Goal: Task Accomplishment & Management: Manage account settings

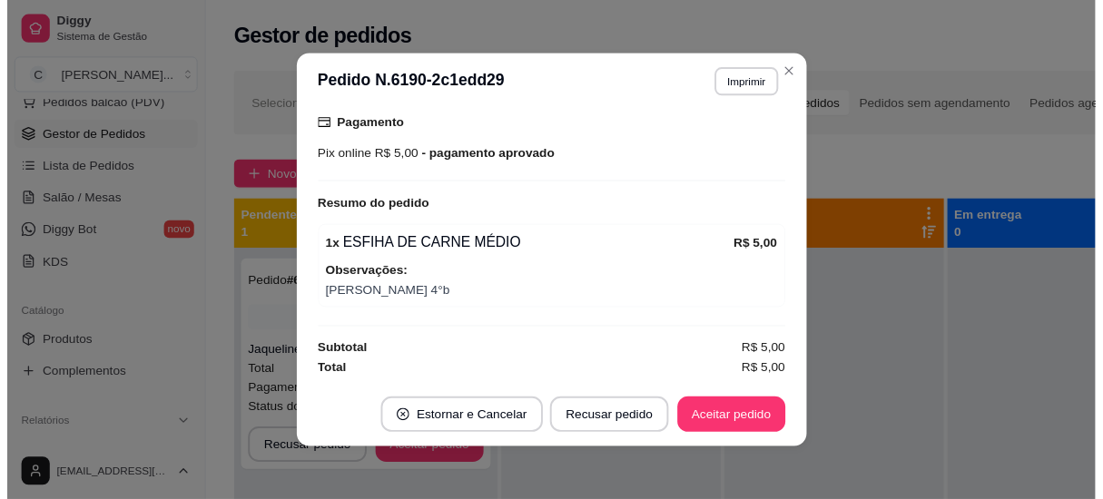
scroll to position [3, 0]
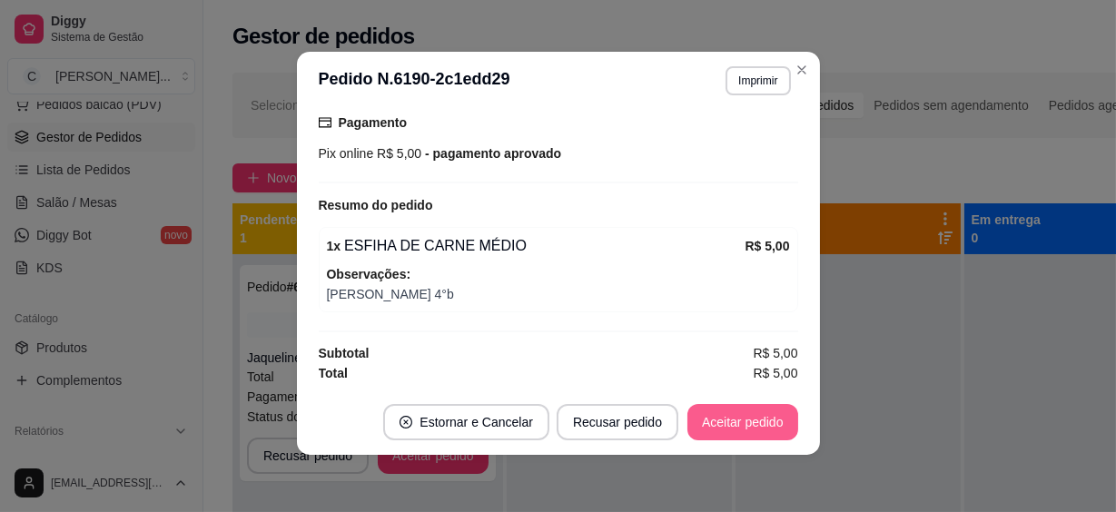
click at [746, 420] on button "Aceitar pedido" at bounding box center [742, 422] width 111 height 36
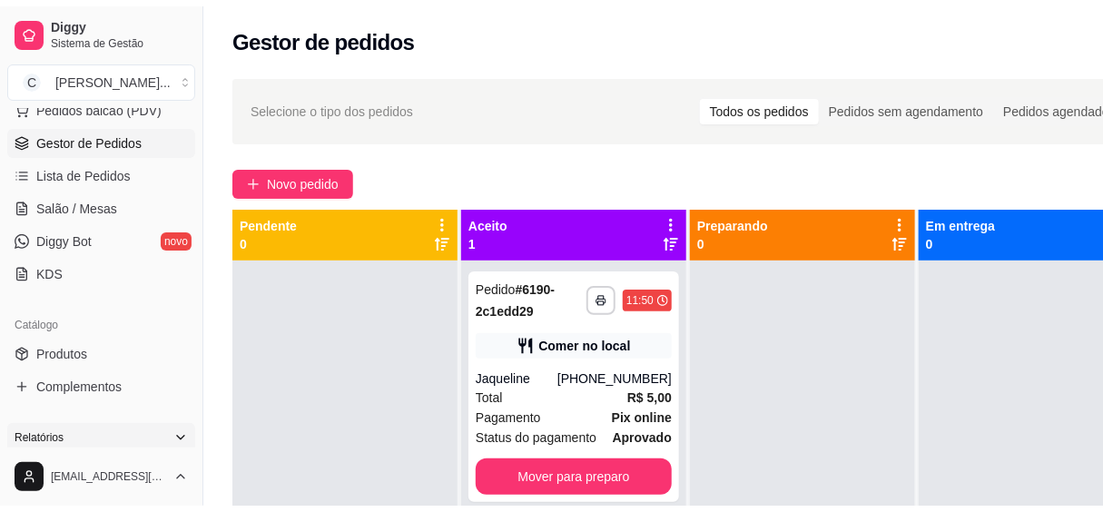
scroll to position [412, 0]
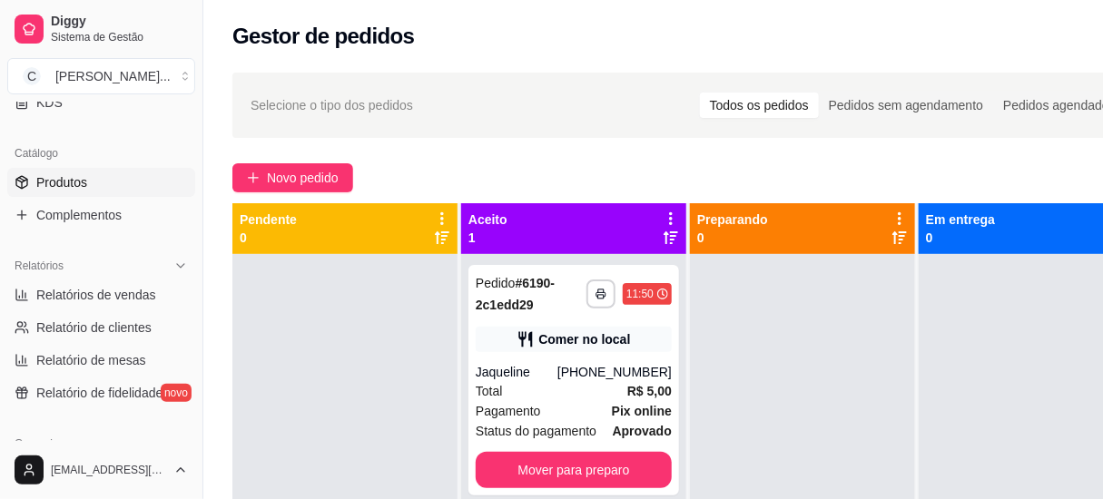
click at [65, 175] on span "Produtos" at bounding box center [61, 182] width 51 height 18
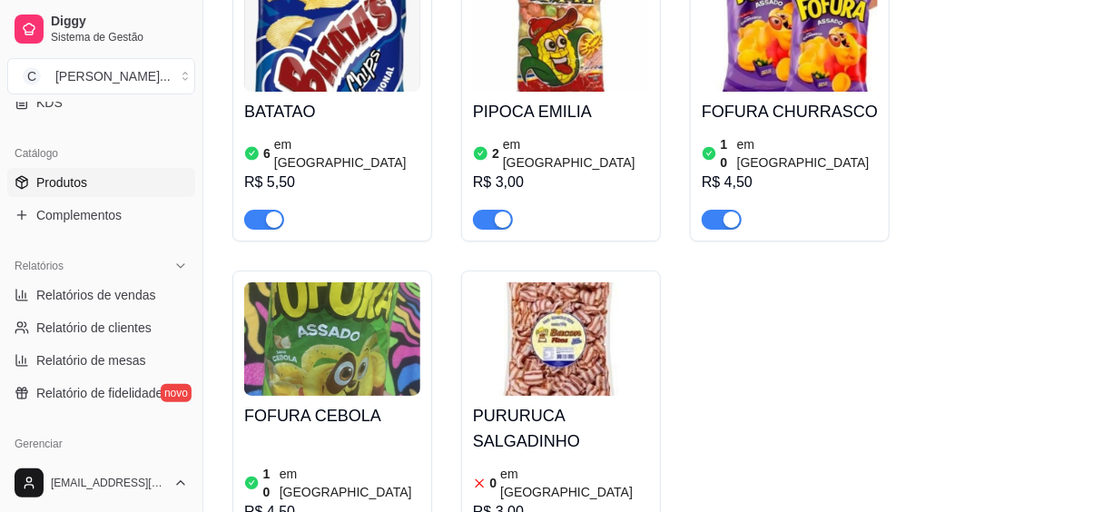
scroll to position [9990, 0]
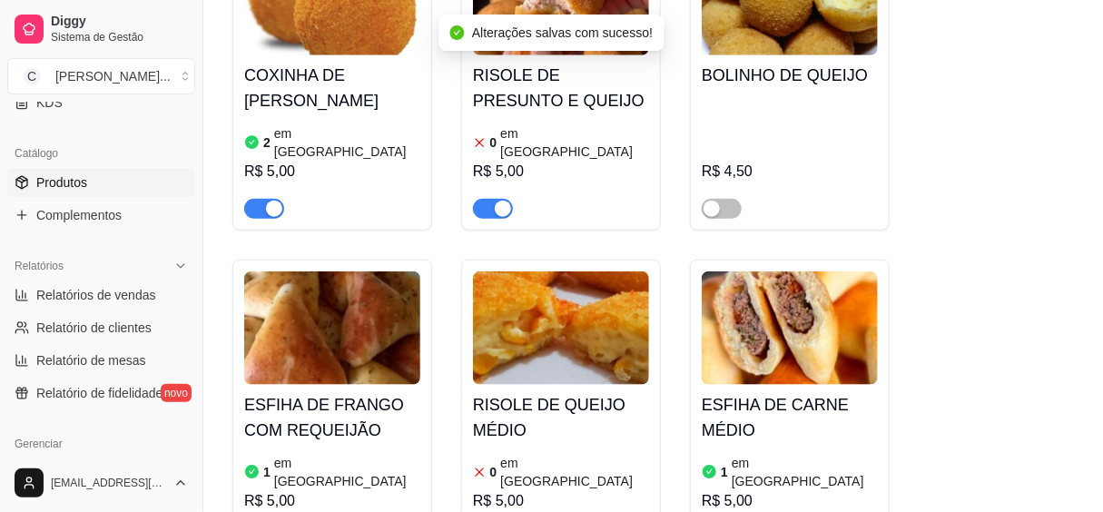
scroll to position [10154, 0]
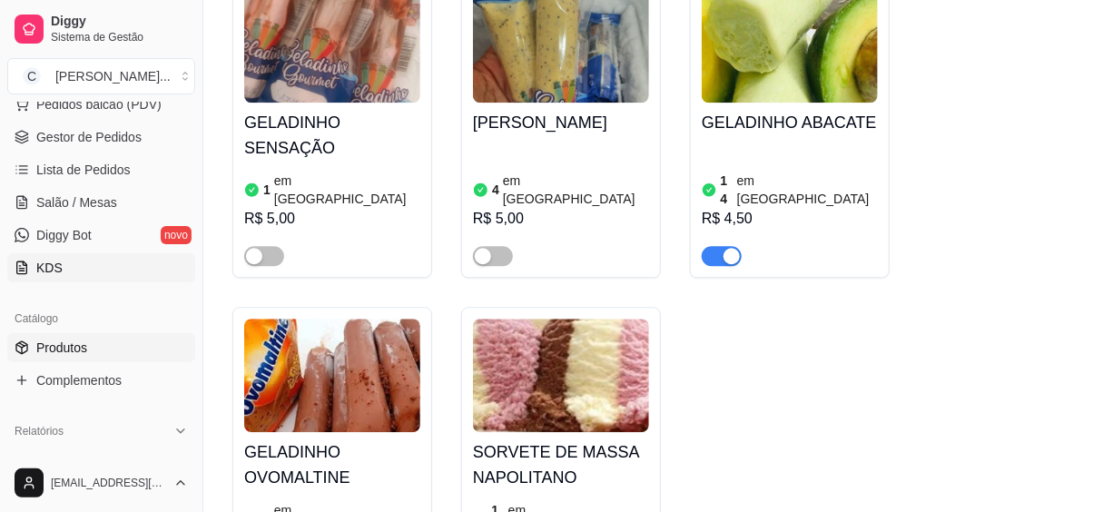
scroll to position [164, 0]
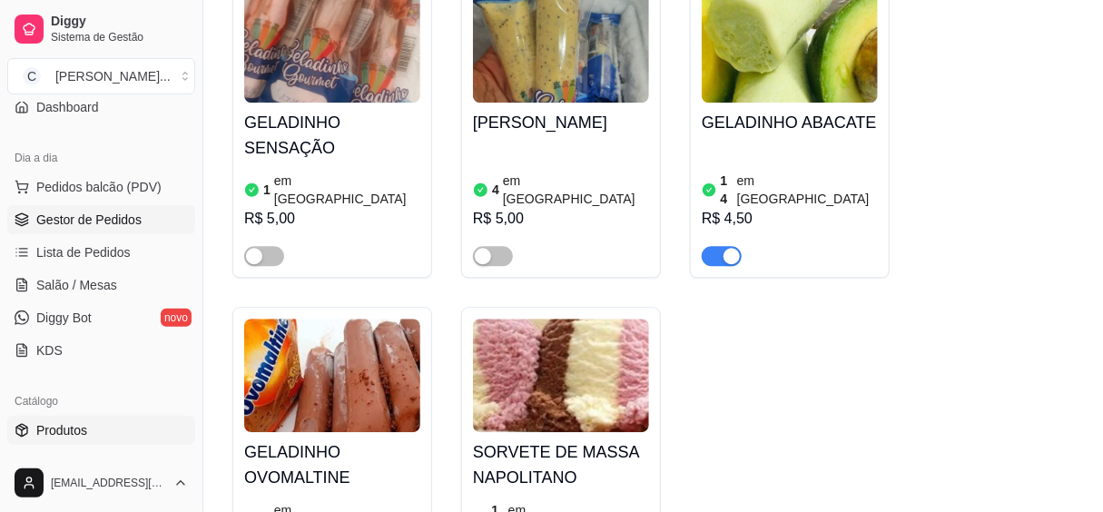
click at [106, 217] on span "Gestor de Pedidos" at bounding box center [88, 220] width 105 height 18
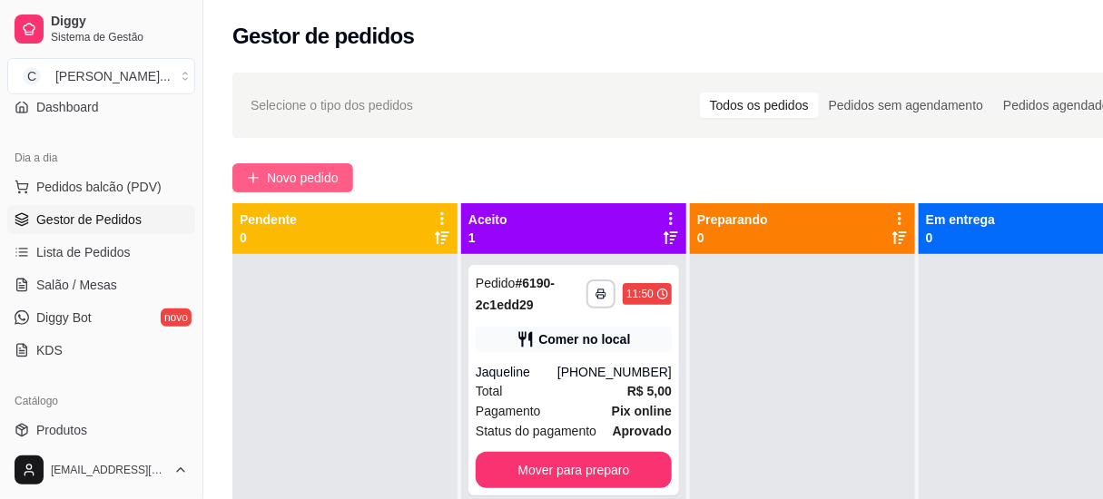
click at [267, 171] on span "Novo pedido" at bounding box center [303, 178] width 72 height 20
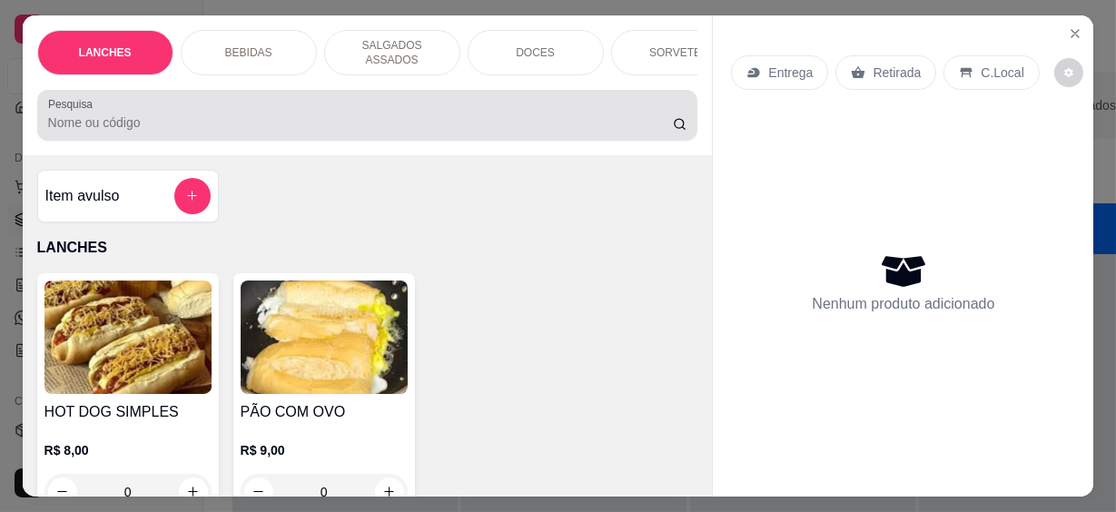
click at [306, 116] on input "Pesquisa" at bounding box center [360, 123] width 625 height 18
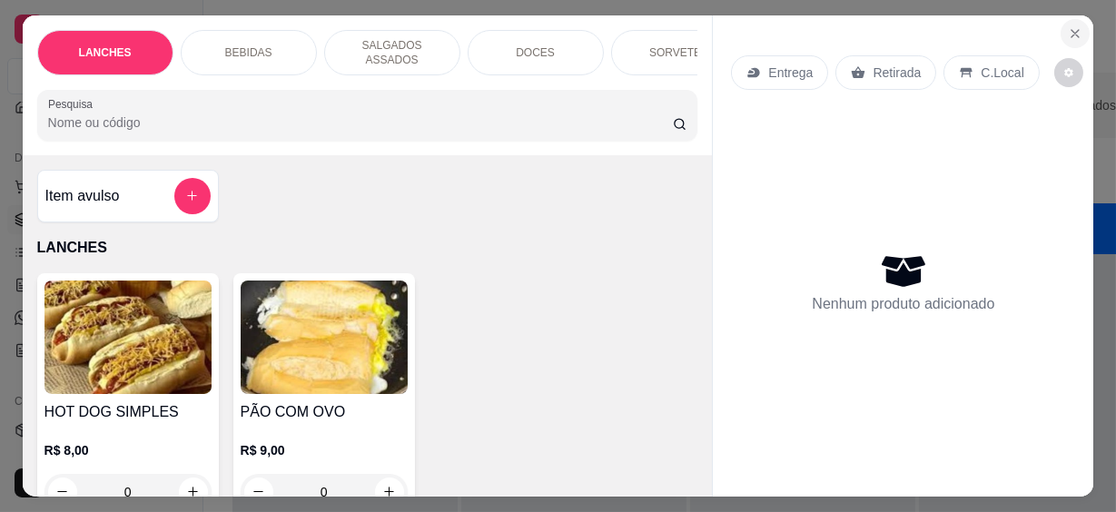
click at [1068, 26] on icon "Close" at bounding box center [1075, 33] width 15 height 15
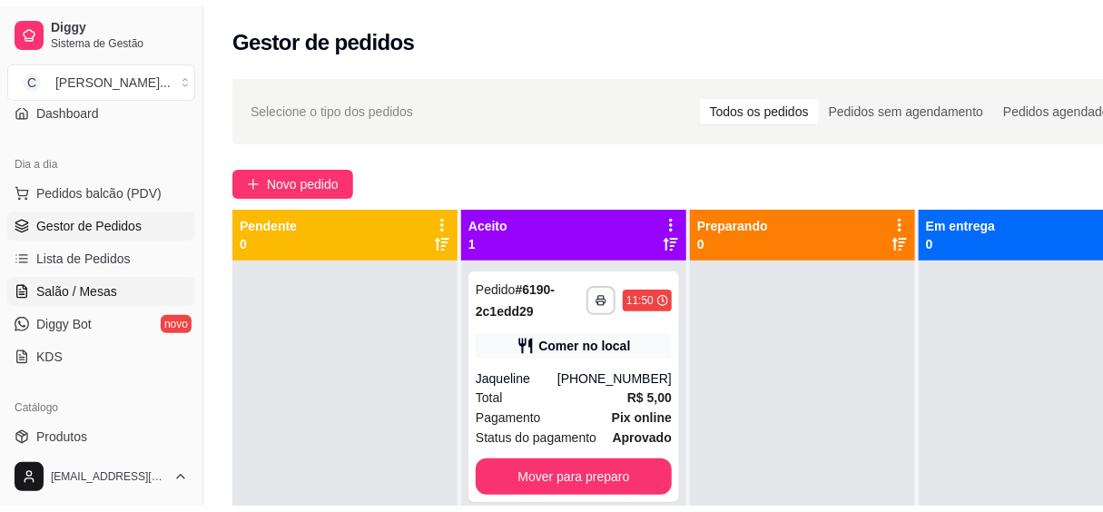
scroll to position [412, 0]
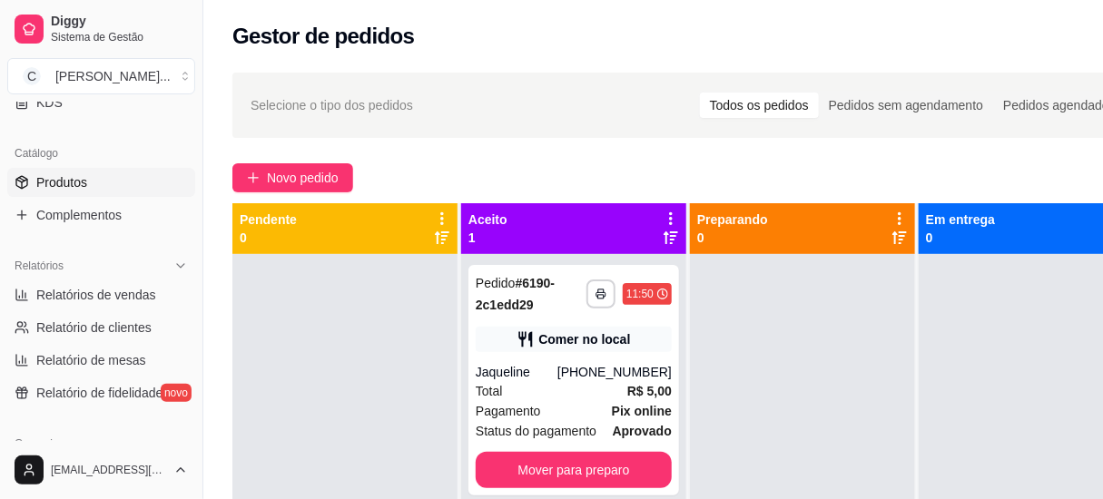
click at [56, 184] on span "Produtos" at bounding box center [61, 182] width 51 height 18
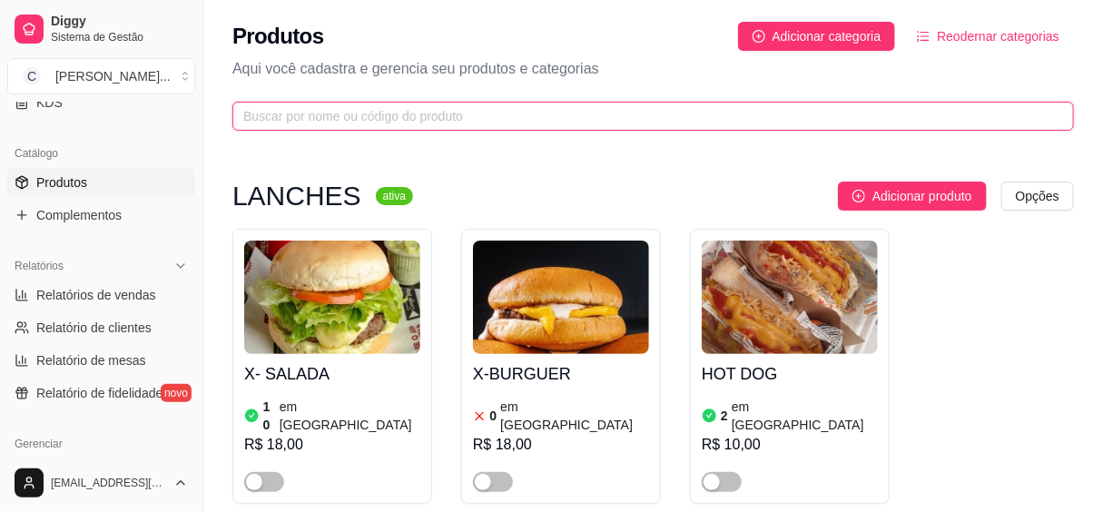
click at [282, 113] on input "text" at bounding box center [646, 116] width 806 height 20
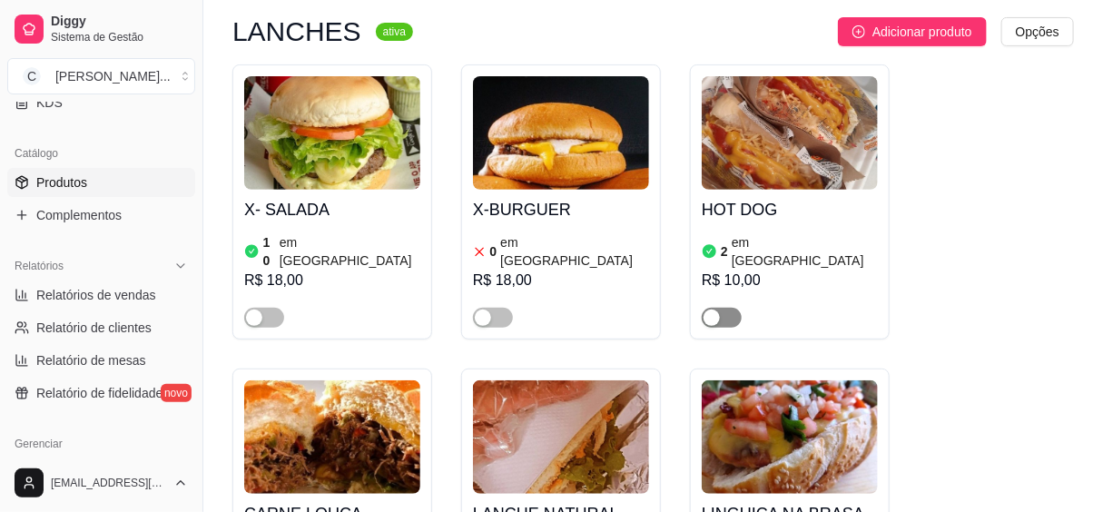
click at [717, 310] on div "button" at bounding box center [712, 318] width 16 height 16
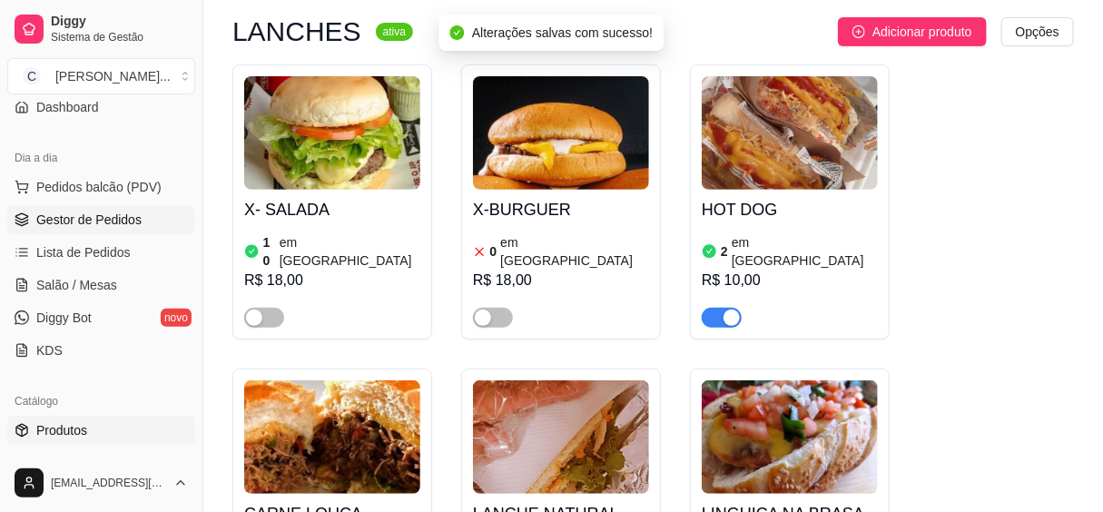
click at [115, 216] on span "Gestor de Pedidos" at bounding box center [88, 220] width 105 height 18
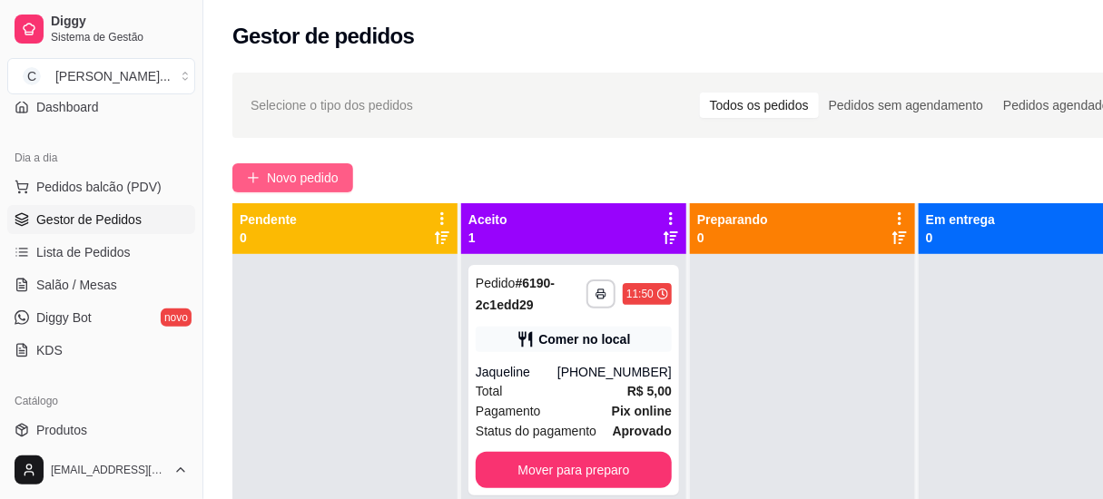
click at [286, 184] on span "Novo pedido" at bounding box center [303, 178] width 72 height 20
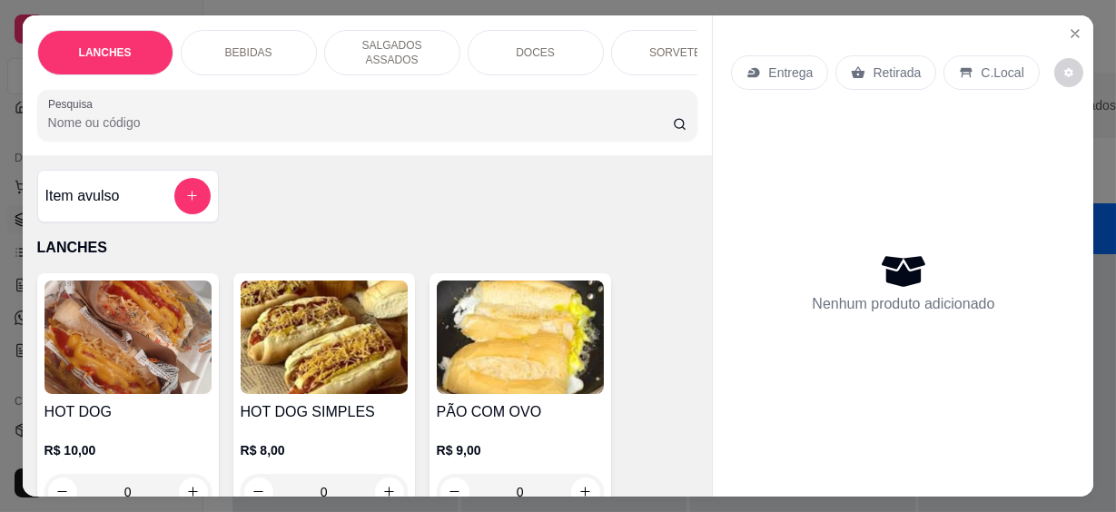
click at [226, 121] on input "Pesquisa" at bounding box center [360, 123] width 625 height 18
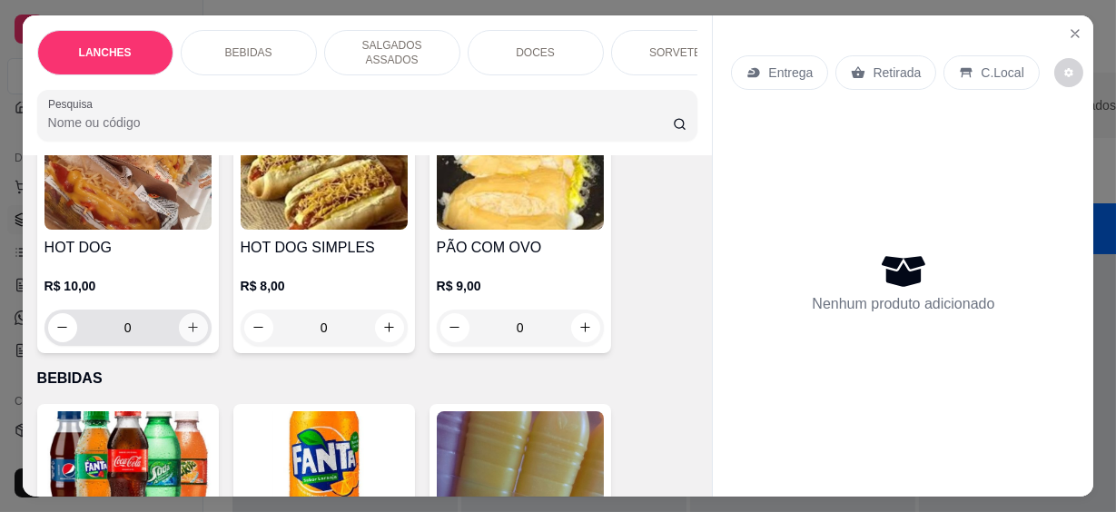
click at [186, 321] on icon "increase-product-quantity" at bounding box center [193, 328] width 14 height 14
type input "1"
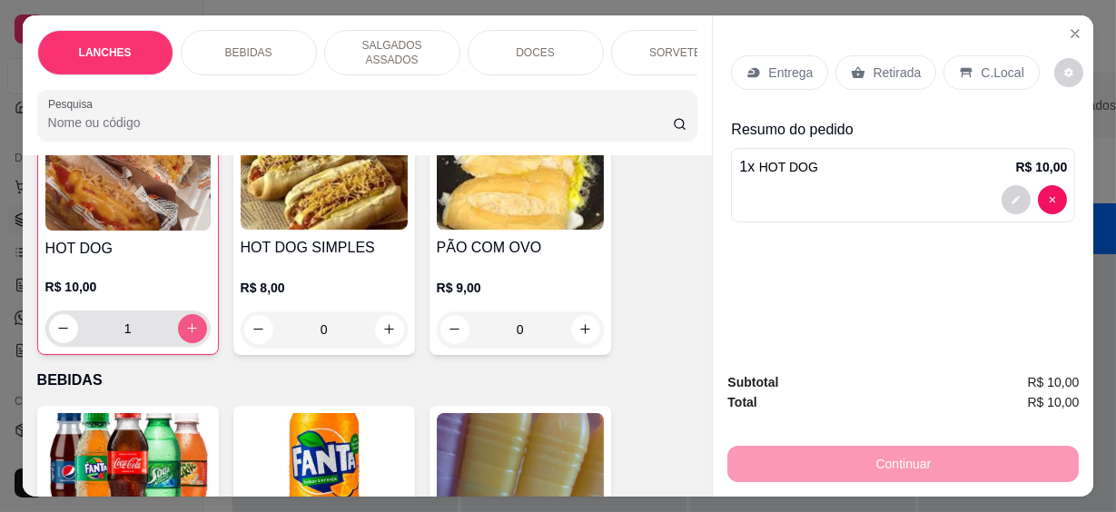
scroll to position [165, 0]
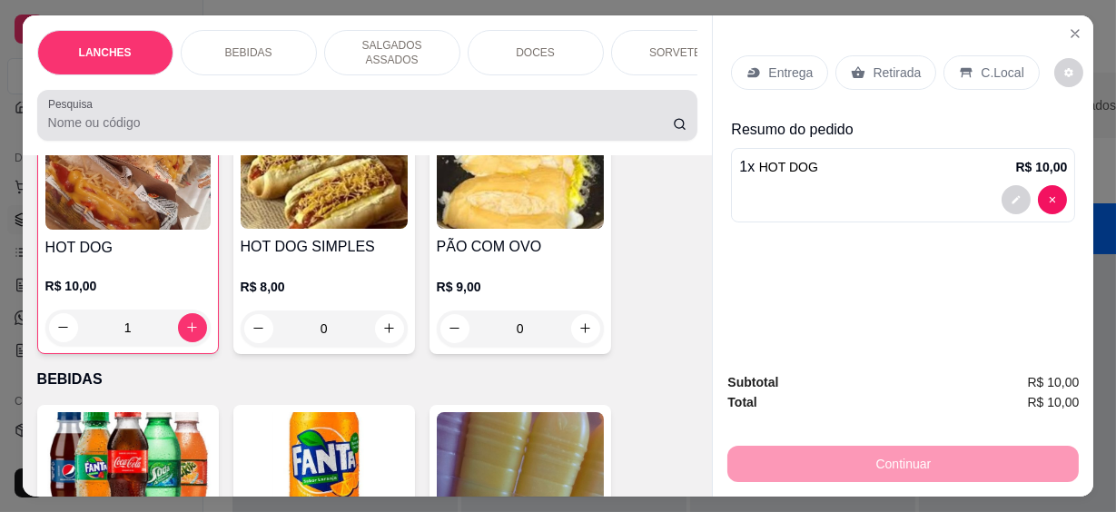
click at [94, 114] on input "Pesquisa" at bounding box center [360, 123] width 625 height 18
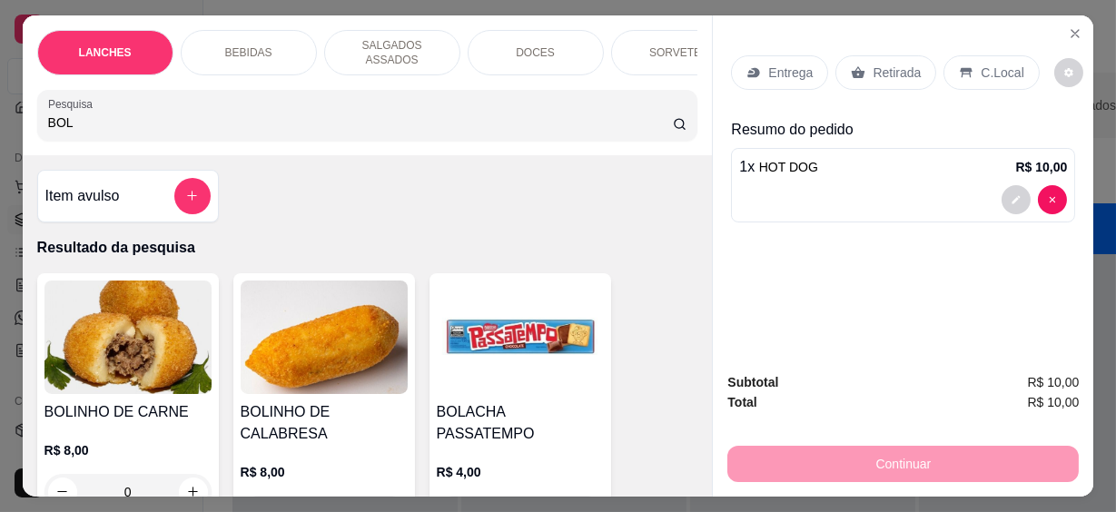
scroll to position [247, 0]
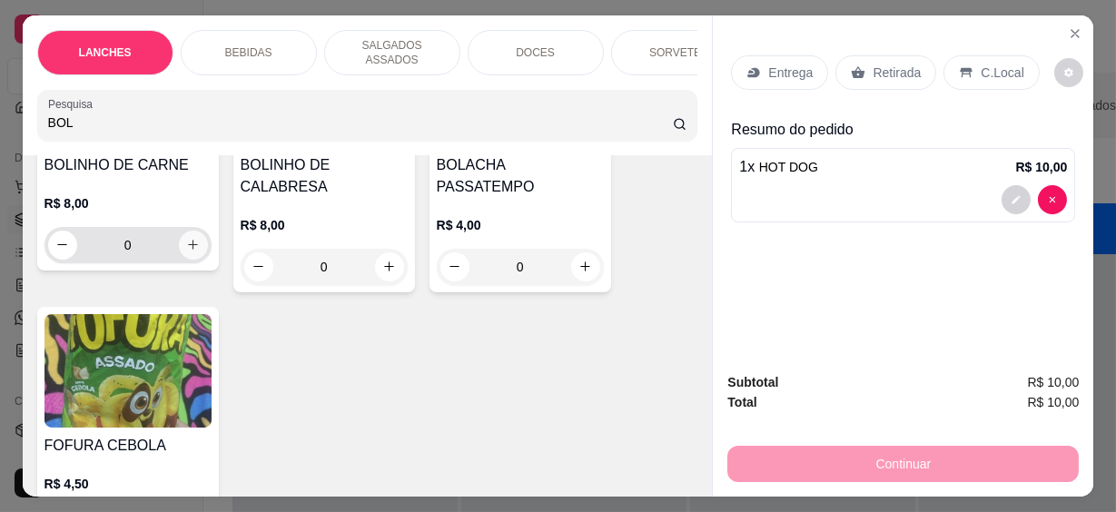
type input "BOL"
click at [186, 238] on icon "increase-product-quantity" at bounding box center [193, 245] width 14 height 14
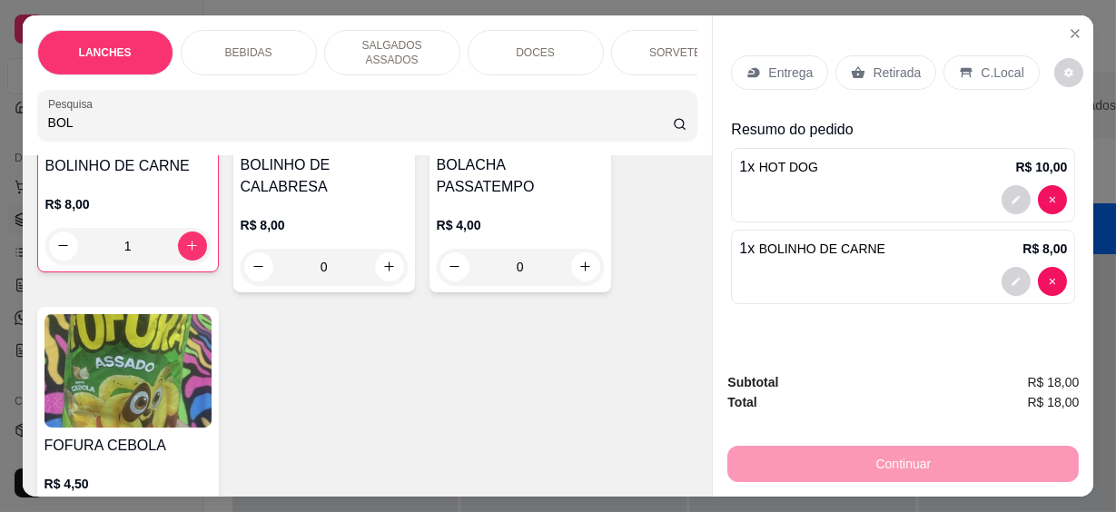
type input "1"
drag, startPoint x: 114, startPoint y: 114, endPoint x: -4, endPoint y: 111, distance: 118.1
click at [0, 111] on html "**********" at bounding box center [558, 256] width 1116 height 512
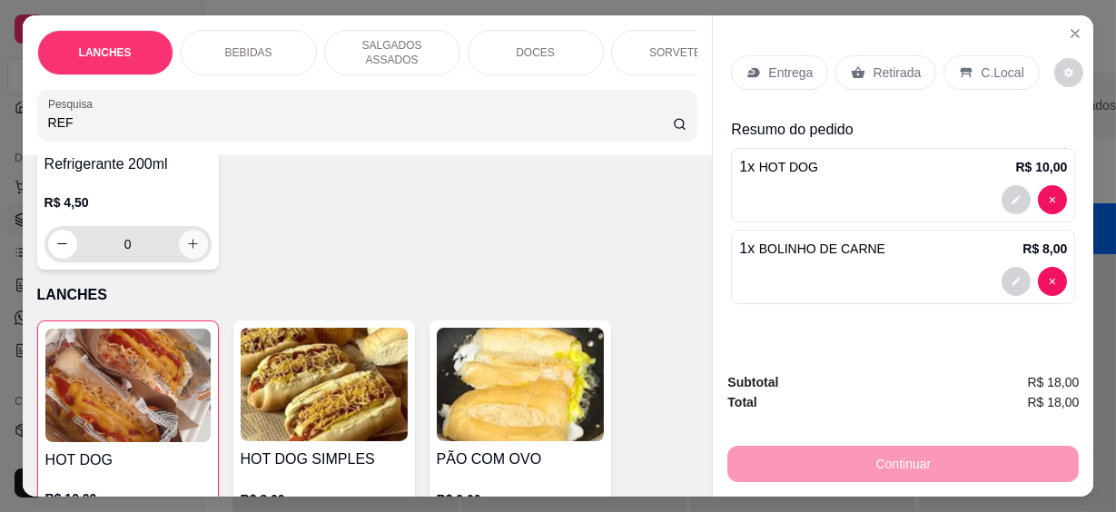
type input "REF"
click at [195, 231] on button "increase-product-quantity" at bounding box center [193, 244] width 28 height 28
type input "1"
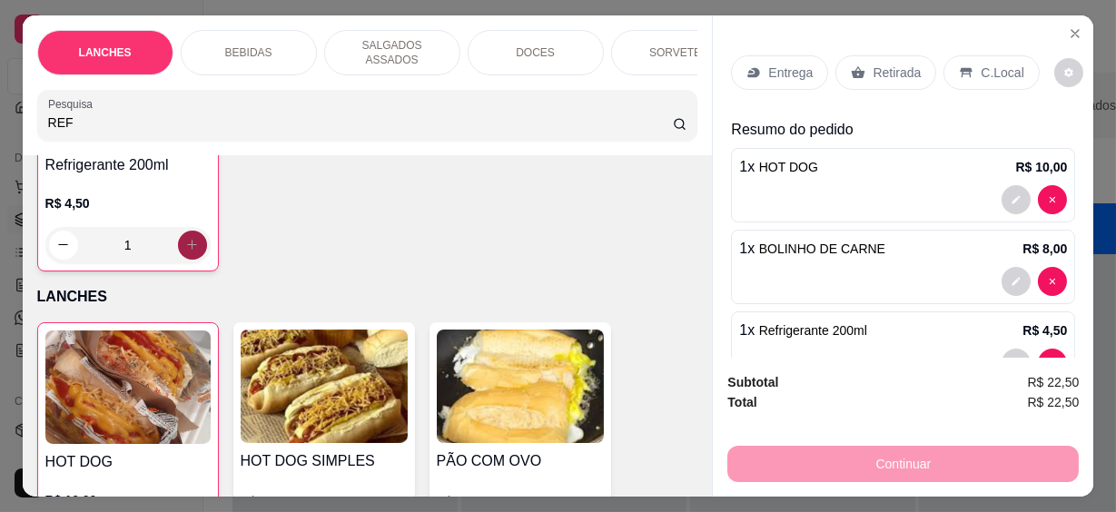
scroll to position [249, 0]
click at [981, 73] on p "C.Local" at bounding box center [1002, 73] width 43 height 18
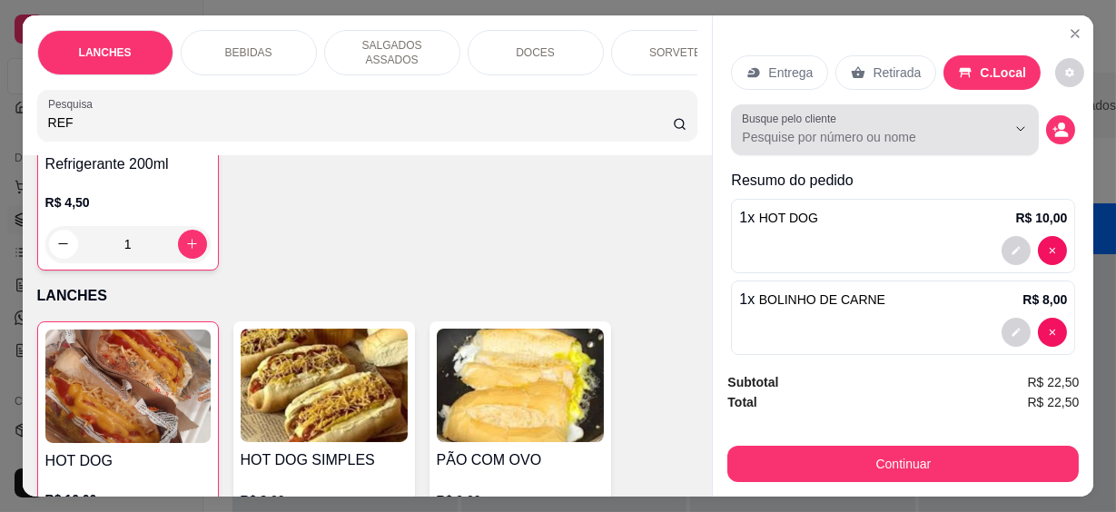
click at [924, 136] on input "Busque pelo cliente" at bounding box center [859, 137] width 235 height 18
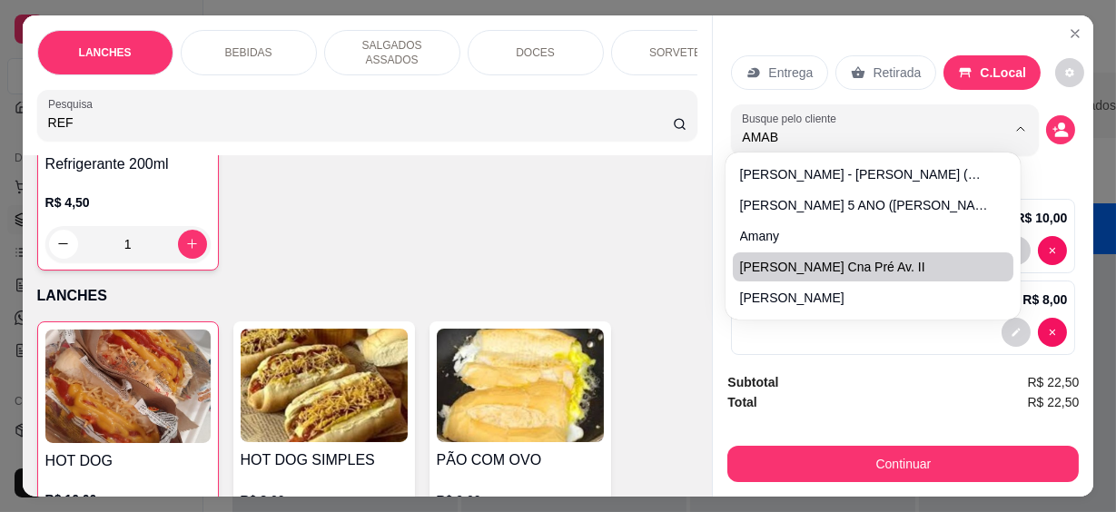
type input "AMABI"
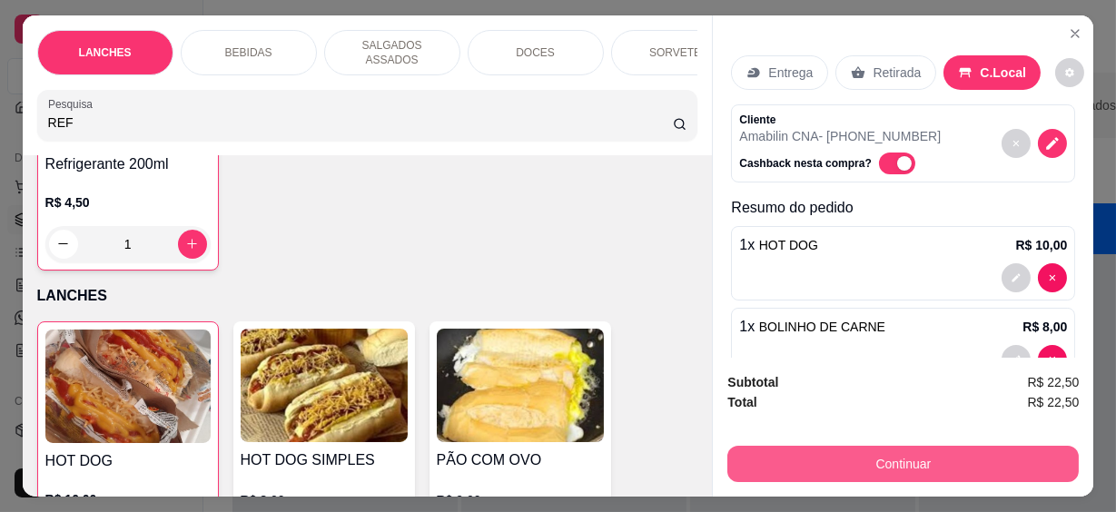
click at [925, 450] on button "Continuar" at bounding box center [902, 464] width 351 height 36
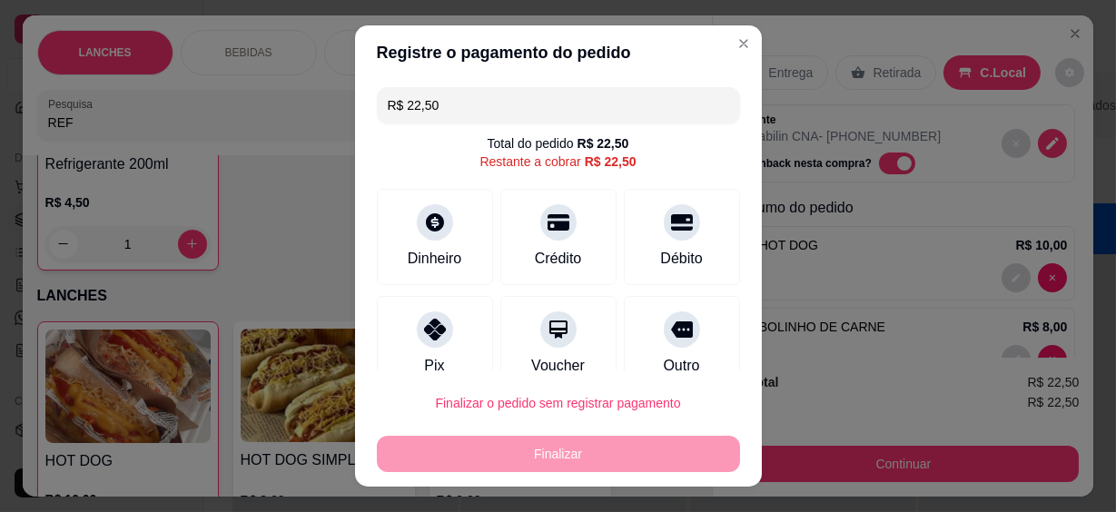
scroll to position [32, 0]
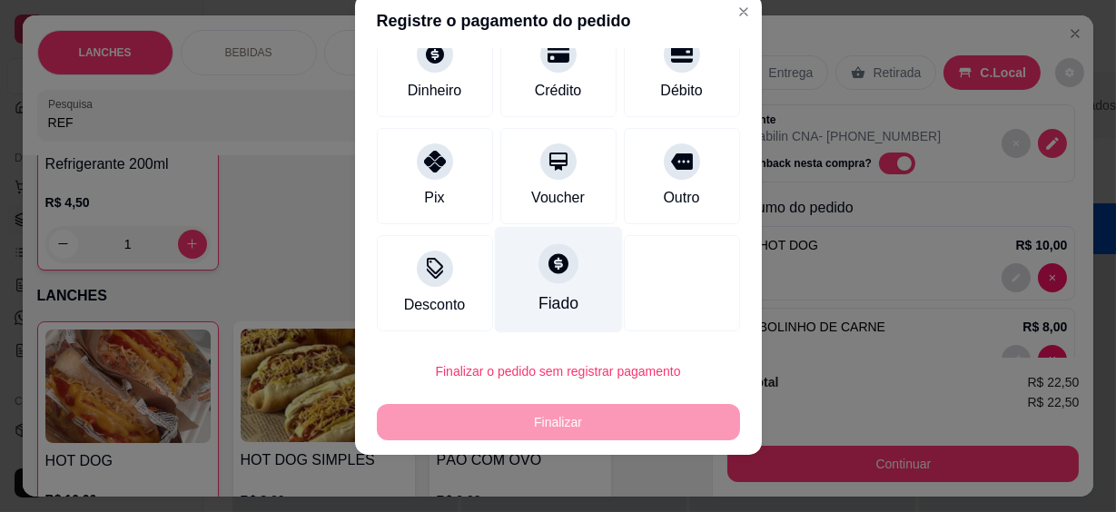
click at [546, 291] on div "Fiado" at bounding box center [558, 280] width 128 height 106
type input "R$ 0,00"
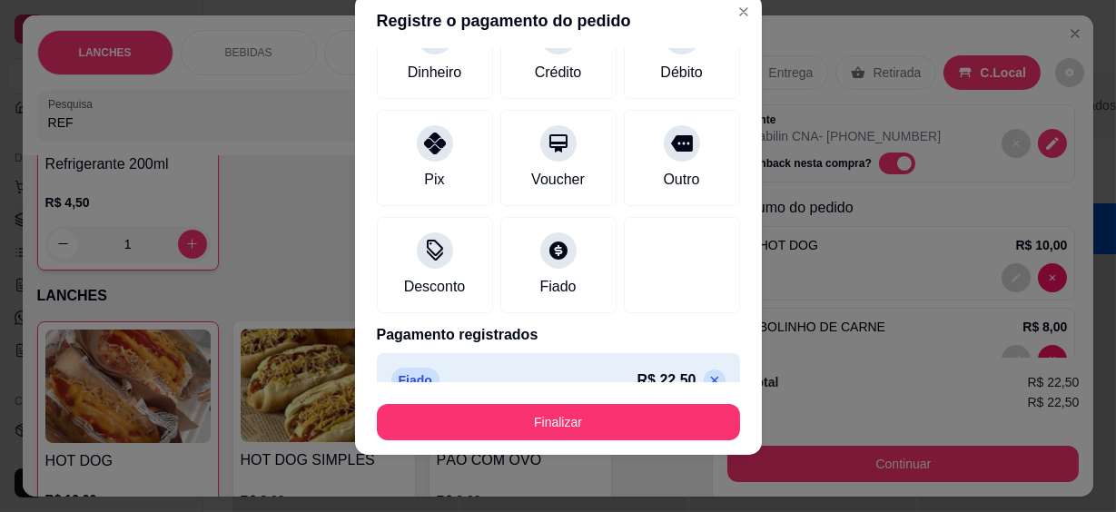
scroll to position [118, 0]
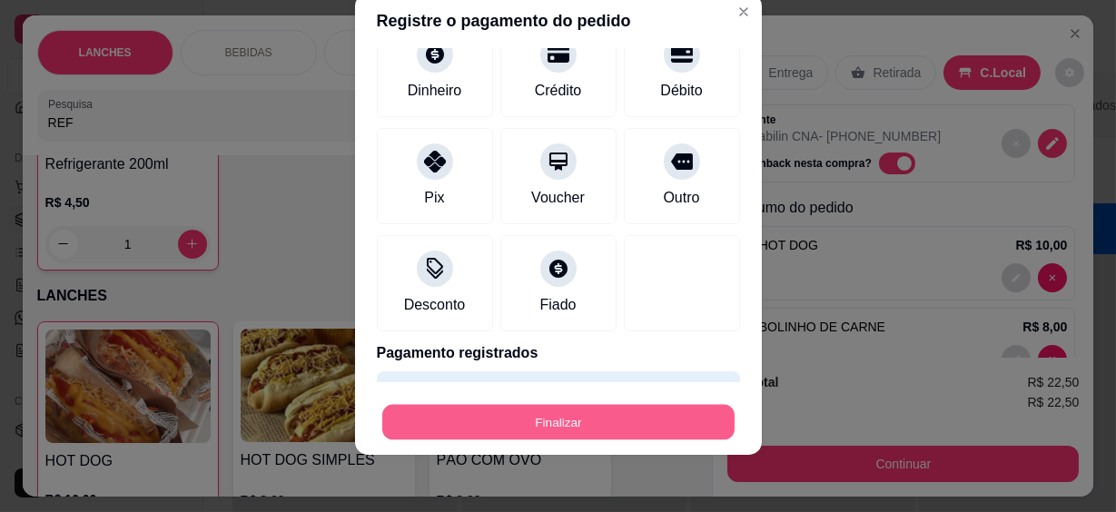
click at [616, 415] on button "Finalizar" at bounding box center [558, 421] width 352 height 35
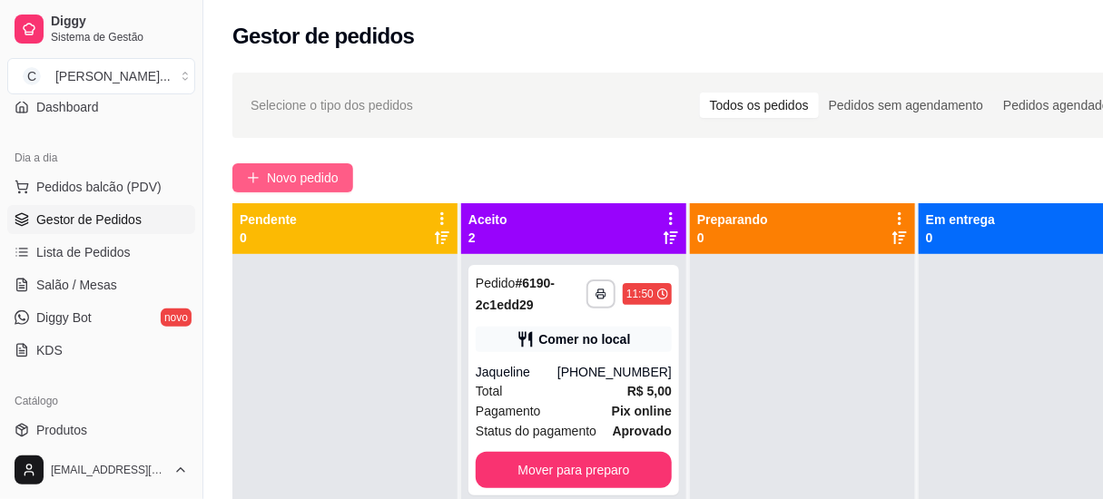
click at [270, 171] on span "Novo pedido" at bounding box center [303, 178] width 72 height 20
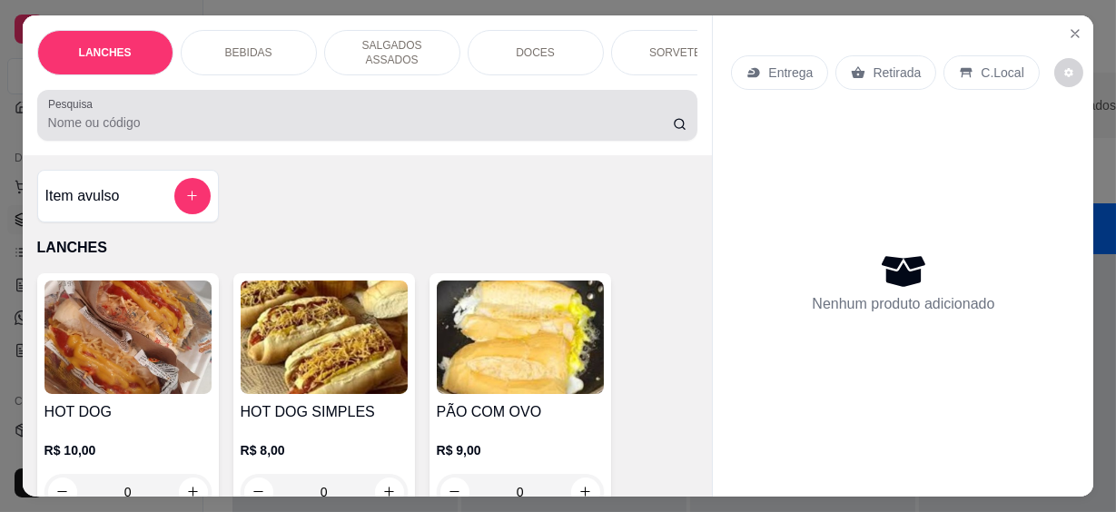
click at [253, 116] on input "Pesquisa" at bounding box center [360, 123] width 625 height 18
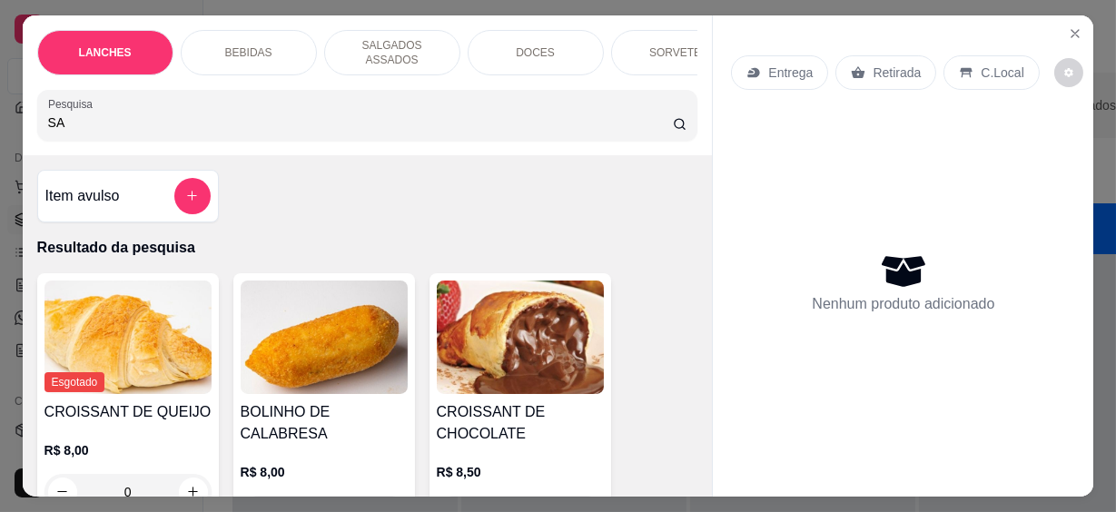
type input "S"
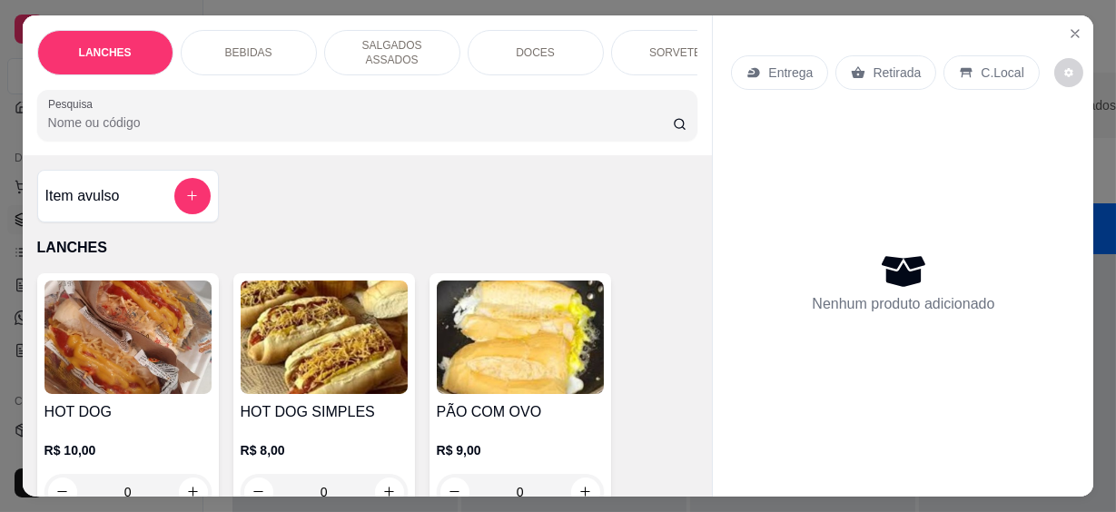
click at [180, 114] on input "Pesquisa" at bounding box center [360, 123] width 625 height 18
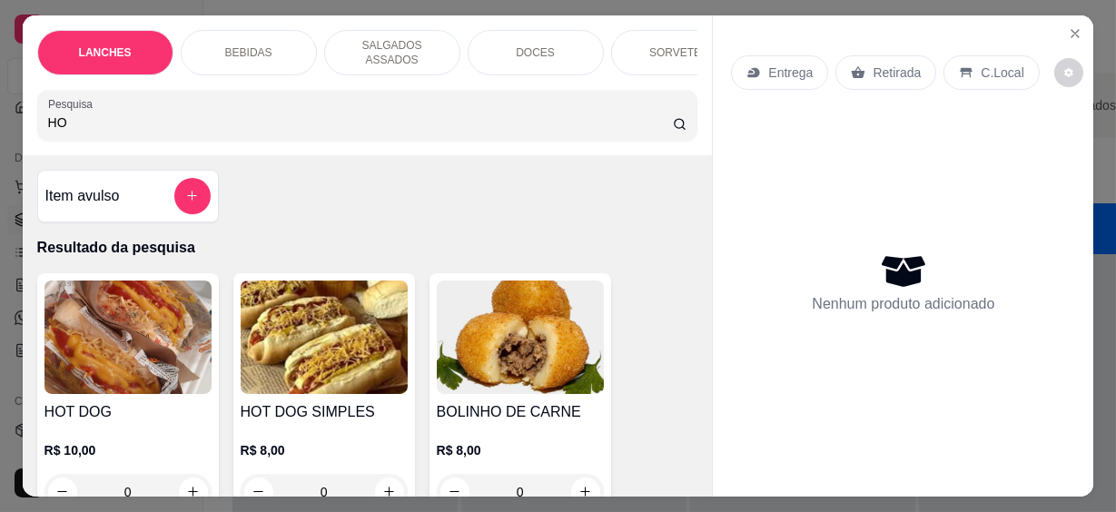
scroll to position [82, 0]
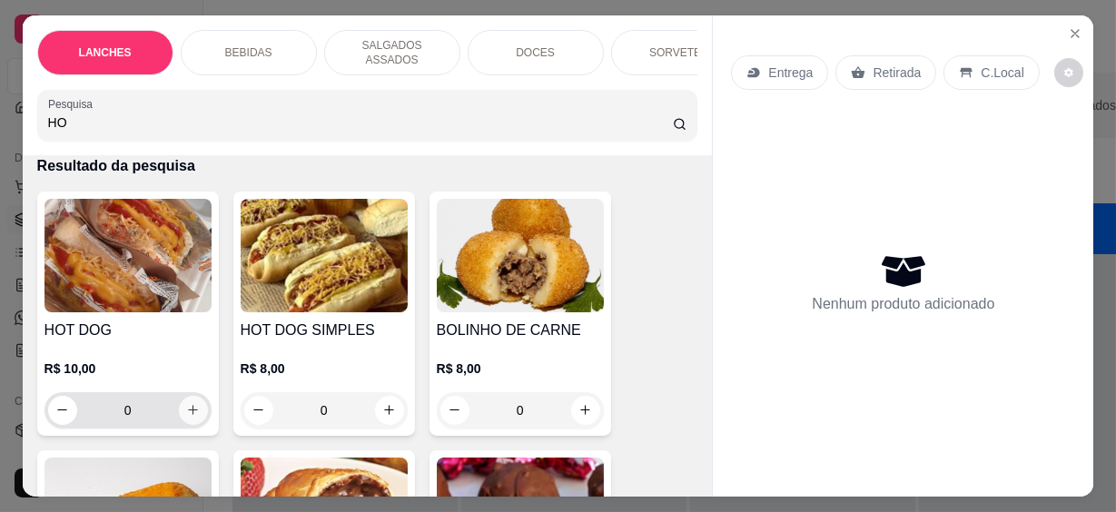
type input "HO"
click at [191, 406] on icon "increase-product-quantity" at bounding box center [192, 410] width 9 height 9
type input "1"
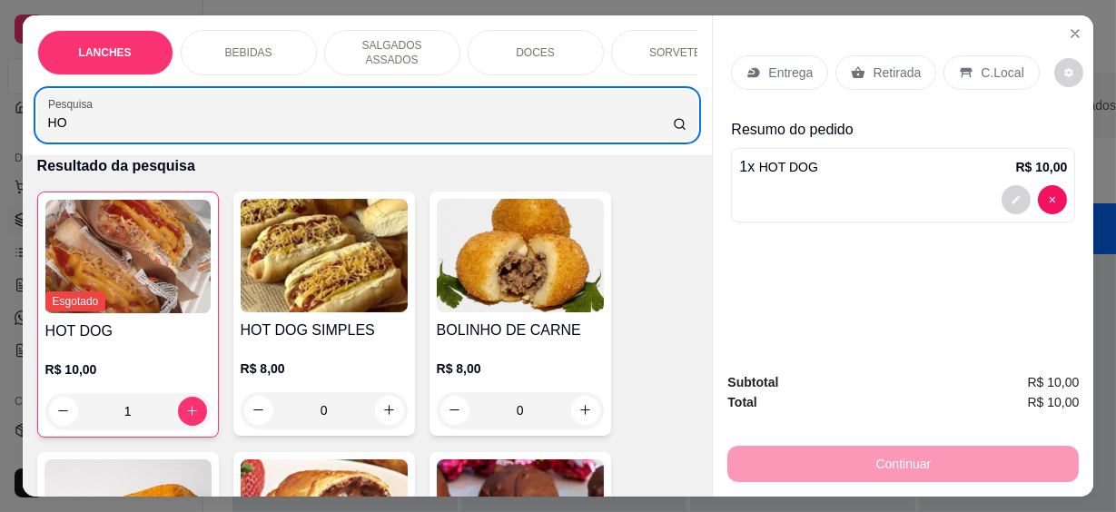
drag, startPoint x: 76, startPoint y: 126, endPoint x: 18, endPoint y: 125, distance: 58.1
click at [23, 125] on div "LANCHES BEBIDAS SALGADOS ASSADOS DOCES SORVETES SALGADINHOS SALGADOS DIVERSOS S…" at bounding box center [368, 85] width 690 height 140
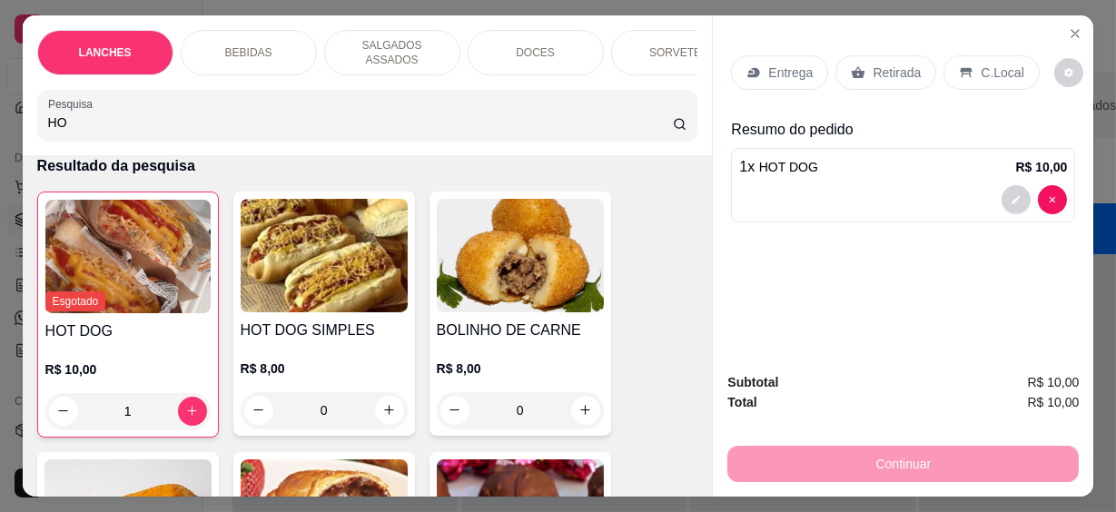
drag, startPoint x: 78, startPoint y: 117, endPoint x: 34, endPoint y: 119, distance: 44.5
click at [37, 119] on div "Pesquisa HO" at bounding box center [367, 115] width 661 height 51
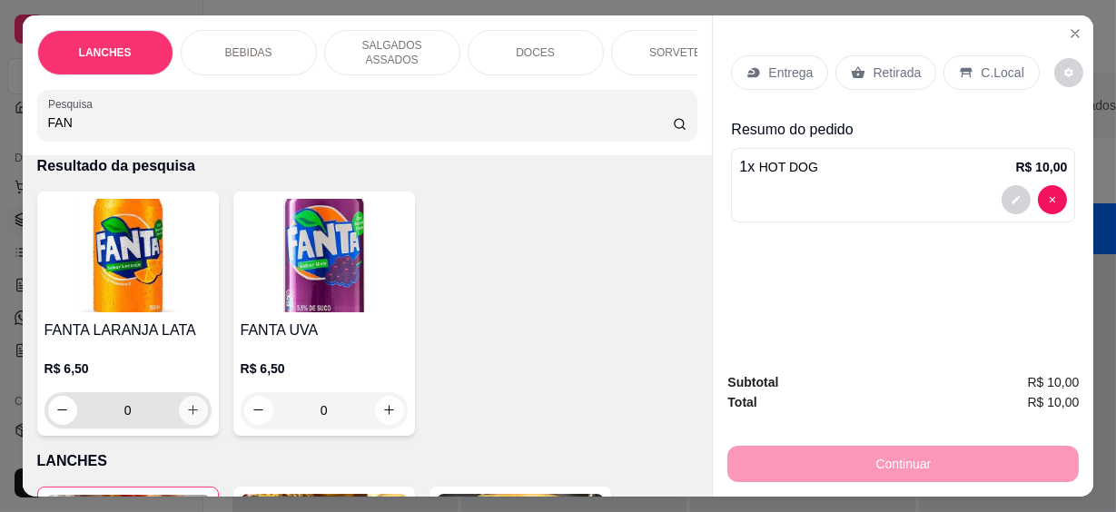
type input "FAN"
click at [193, 398] on button "increase-product-quantity" at bounding box center [193, 410] width 28 height 28
type input "1"
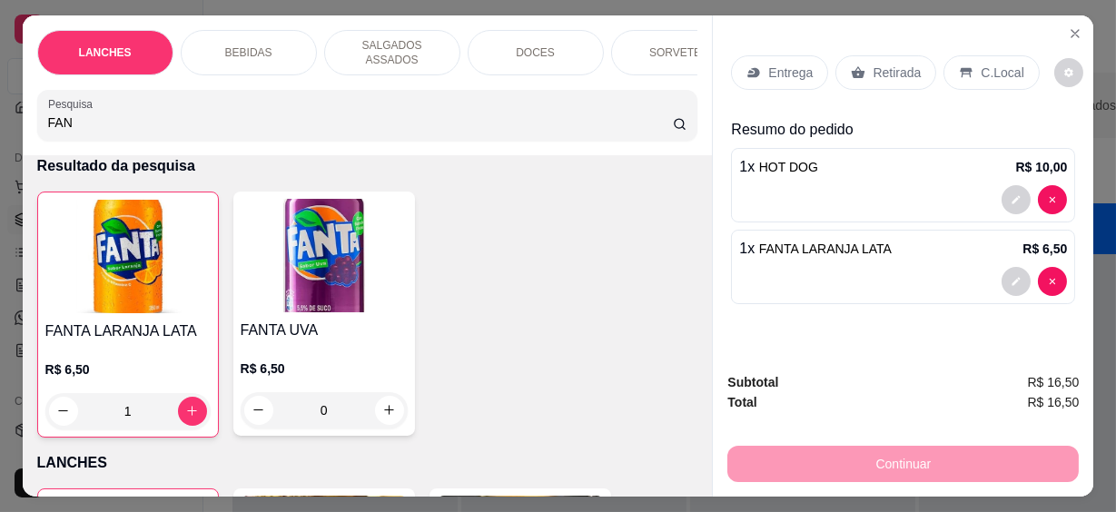
click at [959, 65] on icon at bounding box center [966, 72] width 15 height 15
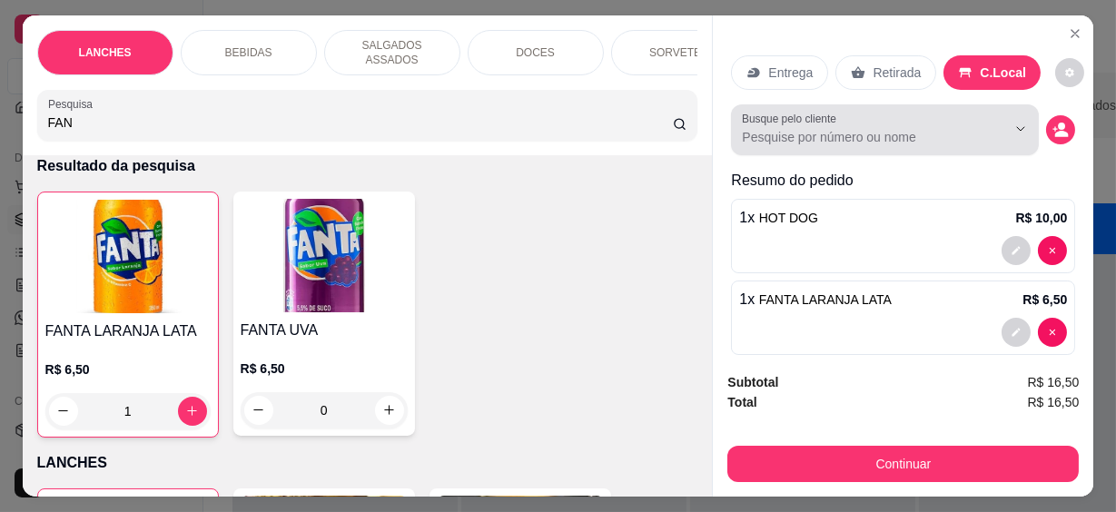
click at [769, 128] on input "Busque pelo cliente" at bounding box center [859, 137] width 235 height 18
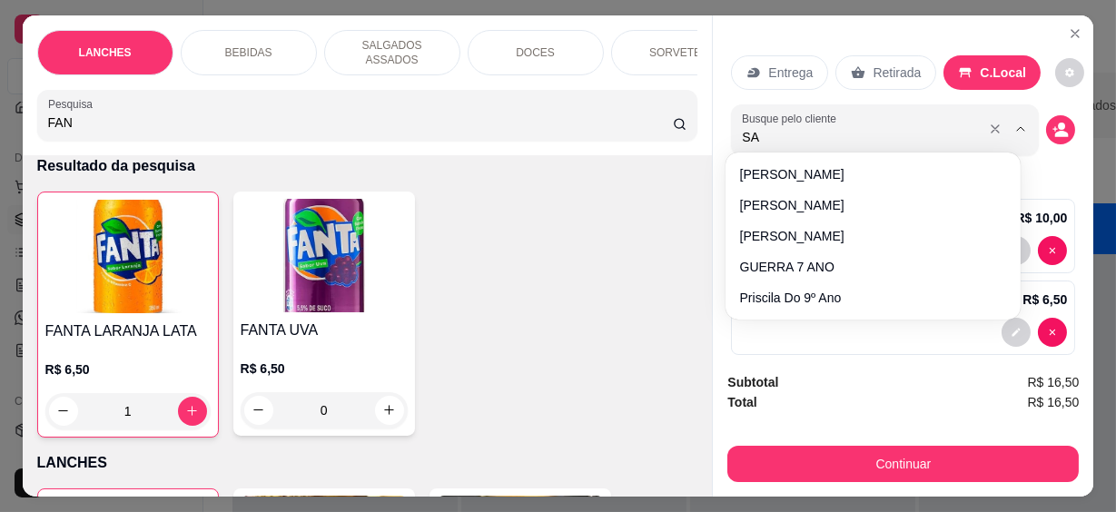
type input "SAB"
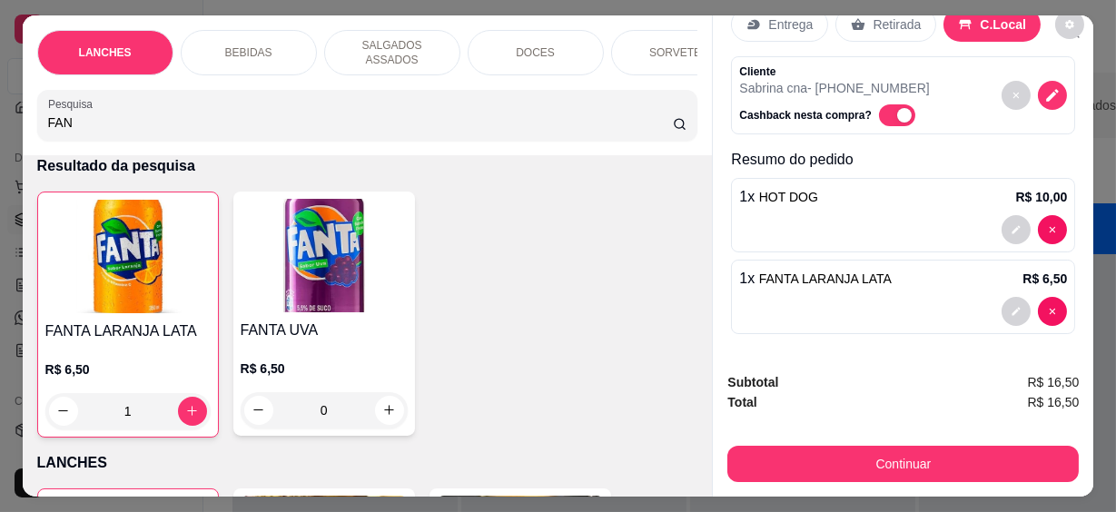
scroll to position [48, 0]
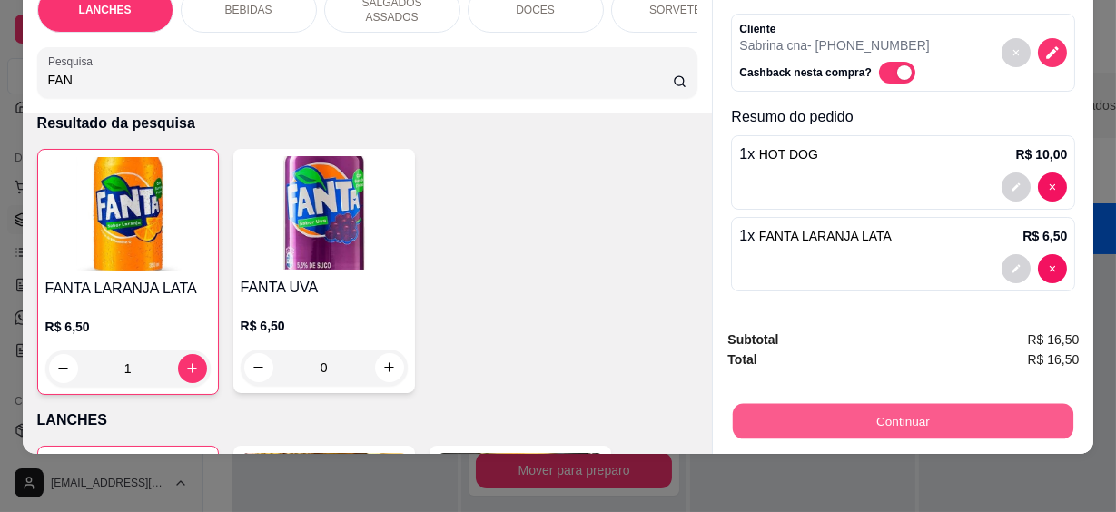
click at [862, 404] on button "Continuar" at bounding box center [903, 421] width 341 height 35
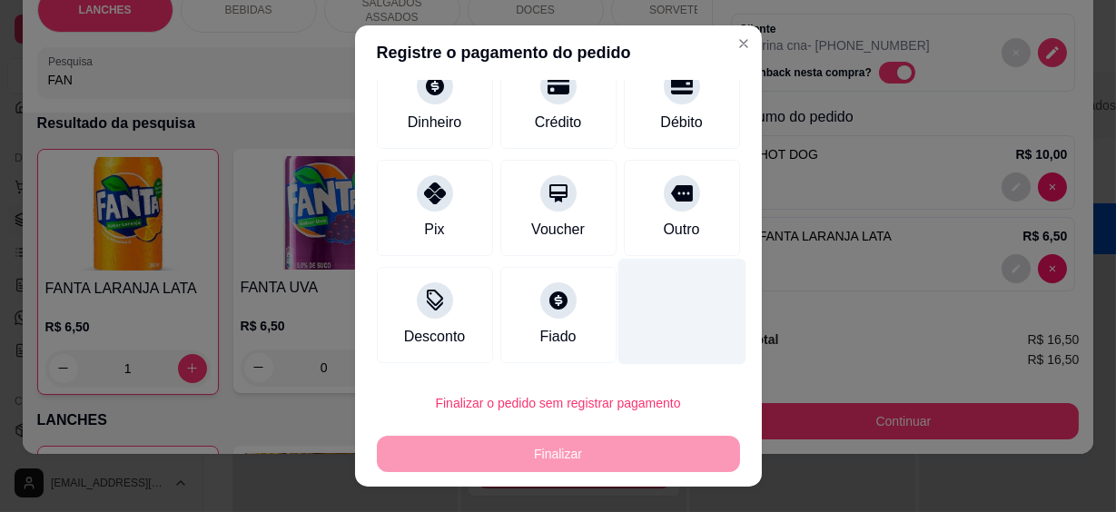
scroll to position [32, 0]
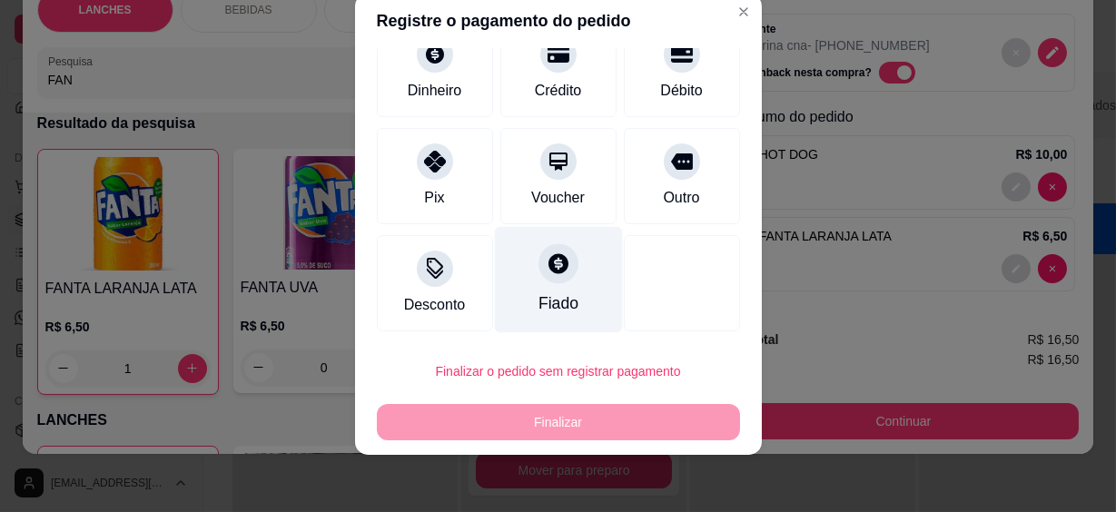
click at [559, 300] on div "Fiado" at bounding box center [558, 304] width 40 height 24
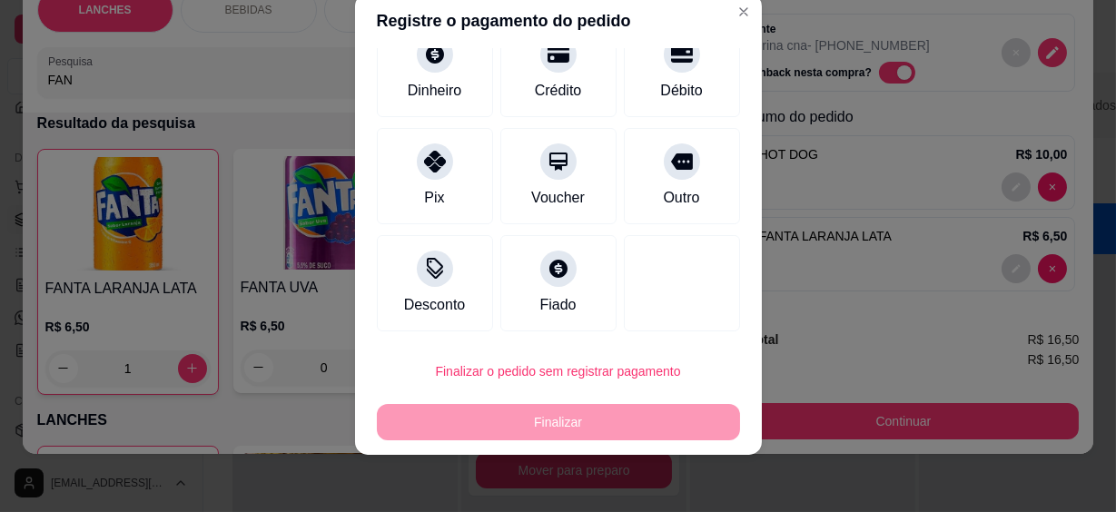
type input "R$ 0,00"
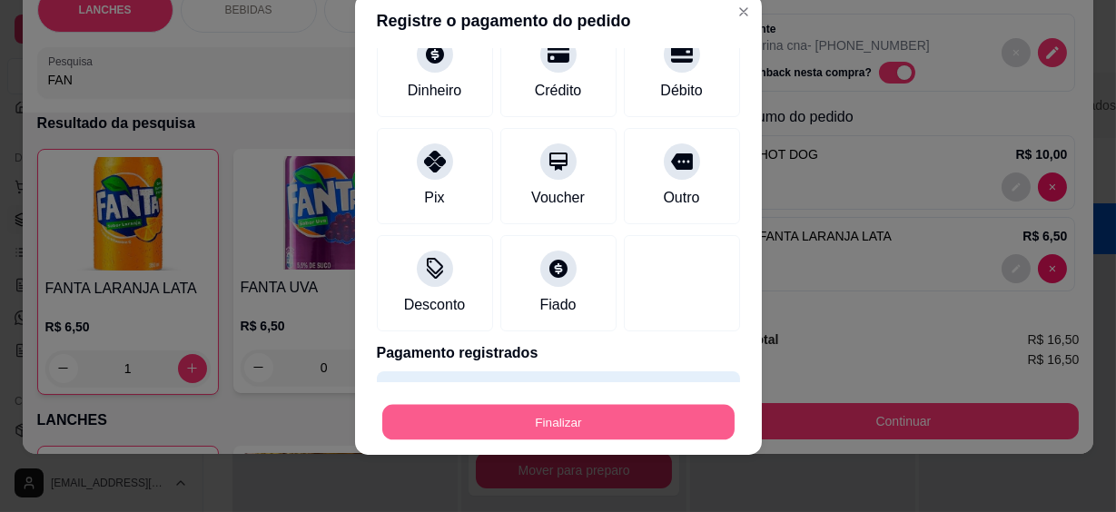
click at [588, 417] on button "Finalizar" at bounding box center [558, 421] width 352 height 35
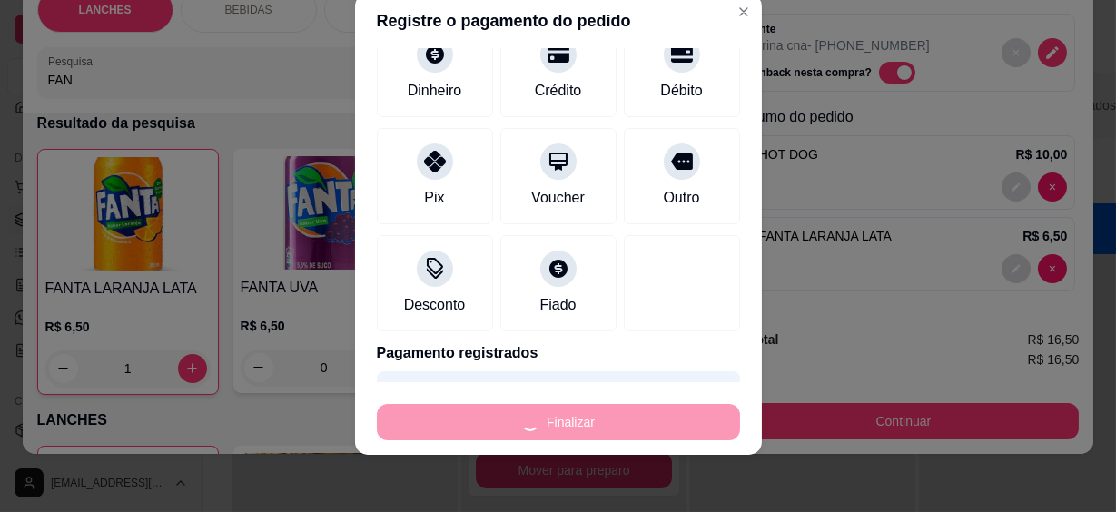
type input "0"
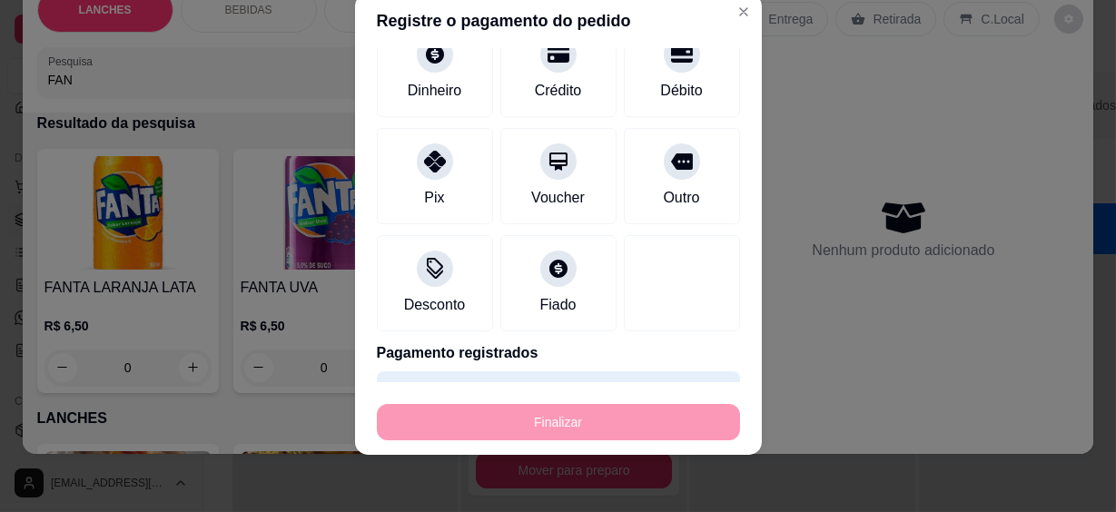
type input "-R$ 16,50"
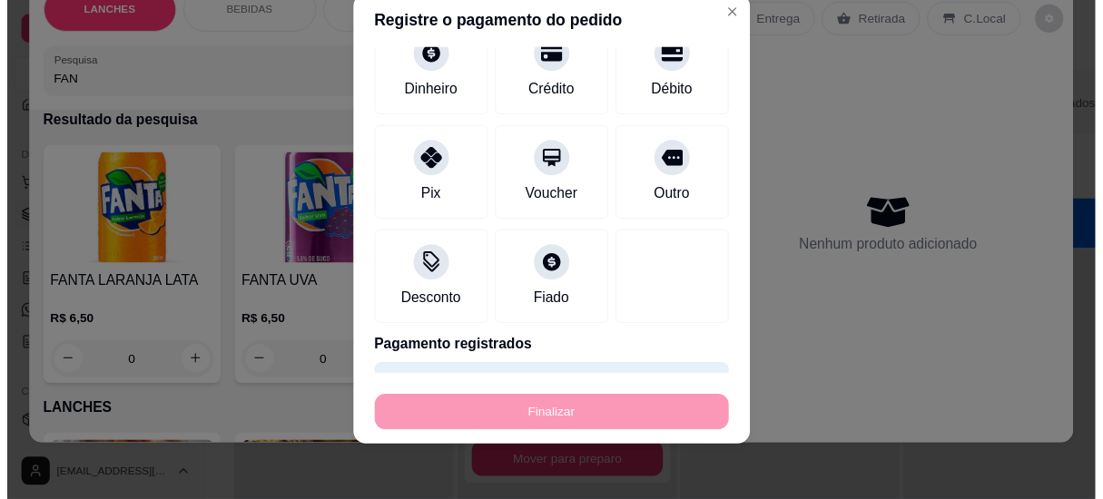
scroll to position [10, 0]
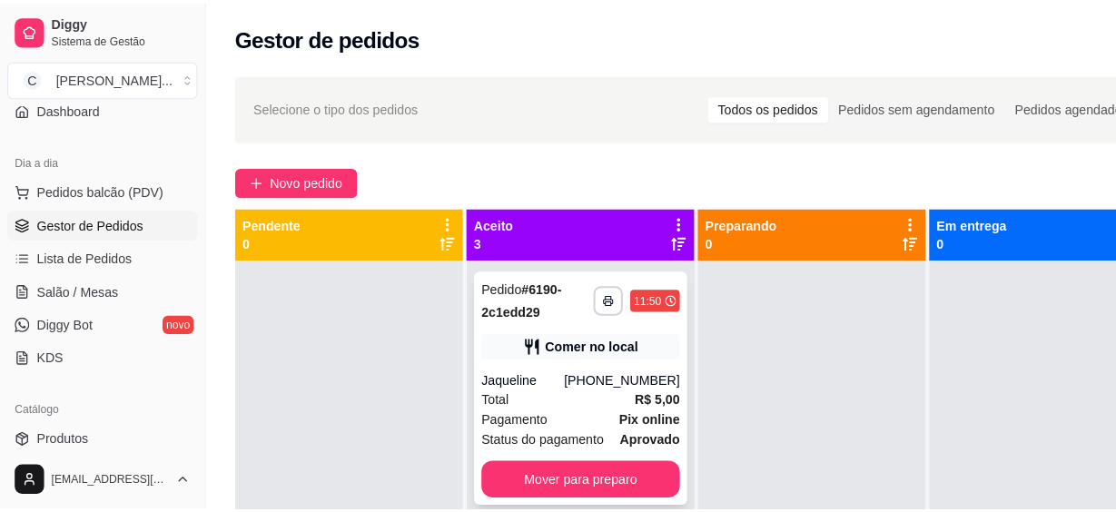
scroll to position [82, 0]
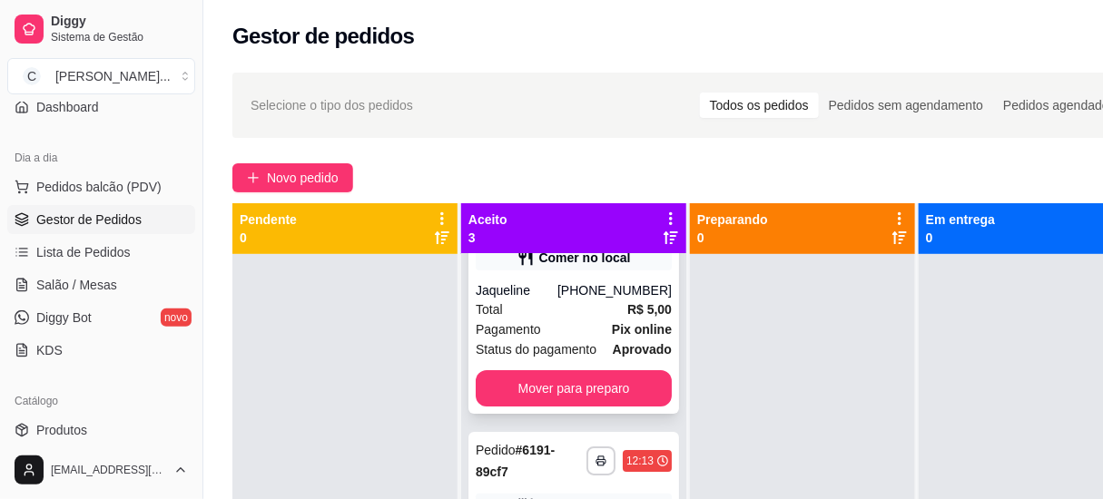
click at [597, 331] on div "Pagamento Pix online" at bounding box center [574, 330] width 196 height 20
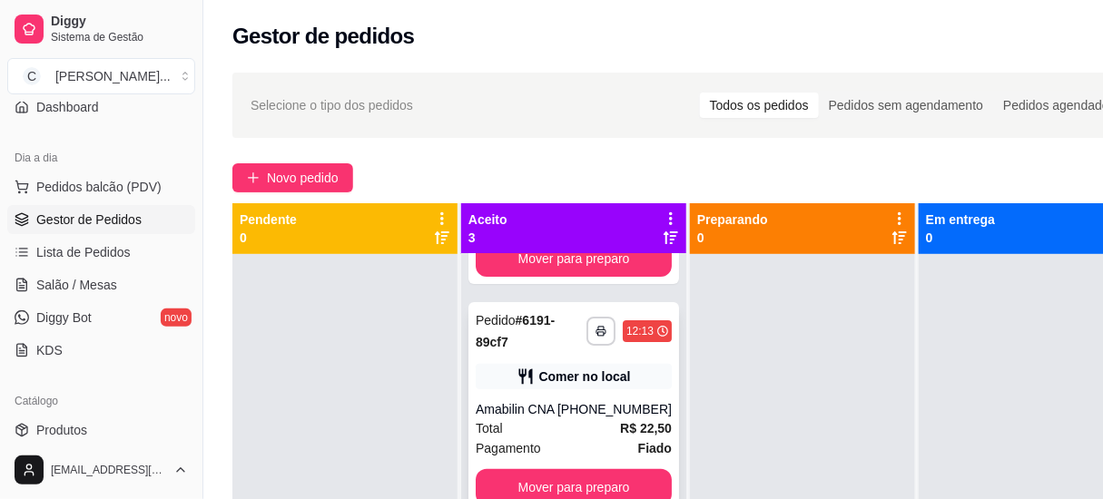
scroll to position [51, 0]
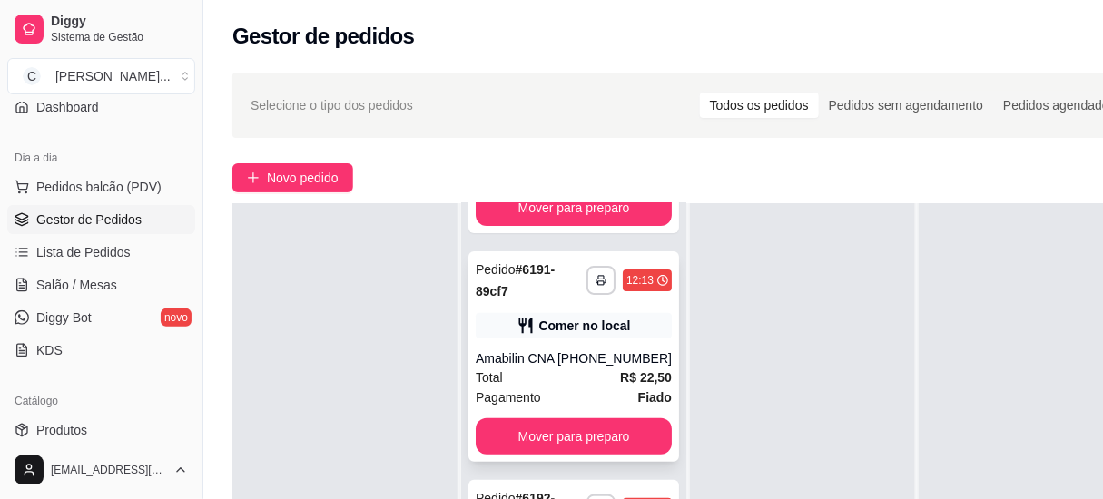
click at [565, 347] on div "**********" at bounding box center [574, 357] width 211 height 211
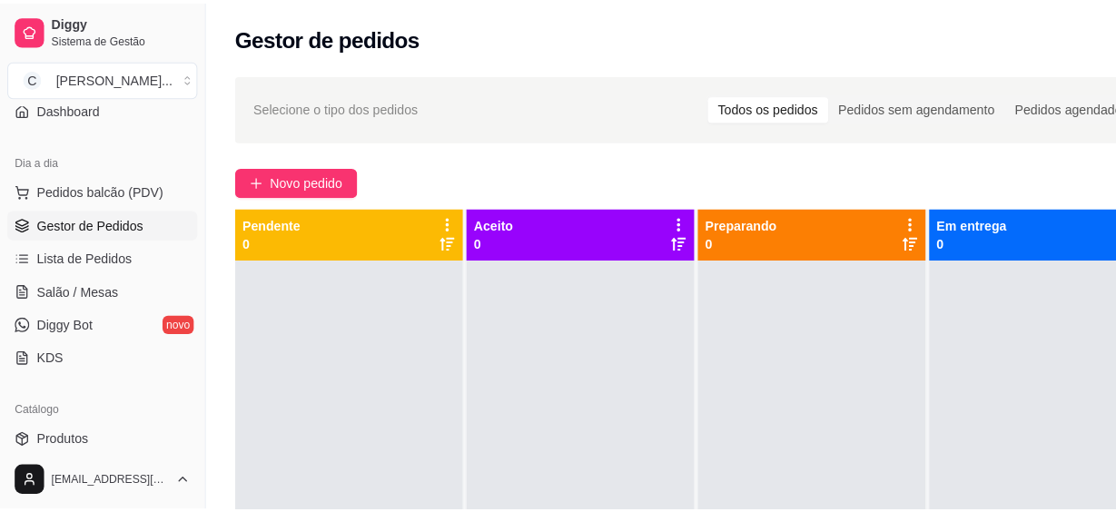
scroll to position [0, 0]
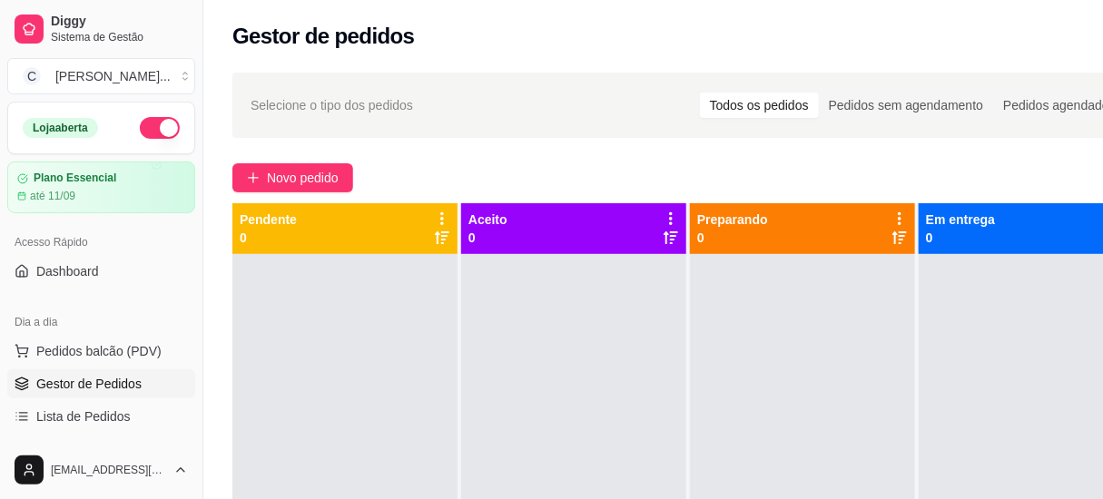
click at [151, 125] on button "button" at bounding box center [160, 128] width 40 height 22
click at [318, 181] on span "Novo pedido" at bounding box center [303, 178] width 72 height 20
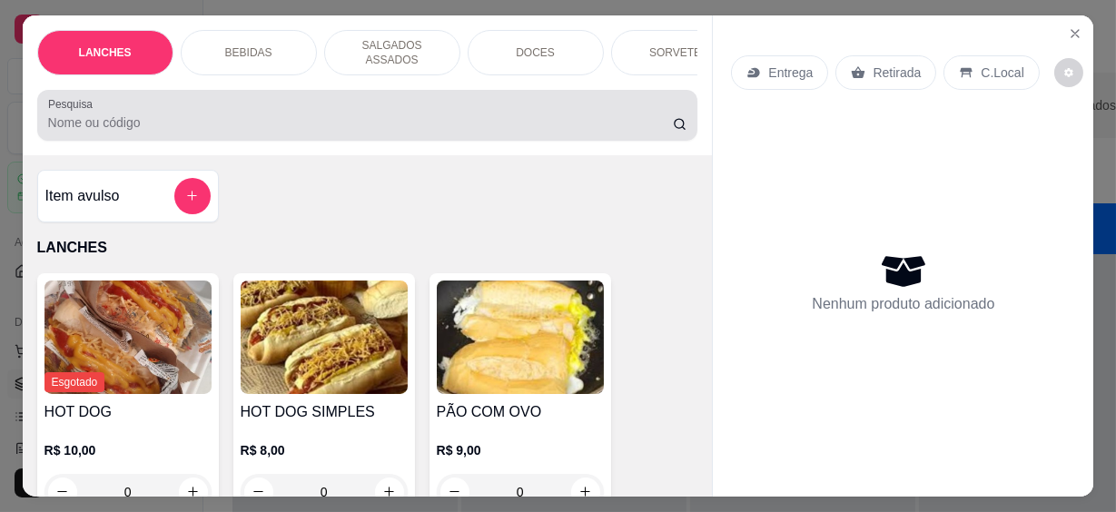
click at [300, 122] on input "Pesquisa" at bounding box center [360, 123] width 625 height 18
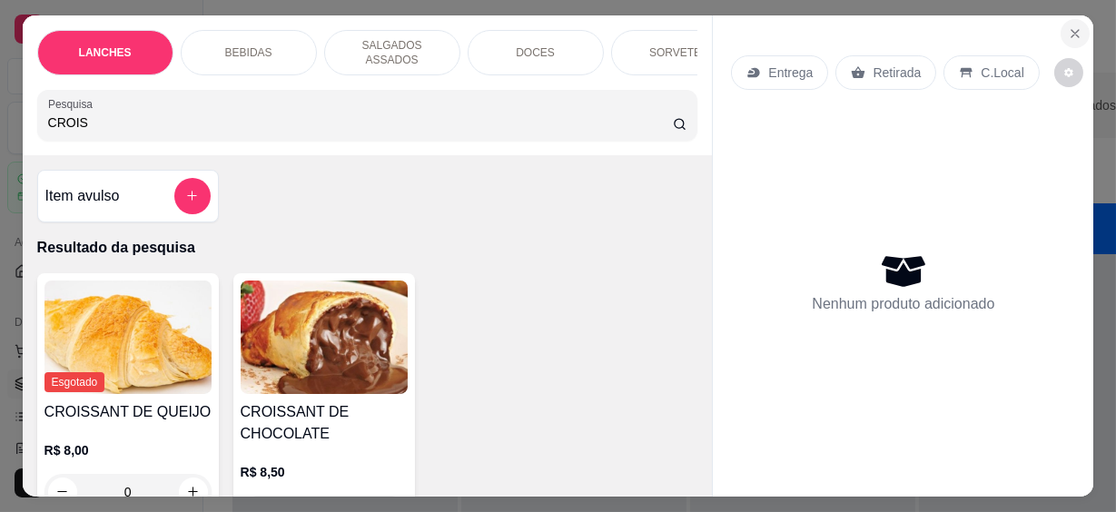
type input "CROIS"
click at [1061, 25] on button "Close" at bounding box center [1075, 33] width 29 height 29
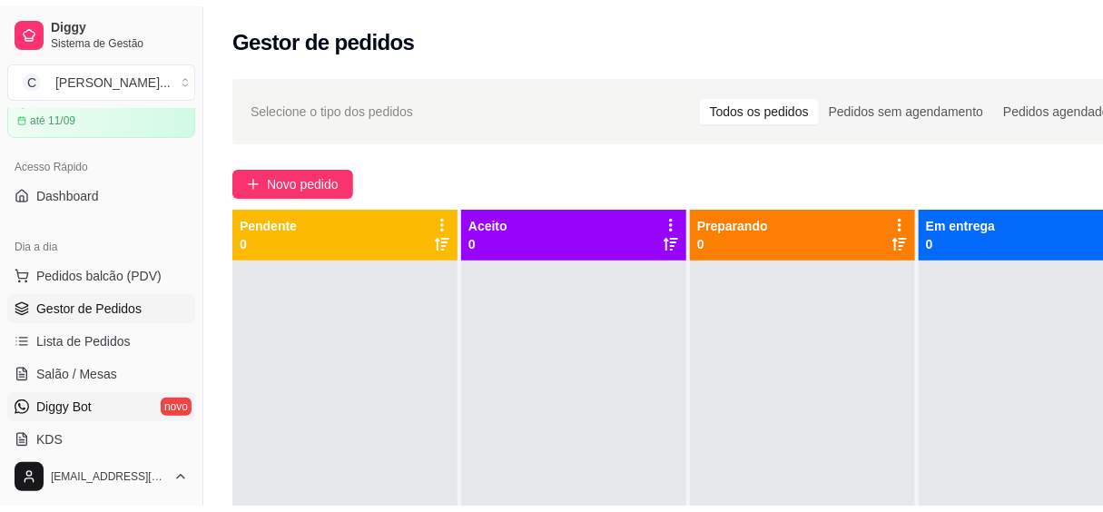
scroll to position [164, 0]
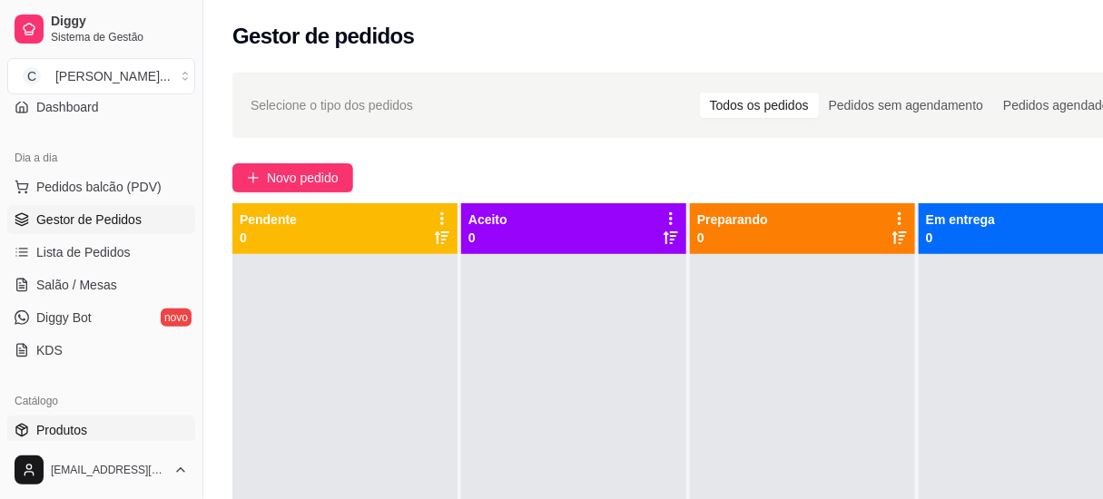
click at [70, 437] on span "Produtos" at bounding box center [61, 430] width 51 height 18
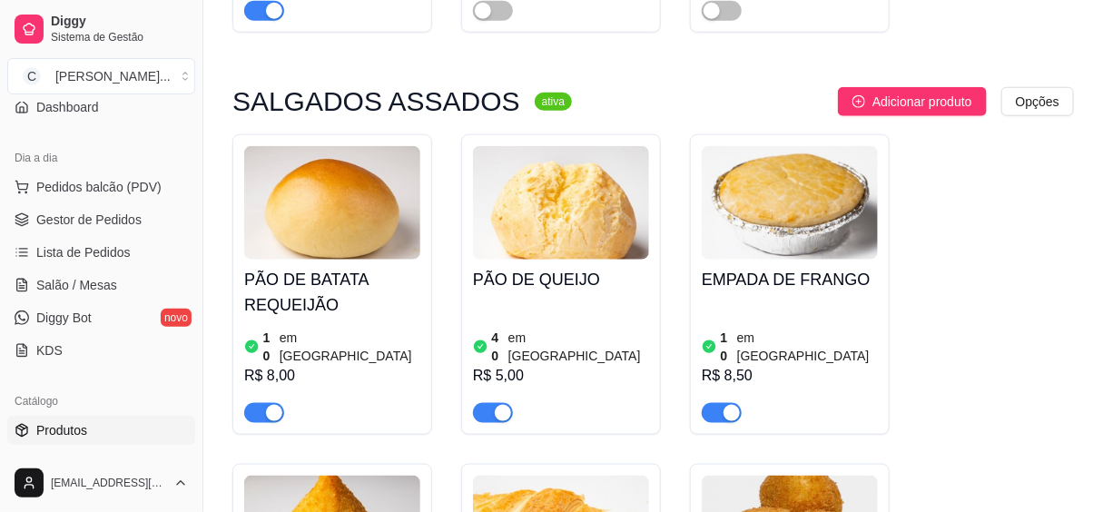
scroll to position [3137, 0]
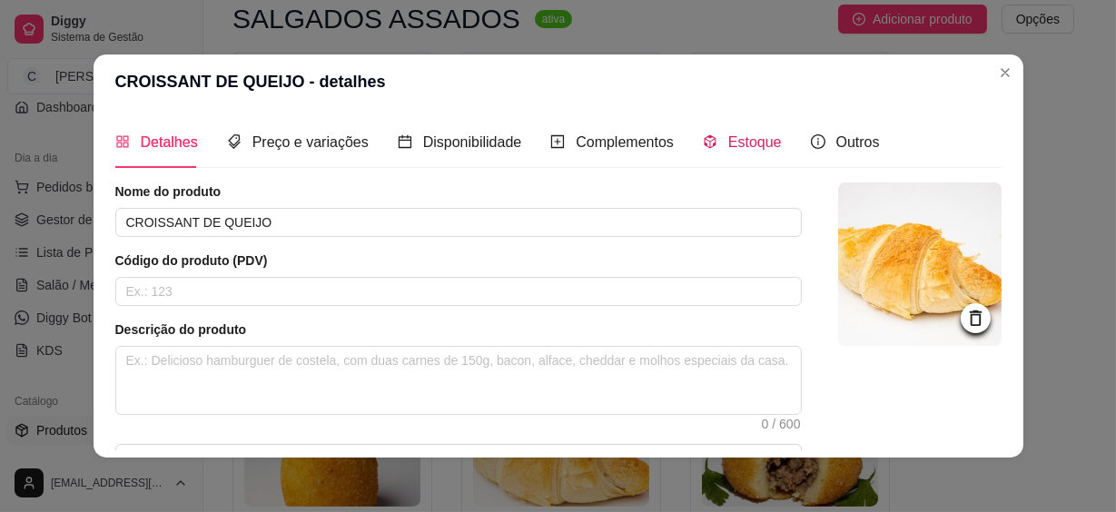
click at [754, 143] on span "Estoque" at bounding box center [755, 141] width 54 height 15
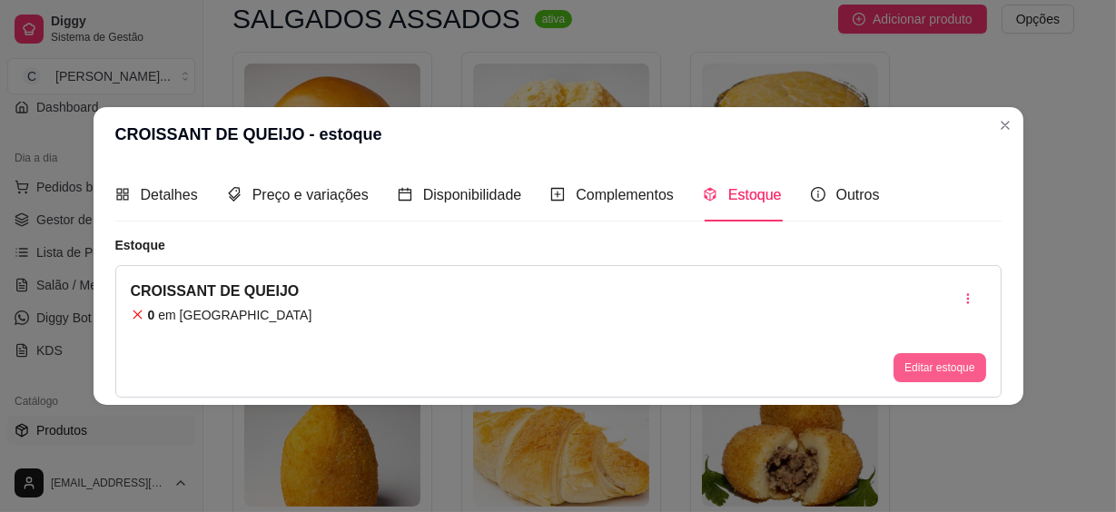
click at [933, 363] on button "Editar estoque" at bounding box center [940, 367] width 92 height 29
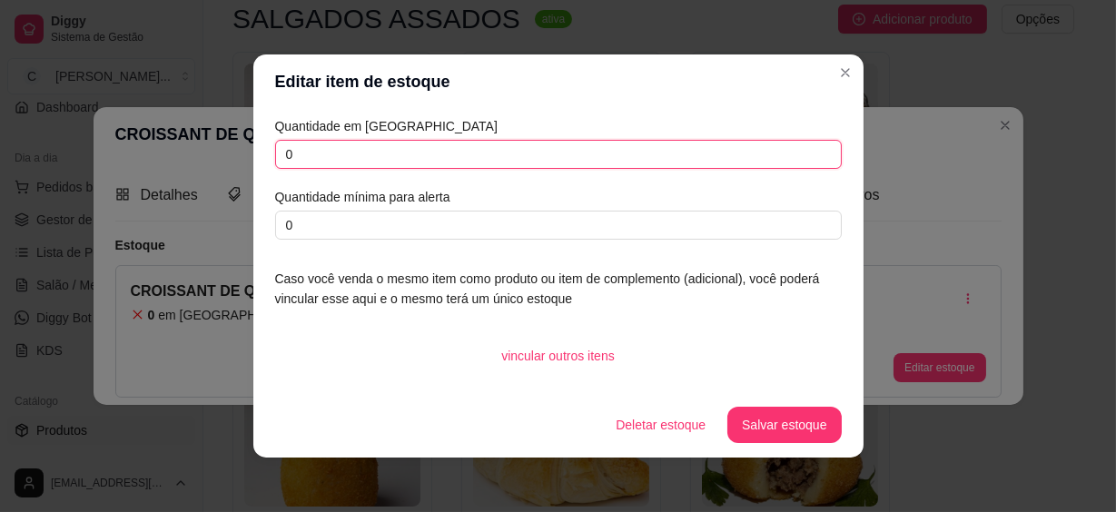
drag, startPoint x: 353, startPoint y: 157, endPoint x: 217, endPoint y: 173, distance: 137.1
click at [217, 173] on div "Editar item de estoque Quantidade em estoque 0 Quantidade mínima para alerta 0 …" at bounding box center [558, 256] width 1116 height 512
type input "1"
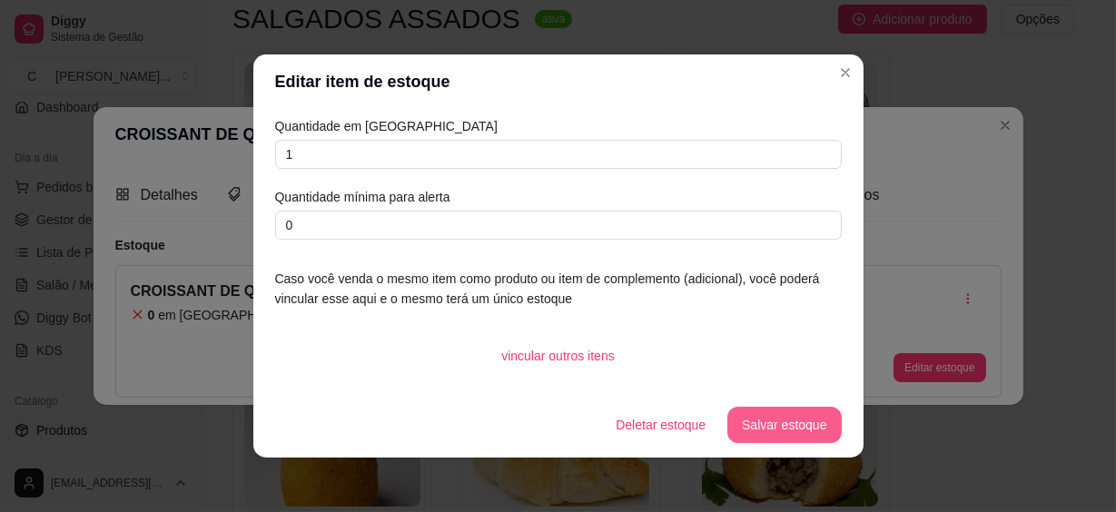
click at [772, 427] on button "Salvar estoque" at bounding box center [784, 425] width 114 height 36
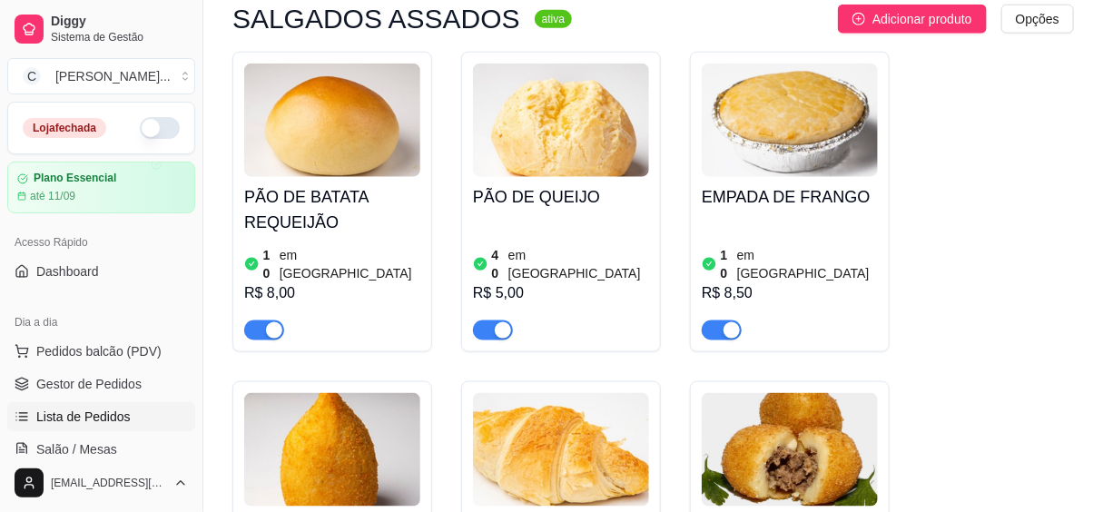
scroll to position [82, 0]
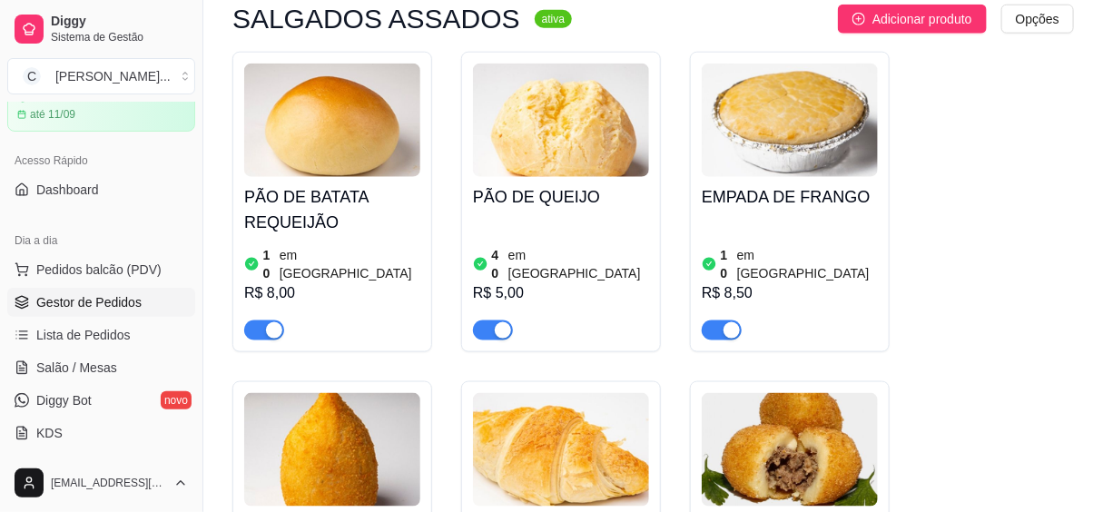
click at [74, 303] on span "Gestor de Pedidos" at bounding box center [88, 302] width 105 height 18
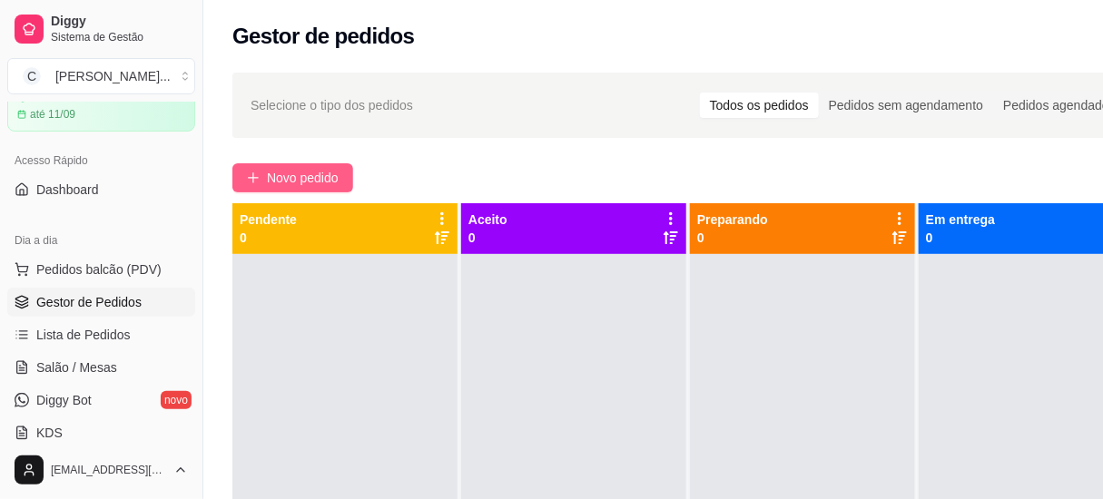
click at [236, 175] on button "Novo pedido" at bounding box center [292, 177] width 121 height 29
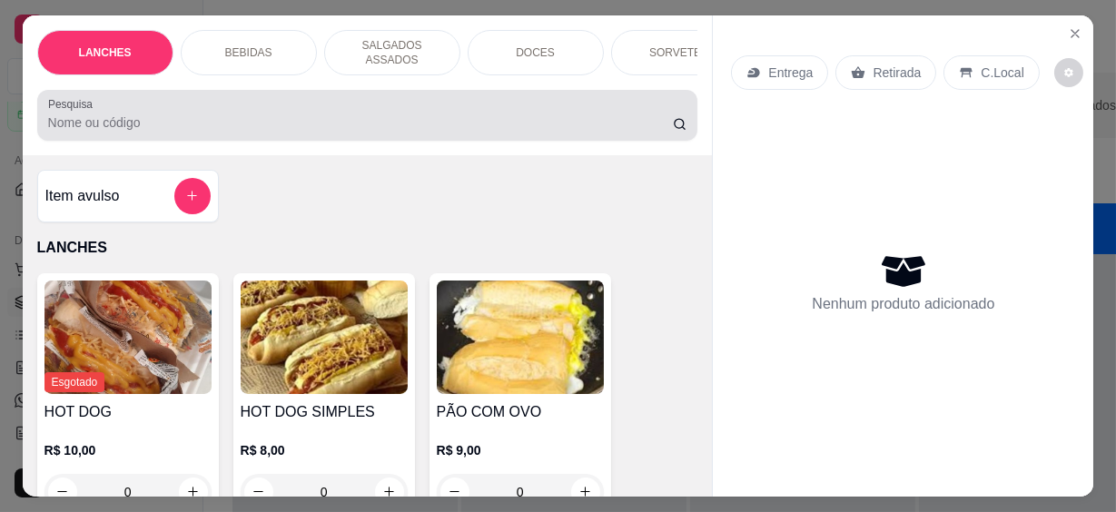
click at [423, 114] on input "Pesquisa" at bounding box center [360, 123] width 625 height 18
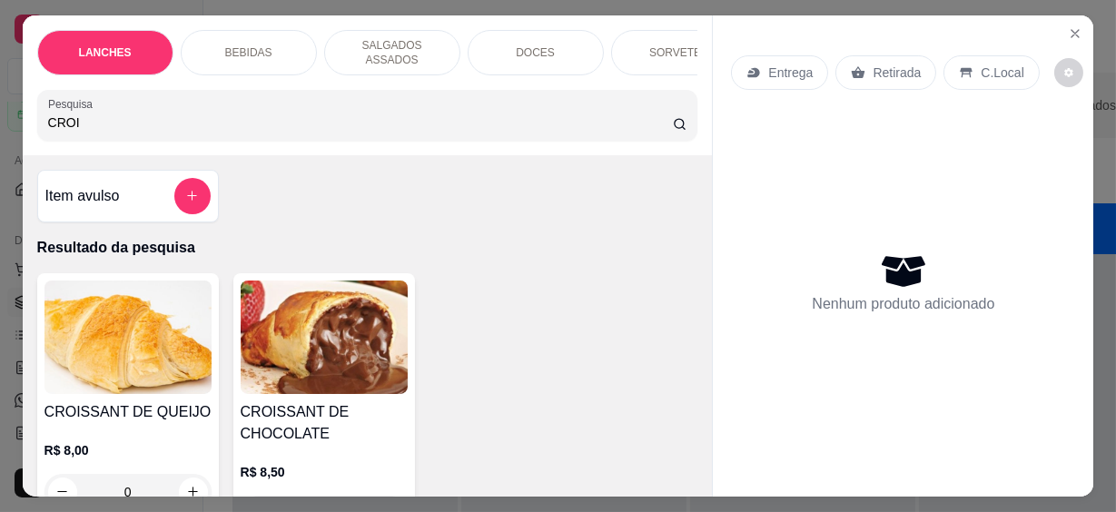
scroll to position [82, 0]
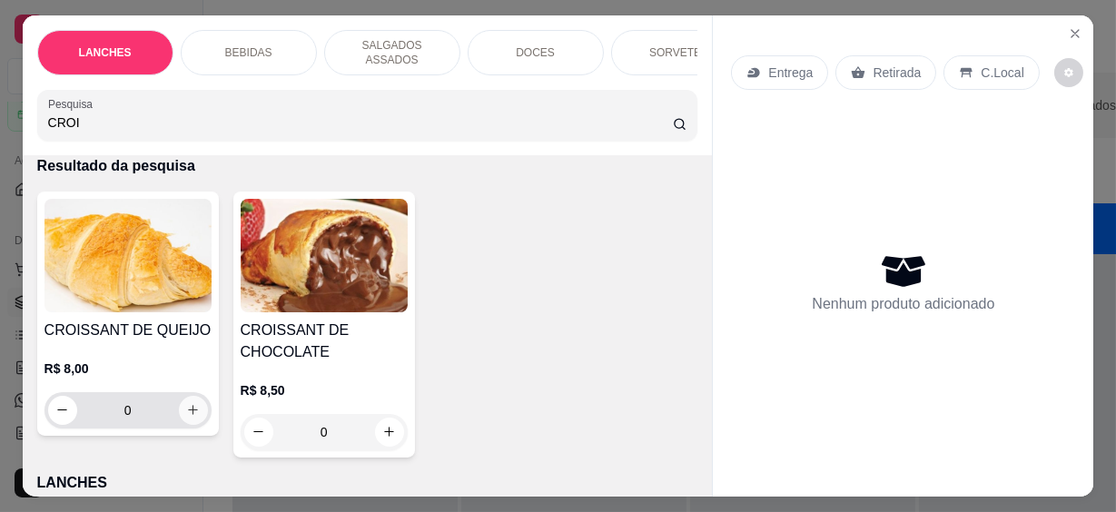
type input "CROI"
click at [199, 402] on button "increase-product-quantity" at bounding box center [193, 410] width 29 height 29
type input "1"
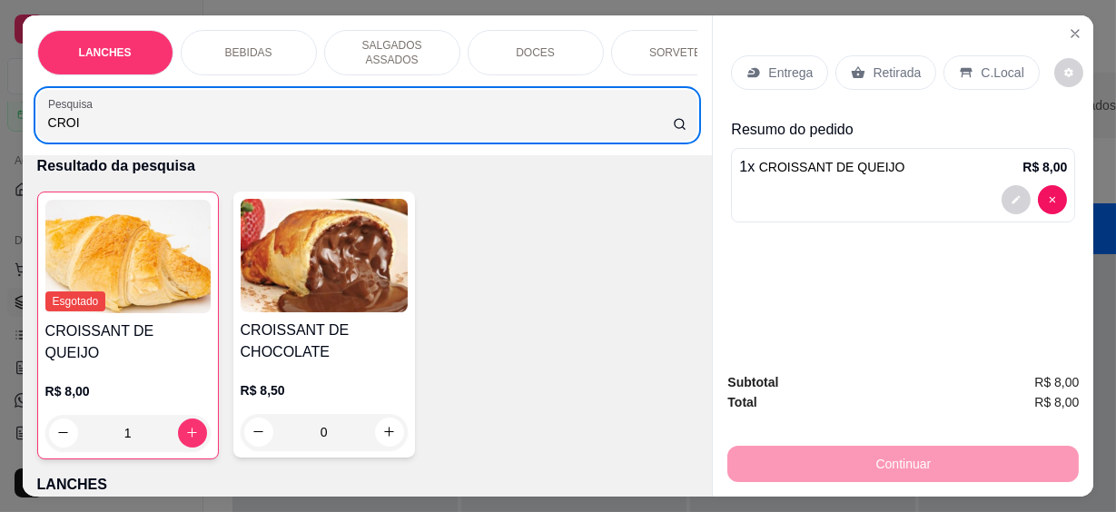
drag, startPoint x: 147, startPoint y: 126, endPoint x: 22, endPoint y: 118, distance: 125.6
click at [23, 118] on div "LANCHES BEBIDAS SALGADOS ASSADOS DOCES SORVETES SALGADINHOS SALGADOS DIVERSOS S…" at bounding box center [368, 85] width 690 height 140
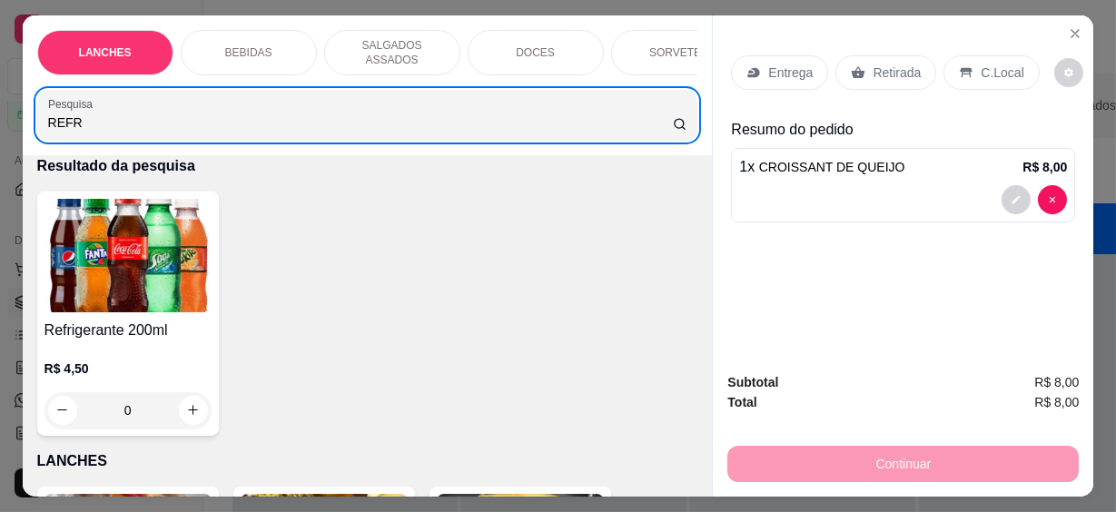
scroll to position [164, 0]
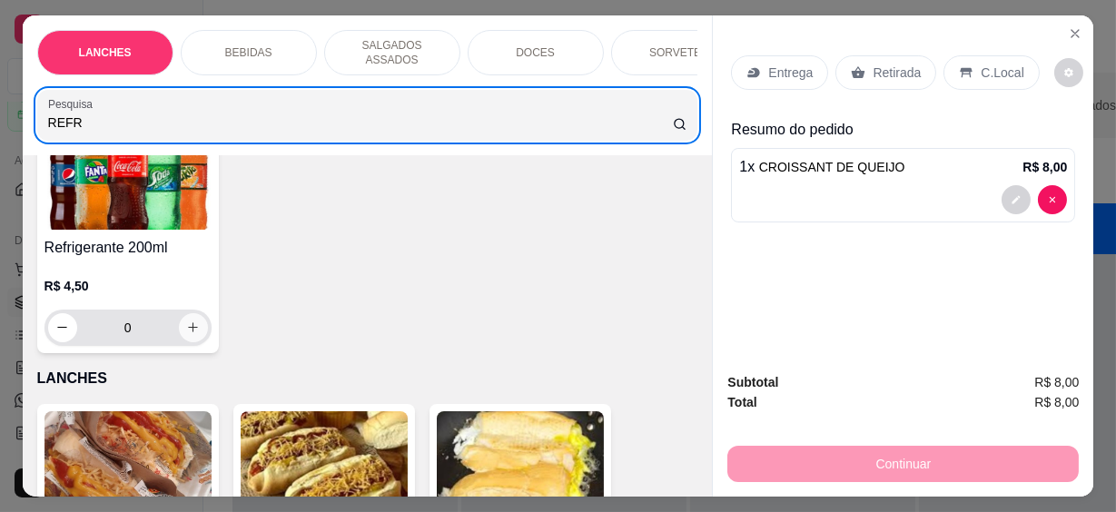
type input "REFR"
click at [186, 321] on icon "increase-product-quantity" at bounding box center [193, 328] width 14 height 14
type input "1"
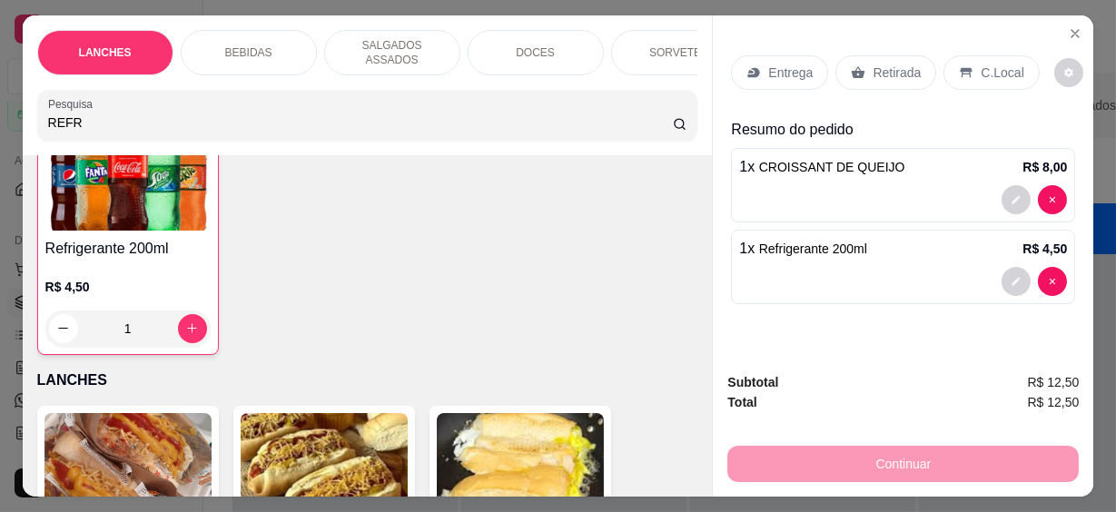
scroll to position [165, 0]
click at [1002, 64] on p "C.Local" at bounding box center [1002, 73] width 43 height 18
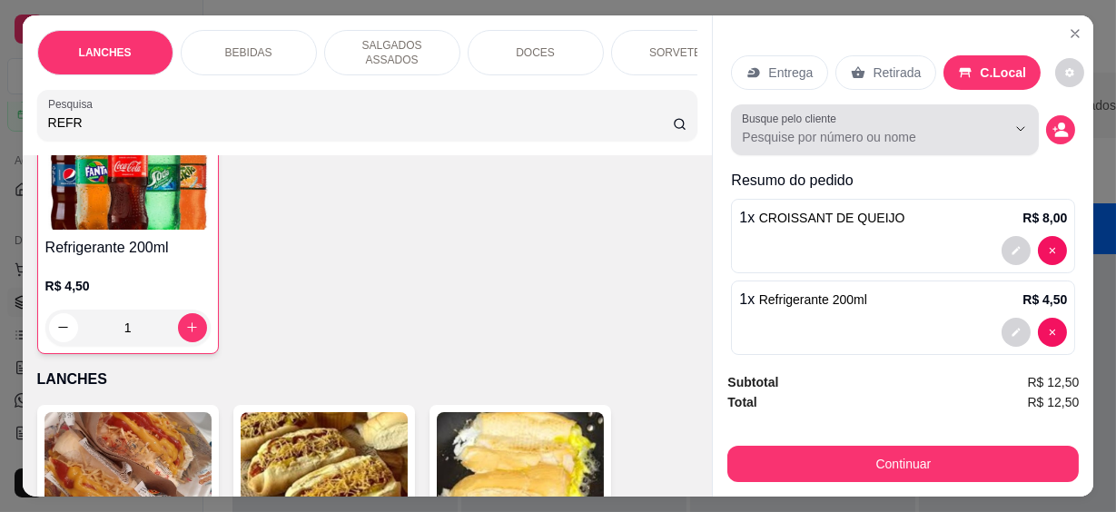
click at [871, 145] on div "Busque pelo cliente" at bounding box center [885, 129] width 308 height 51
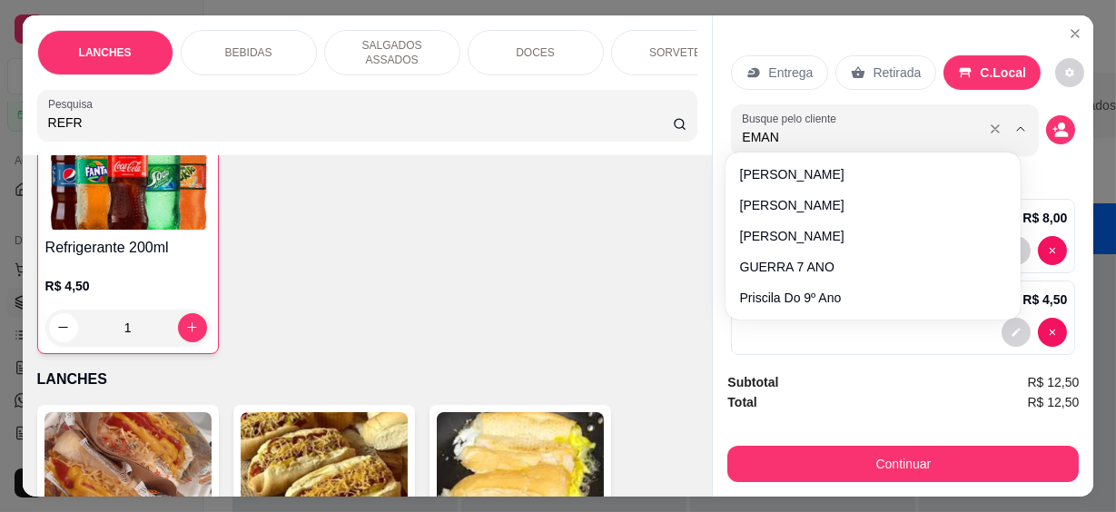
type input "EMANU"
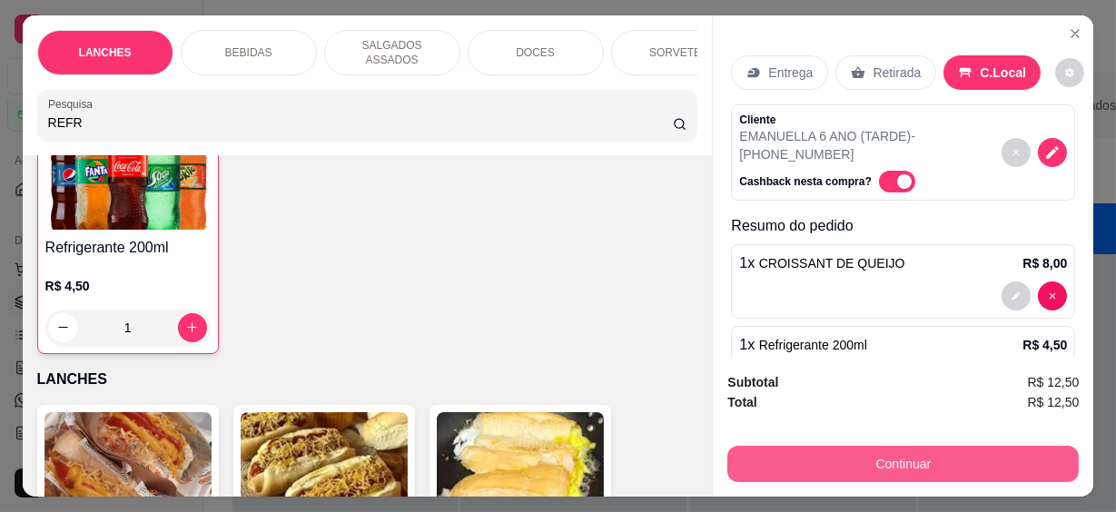
click at [924, 454] on button "Continuar" at bounding box center [902, 464] width 351 height 36
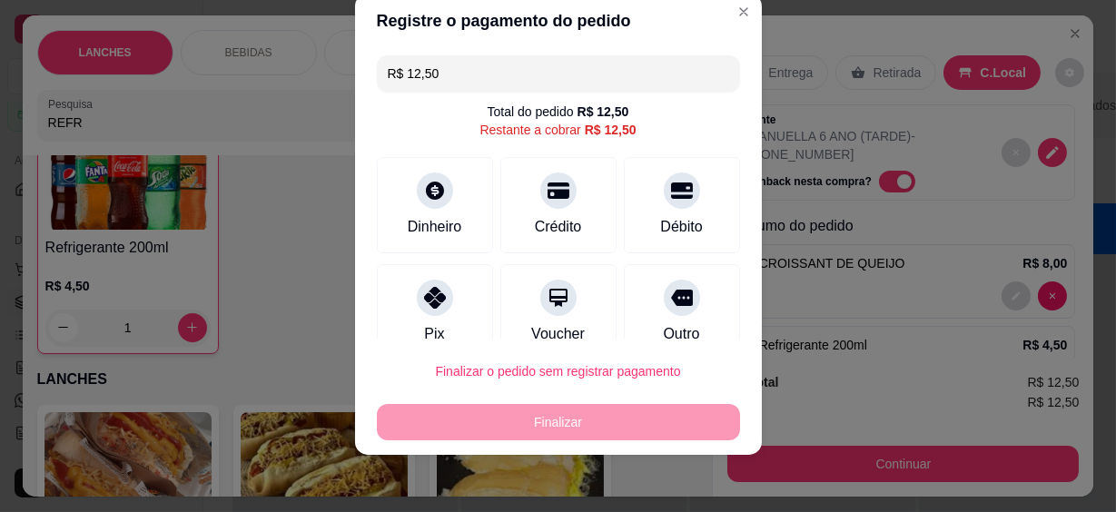
scroll to position [136, 0]
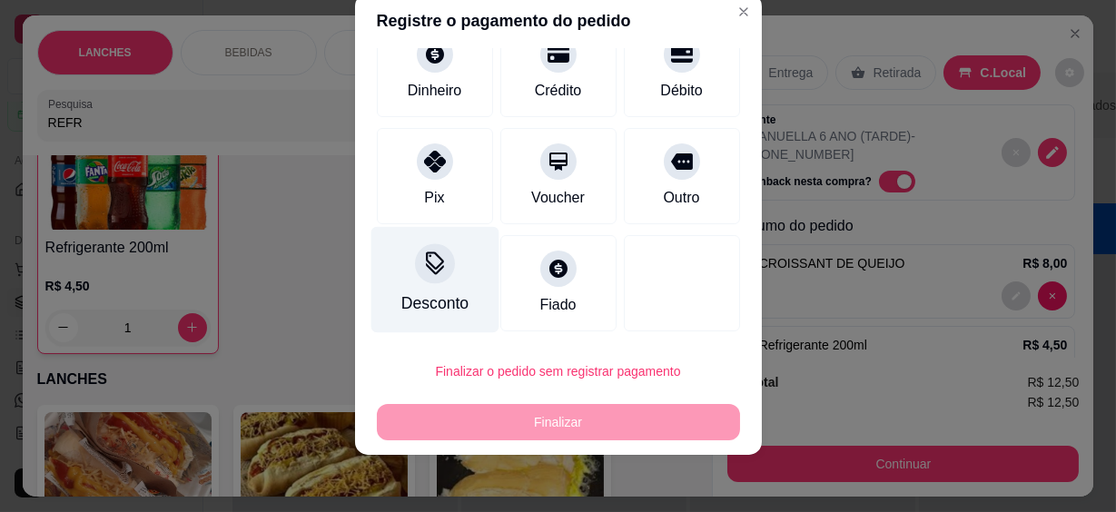
click at [423, 293] on div "Desconto" at bounding box center [433, 304] width 67 height 24
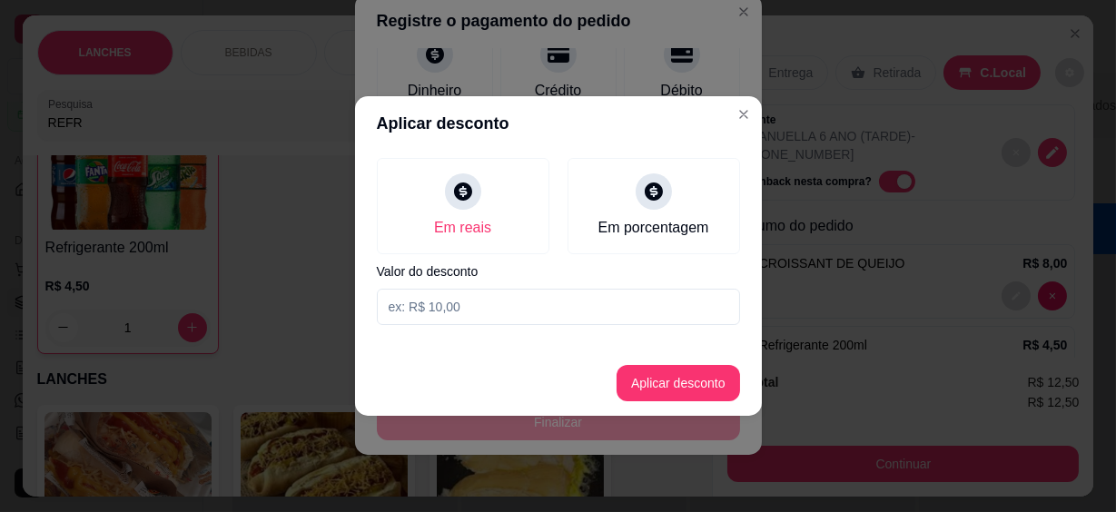
click at [462, 310] on input at bounding box center [558, 307] width 363 height 36
type input "12,49"
click at [649, 387] on button "Aplicar desconto" at bounding box center [679, 383] width 124 height 36
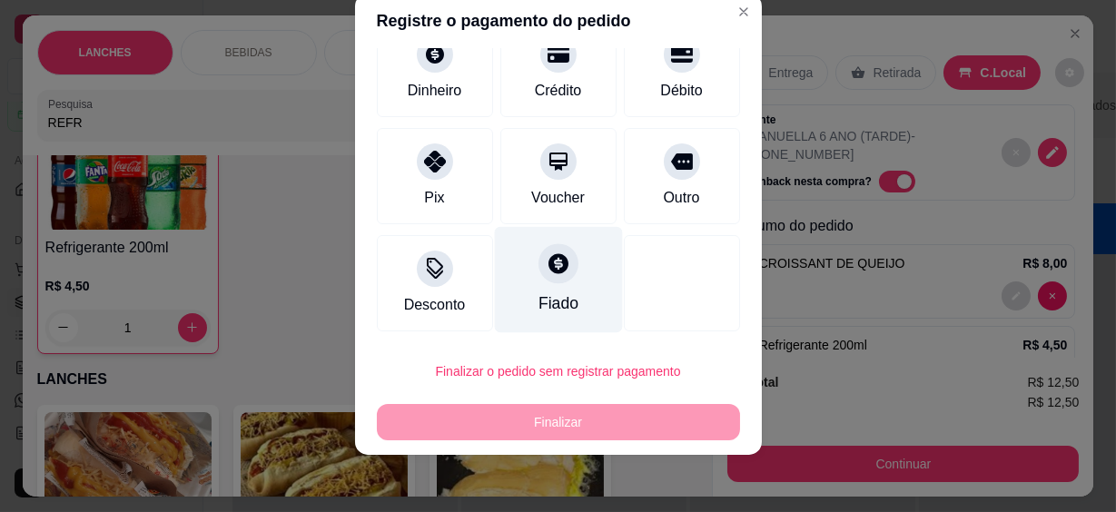
click at [562, 286] on div "Fiado" at bounding box center [558, 280] width 128 height 106
type input "R$ 0,00"
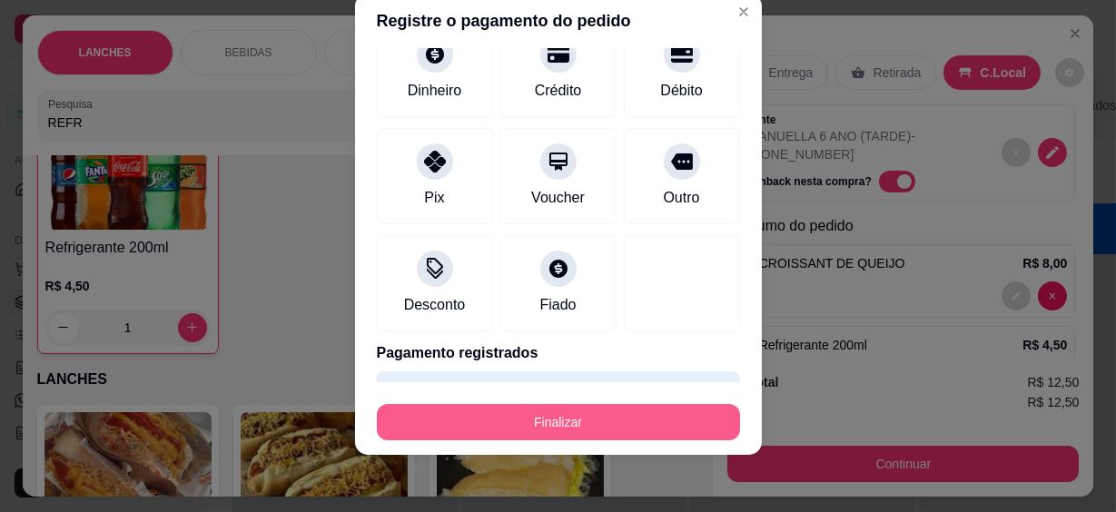
click at [598, 424] on button "Finalizar" at bounding box center [558, 422] width 363 height 36
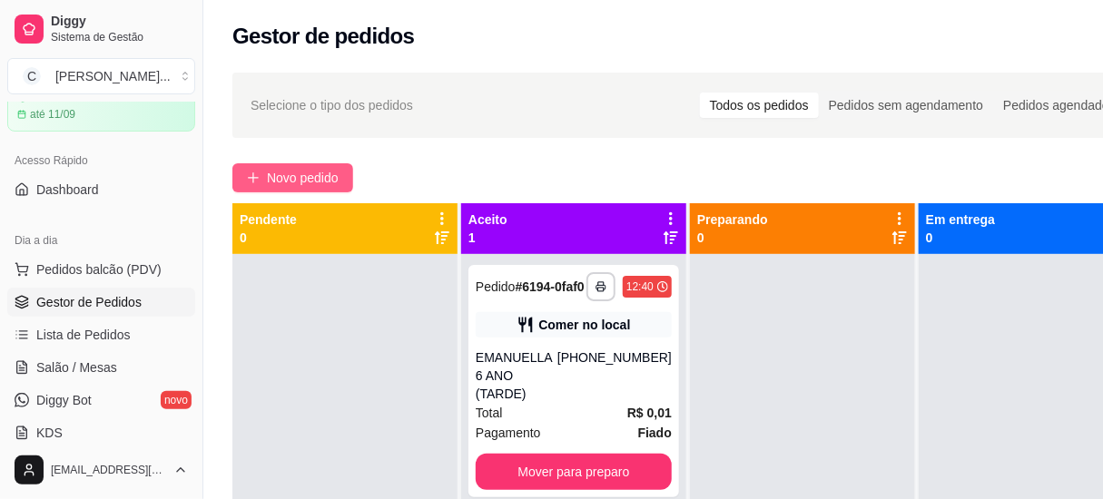
click at [331, 166] on button "Novo pedido" at bounding box center [292, 177] width 121 height 29
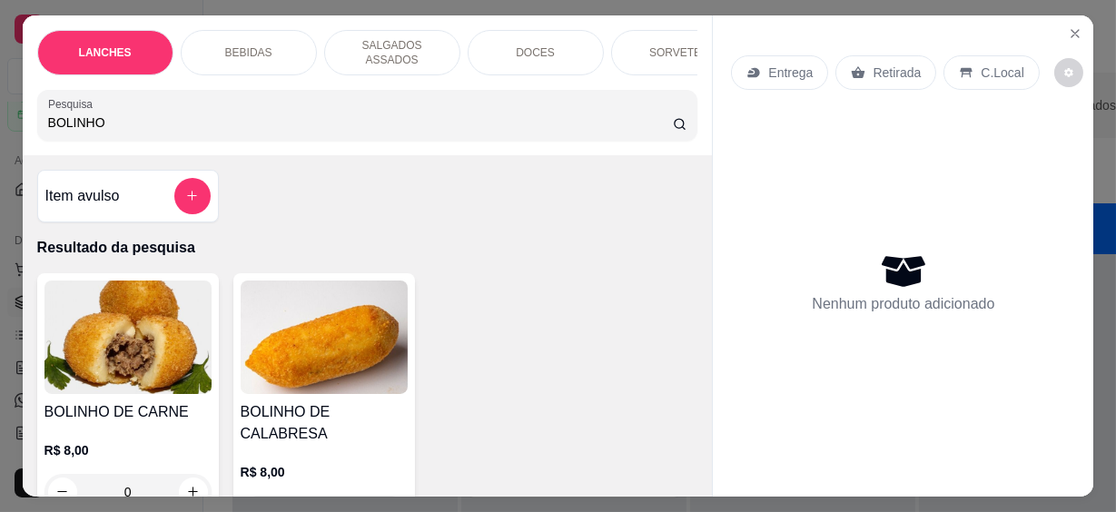
type input "BOLINHO"
click at [195, 478] on button "increase-product-quantity" at bounding box center [193, 492] width 28 height 28
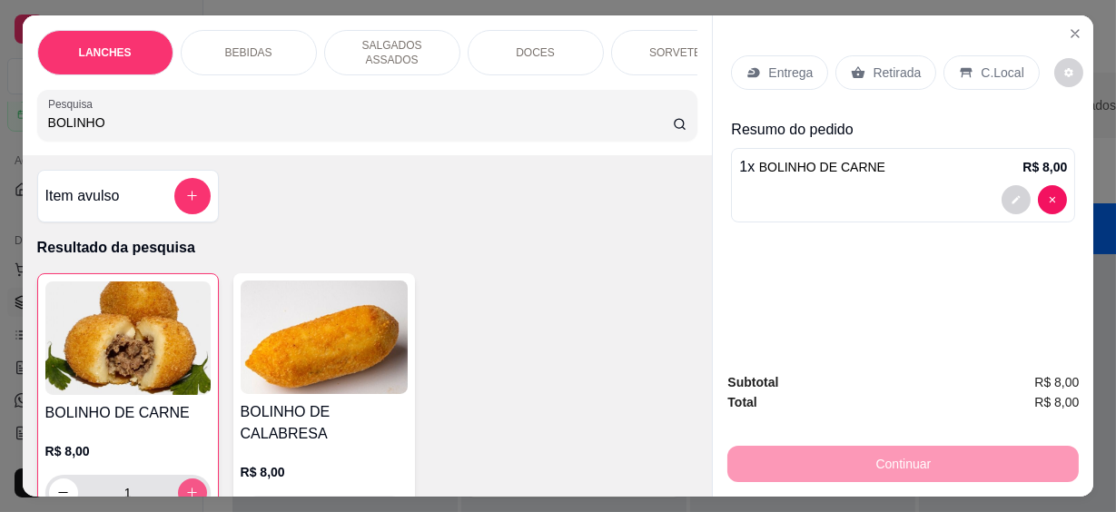
scroll to position [165, 0]
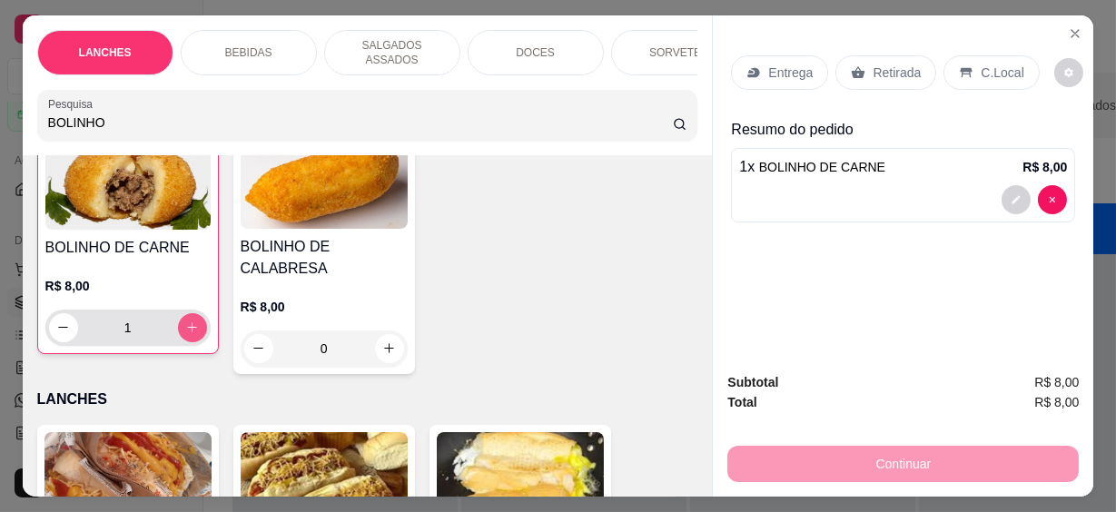
type input "1"
drag, startPoint x: 80, startPoint y: 106, endPoint x: 0, endPoint y: 77, distance: 85.0
click at [0, 77] on html "**********" at bounding box center [558, 256] width 1116 height 512
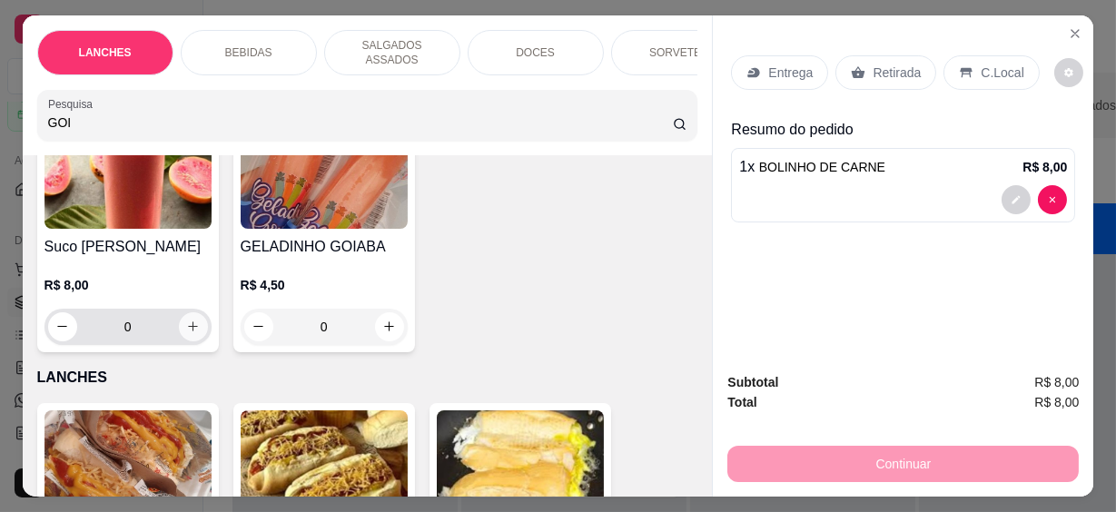
type input "GOI"
click at [186, 320] on icon "increase-product-quantity" at bounding box center [193, 327] width 14 height 14
type input "1"
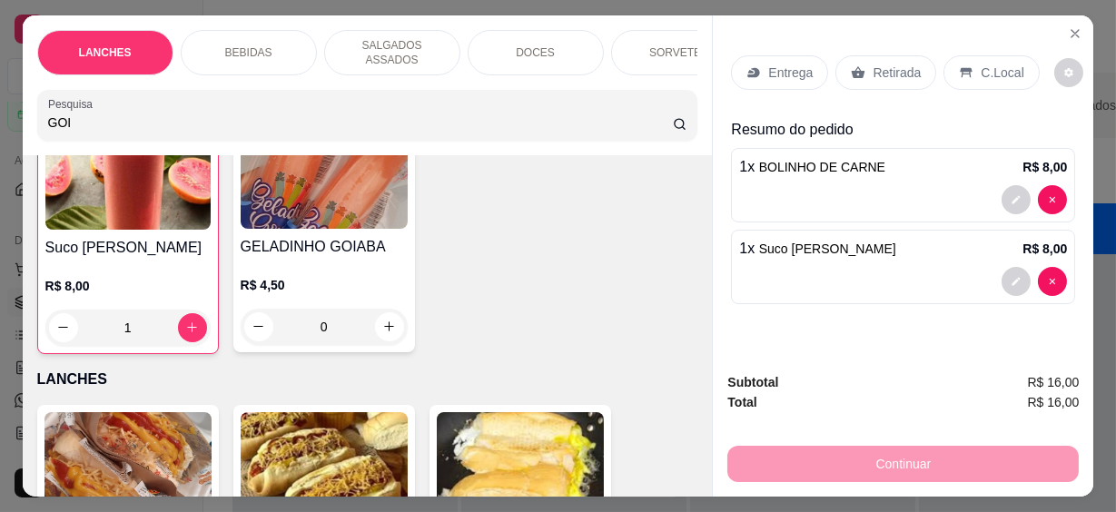
scroll to position [166, 0]
click at [968, 58] on div "C.Local" at bounding box center [991, 72] width 95 height 35
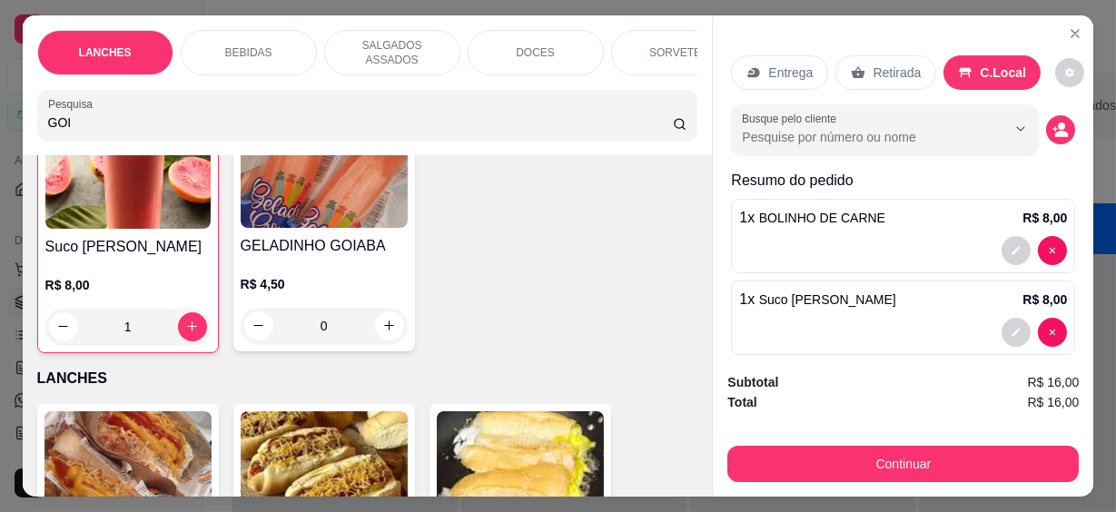
click at [790, 150] on div "Entrega Retirada C.Local Busque pelo cliente Resumo do pedido 1 x BOLINHO DE CA…" at bounding box center [903, 201] width 344 height 321
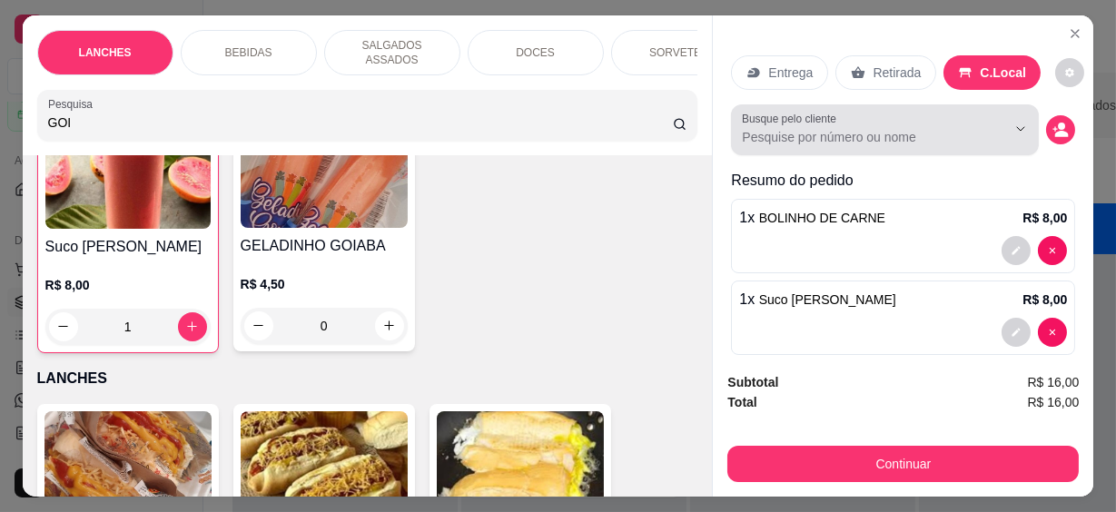
click at [797, 143] on div "Busque pelo cliente" at bounding box center [885, 129] width 308 height 51
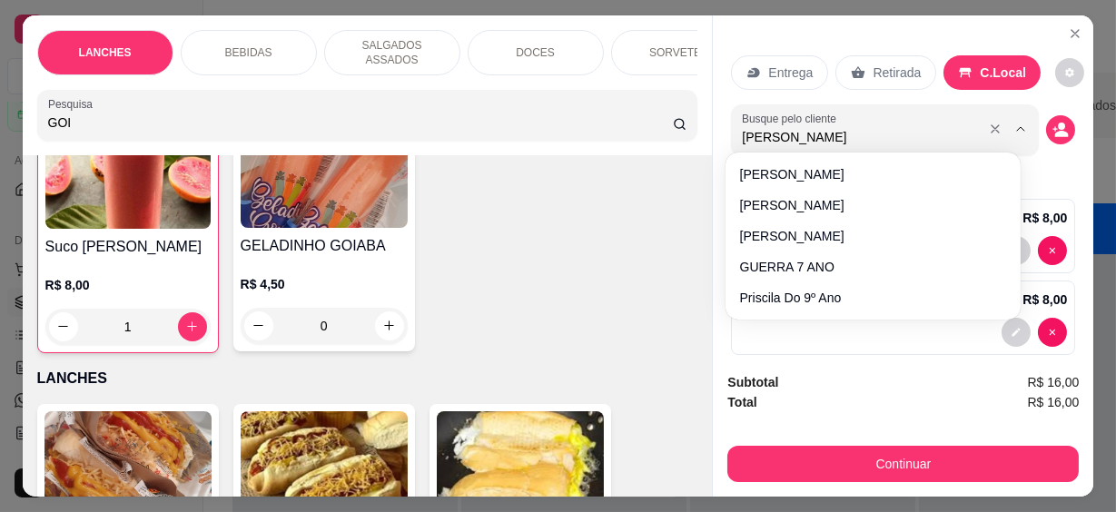
type input "[PERSON_NAME]"
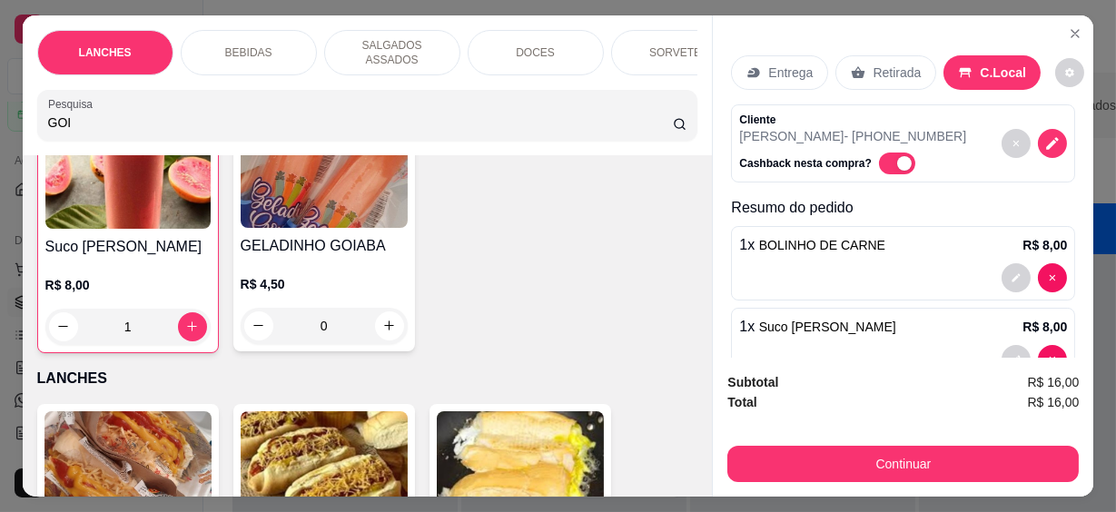
scroll to position [48, 0]
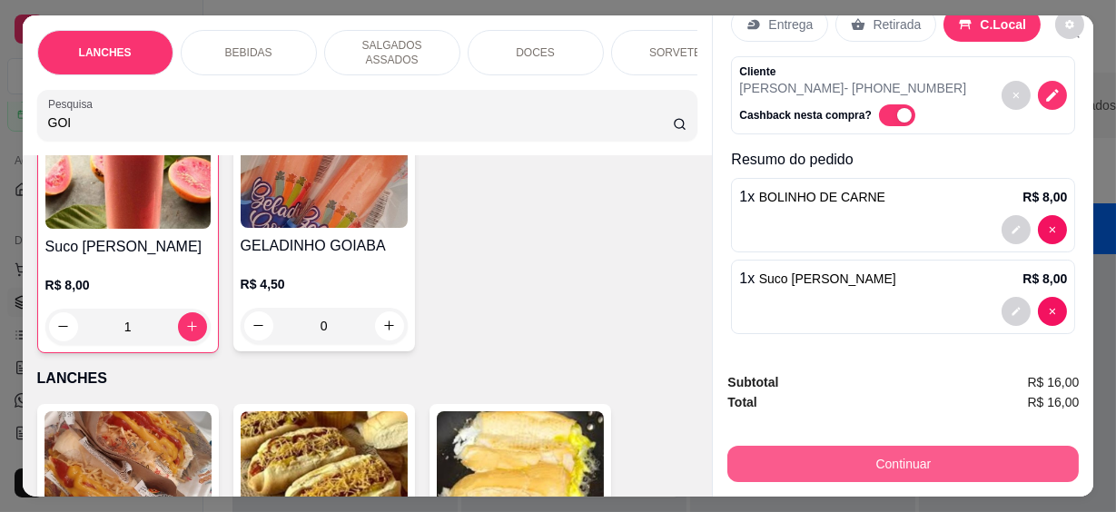
click at [924, 447] on button "Continuar" at bounding box center [902, 464] width 351 height 36
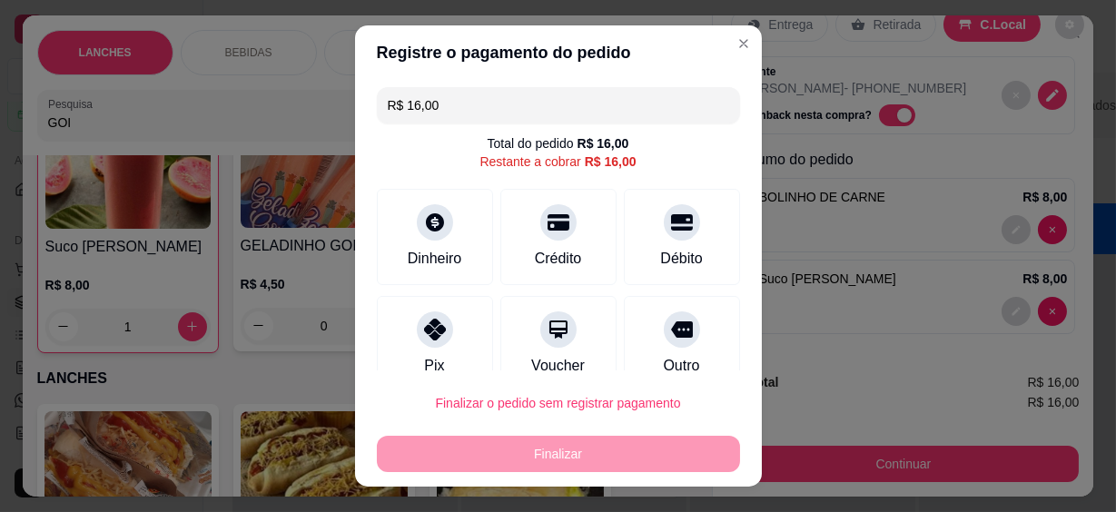
scroll to position [136, 0]
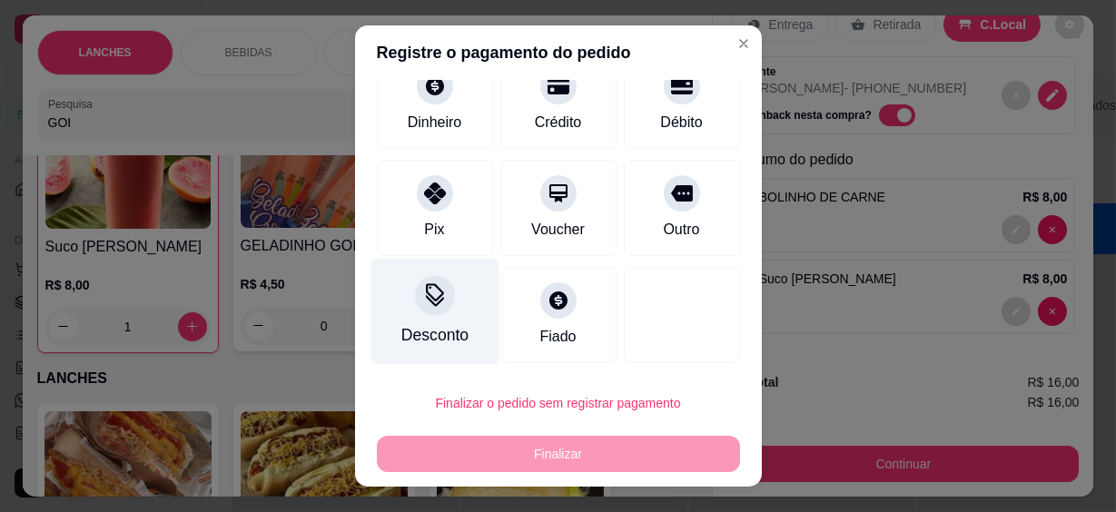
click at [446, 323] on div "Desconto" at bounding box center [433, 335] width 67 height 24
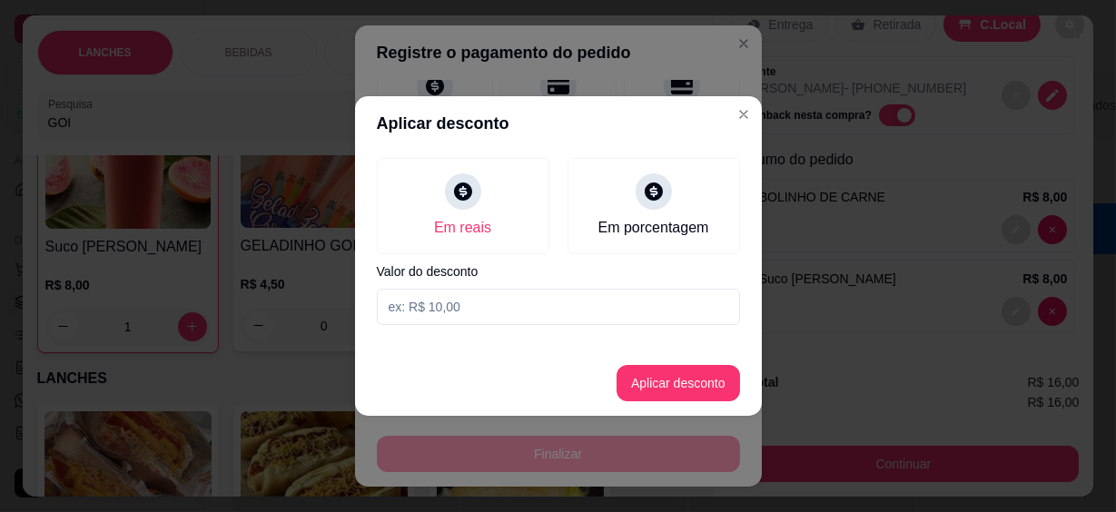
click at [475, 307] on input at bounding box center [558, 307] width 363 height 36
type input "15,99"
click at [662, 392] on button "Aplicar desconto" at bounding box center [677, 383] width 119 height 35
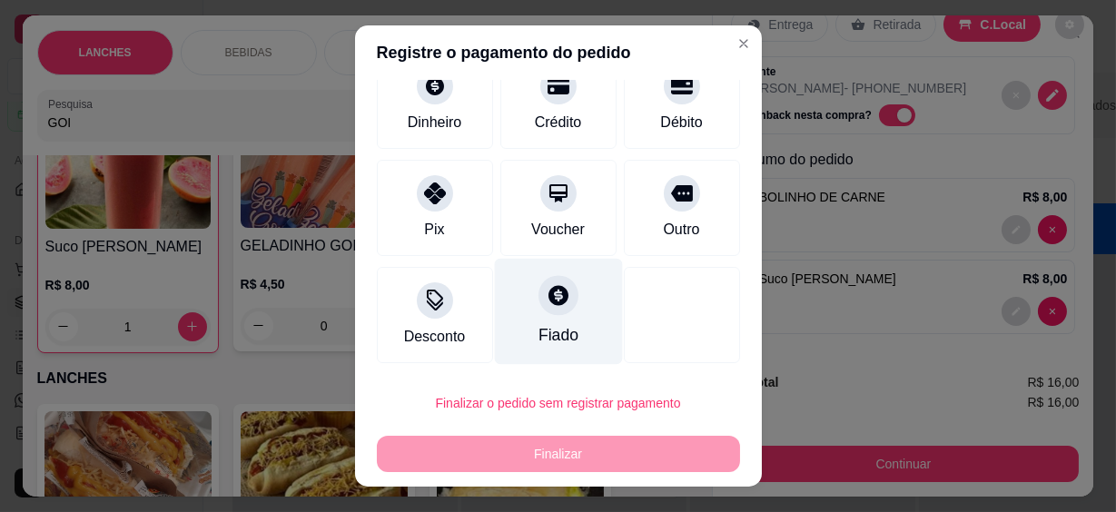
click at [559, 321] on div "Fiado" at bounding box center [558, 312] width 128 height 106
type input "R$ 0,00"
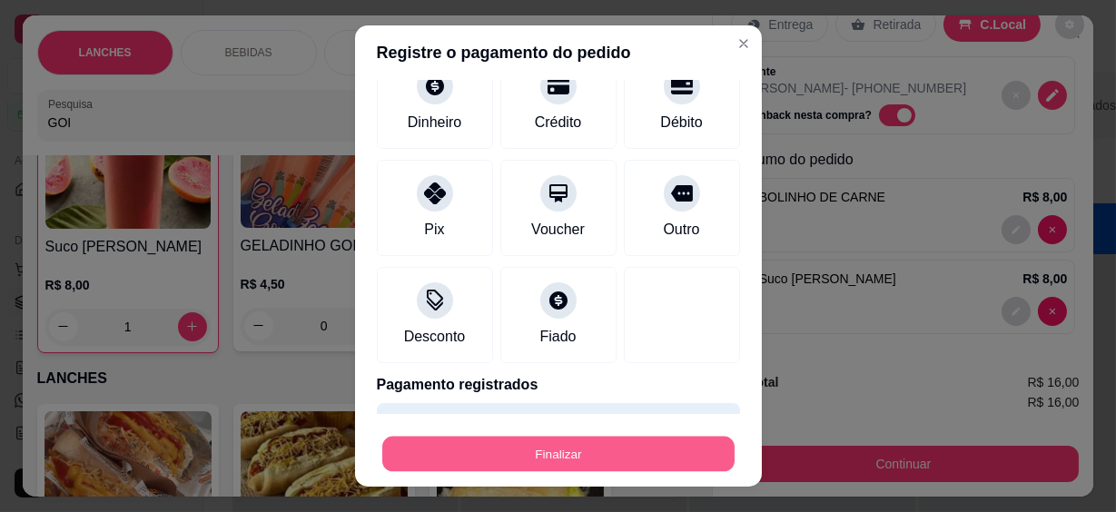
click at [615, 447] on button "Finalizar" at bounding box center [558, 453] width 352 height 35
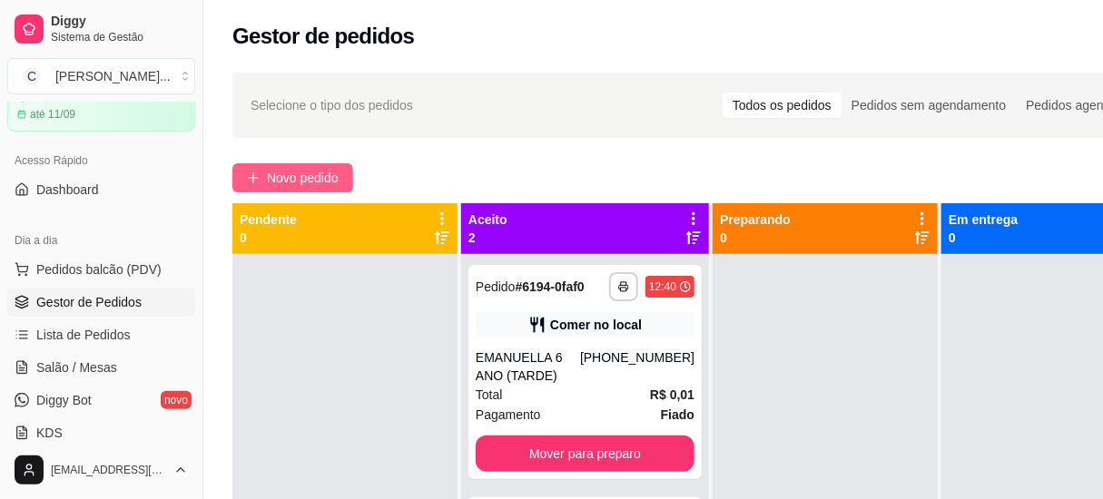
click at [322, 187] on span "Novo pedido" at bounding box center [303, 178] width 72 height 20
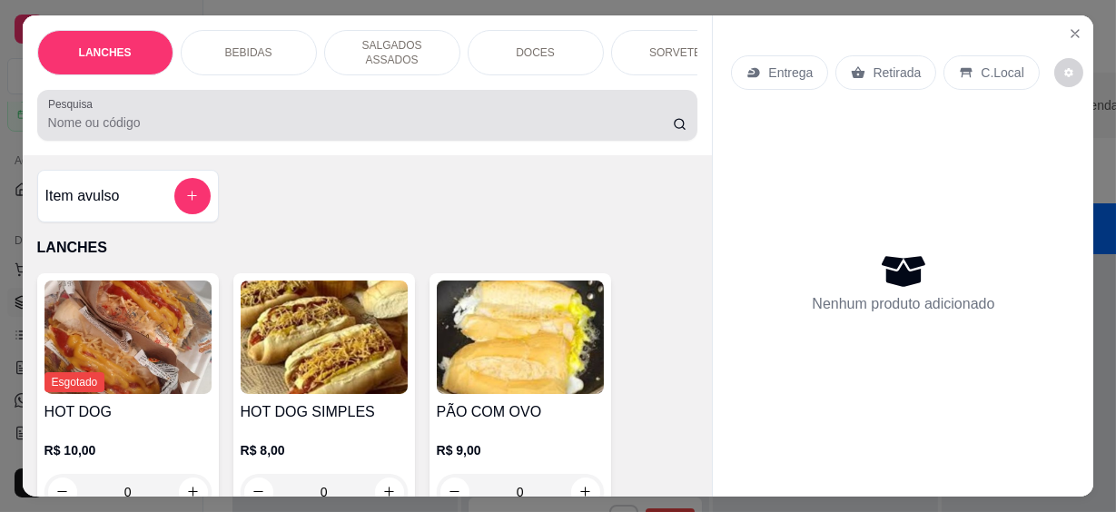
click at [215, 115] on input "Pesquisa" at bounding box center [360, 123] width 625 height 18
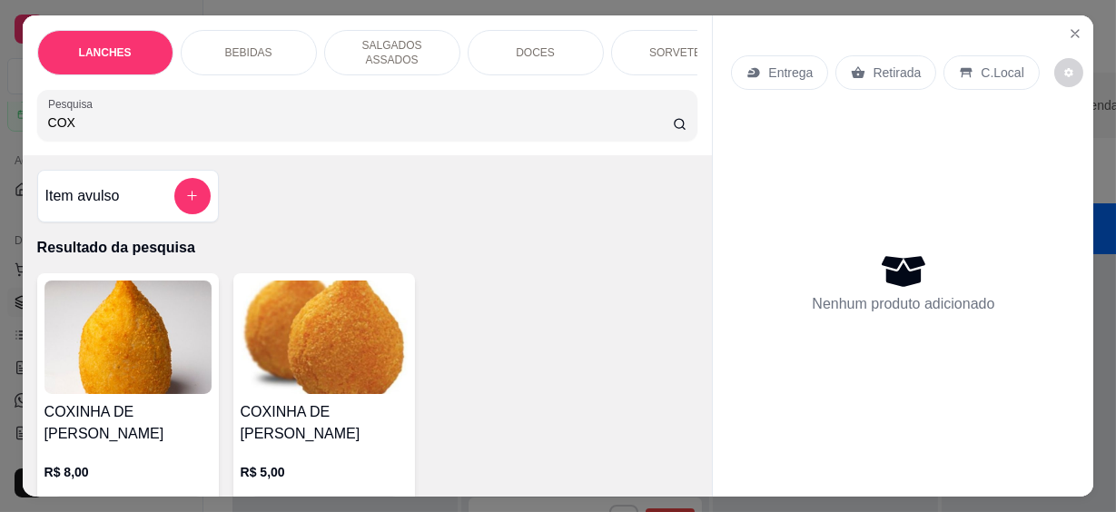
scroll to position [164, 0]
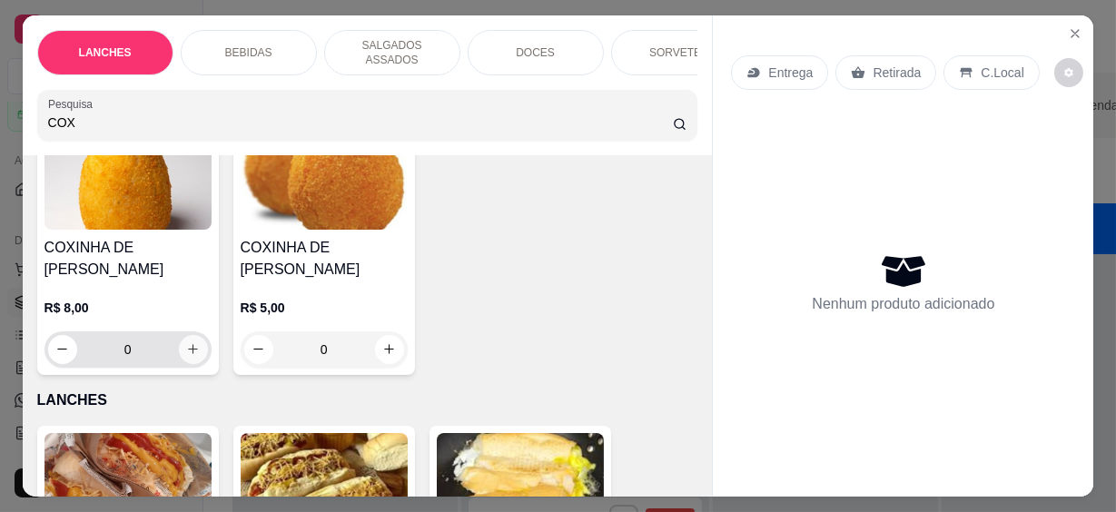
type input "COX"
click at [186, 342] on icon "increase-product-quantity" at bounding box center [193, 349] width 14 height 14
type input "1"
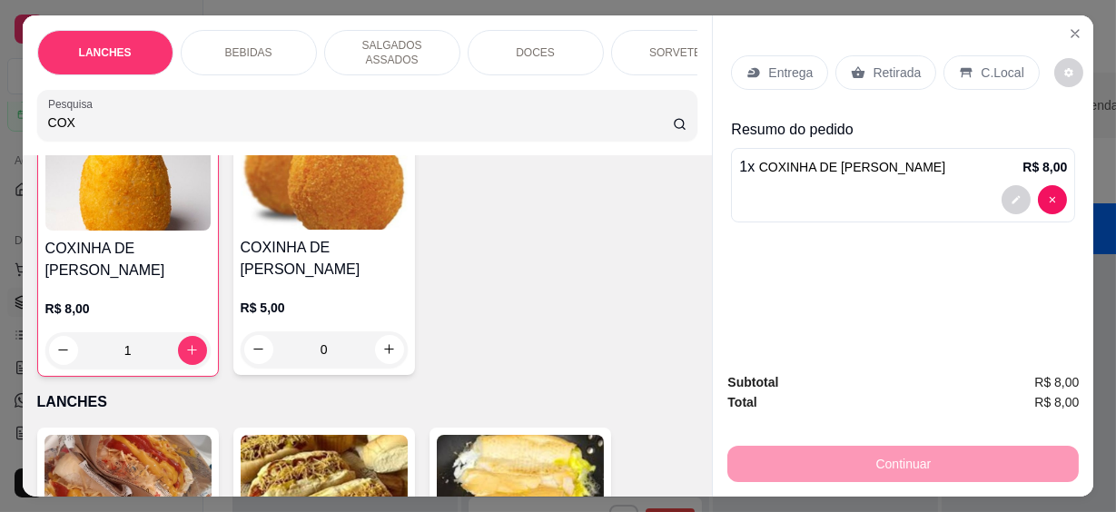
scroll to position [165, 0]
click at [0, 108] on html "**********" at bounding box center [558, 256] width 1116 height 512
type input "T"
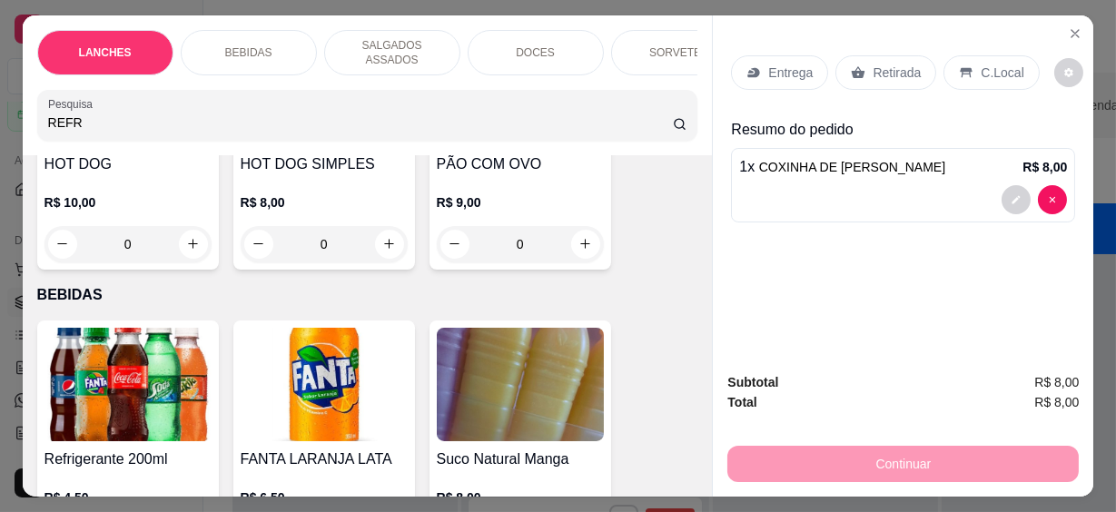
scroll to position [626, 0]
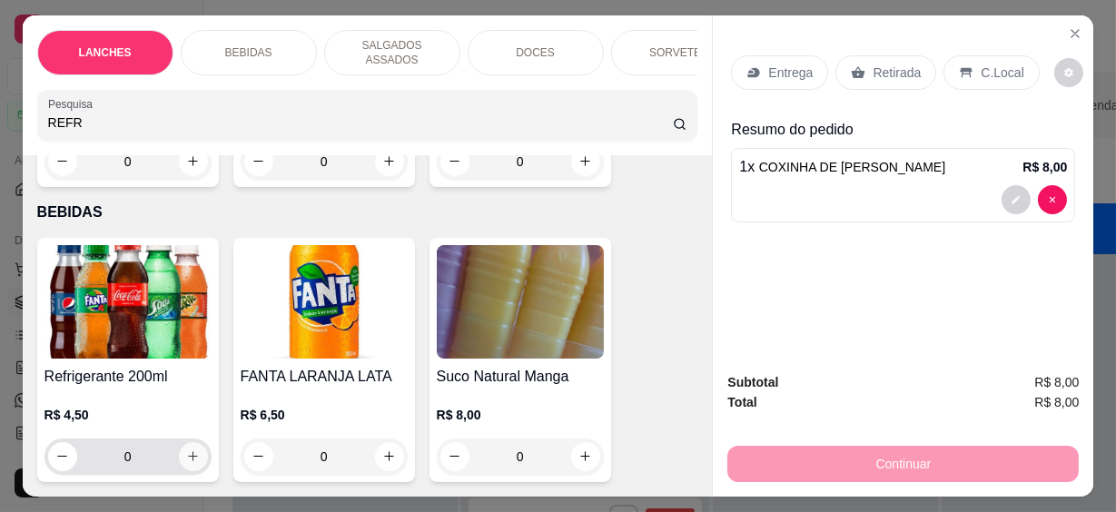
type input "REFR"
click at [186, 450] on icon "increase-product-quantity" at bounding box center [193, 457] width 14 height 14
type input "1"
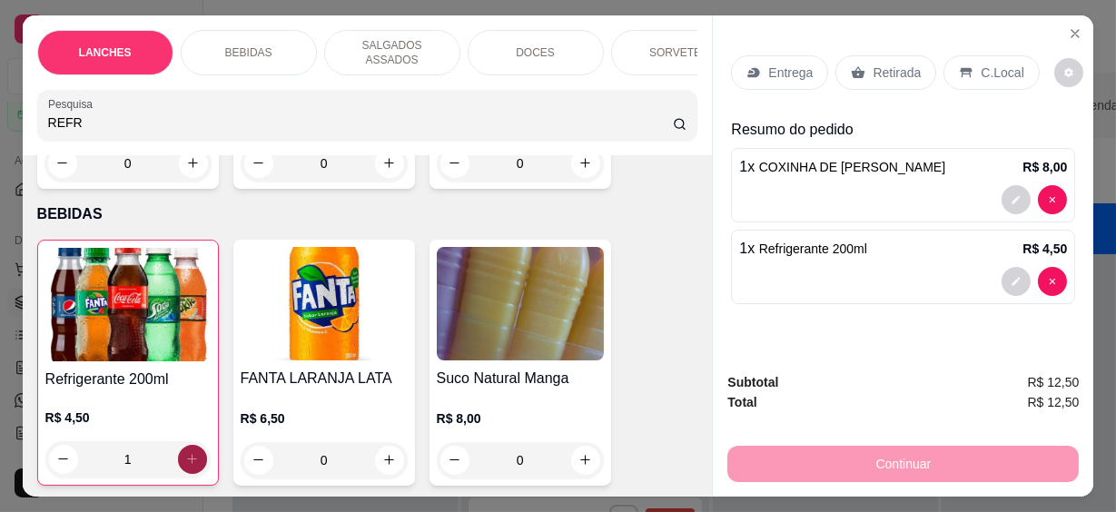
scroll to position [627, 0]
click at [981, 67] on p "C.Local" at bounding box center [1002, 73] width 43 height 18
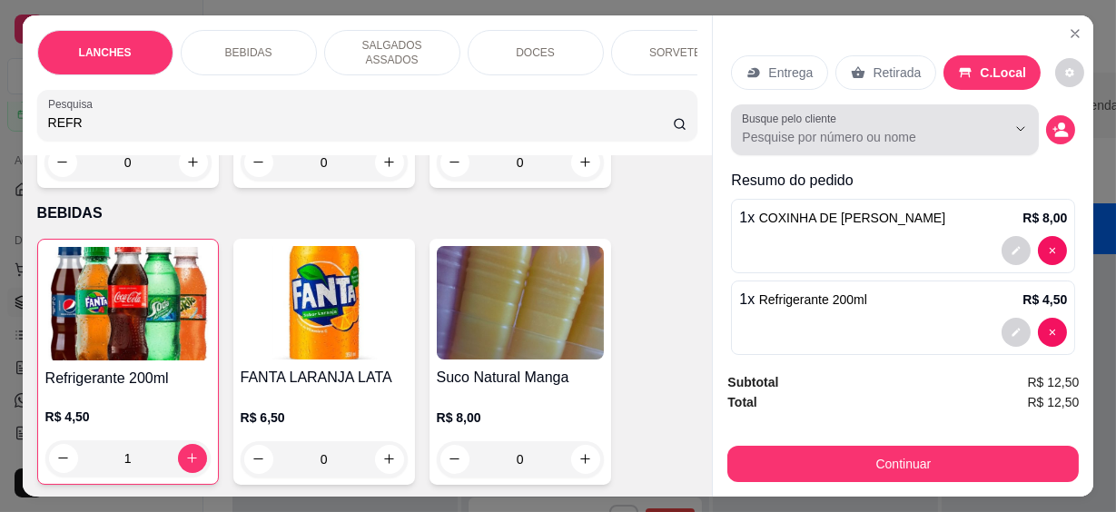
click at [914, 112] on div at bounding box center [885, 130] width 286 height 36
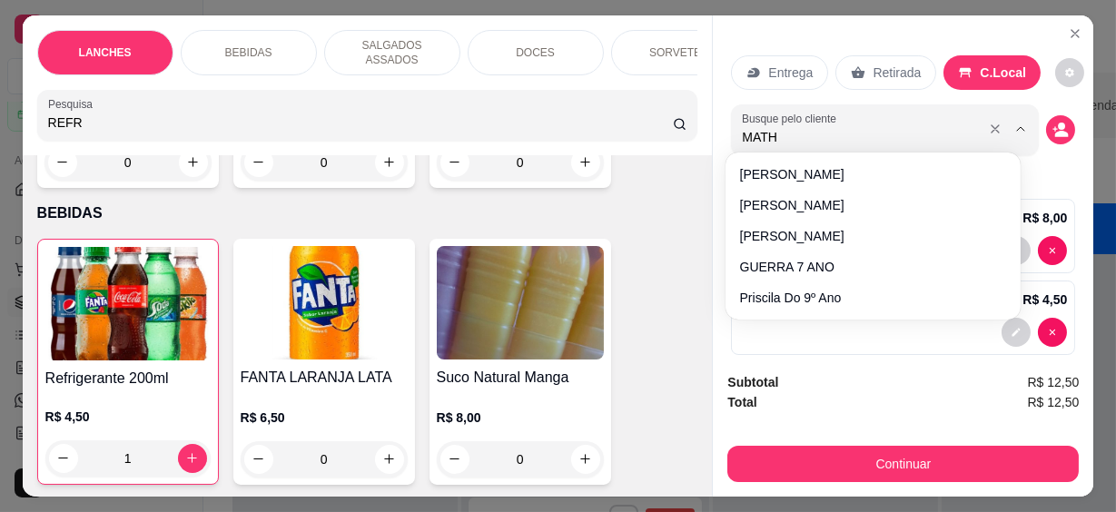
type input "MATHE"
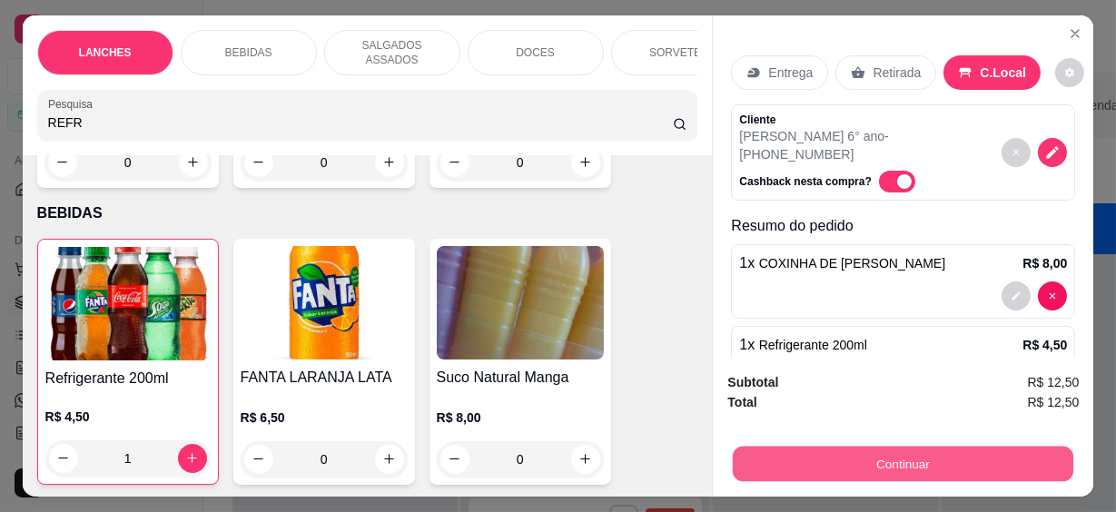
click at [859, 455] on button "Continuar" at bounding box center [903, 464] width 341 height 35
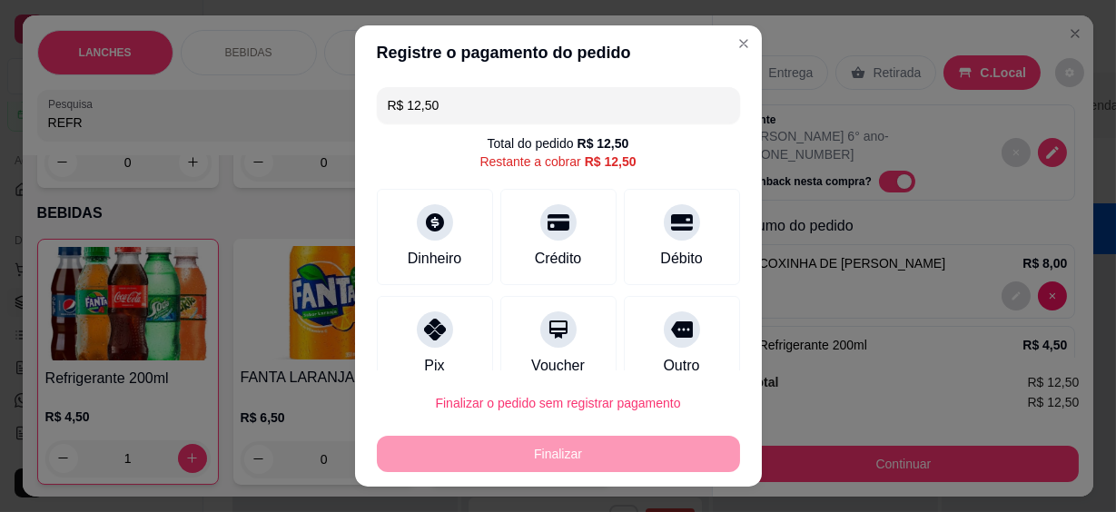
scroll to position [136, 0]
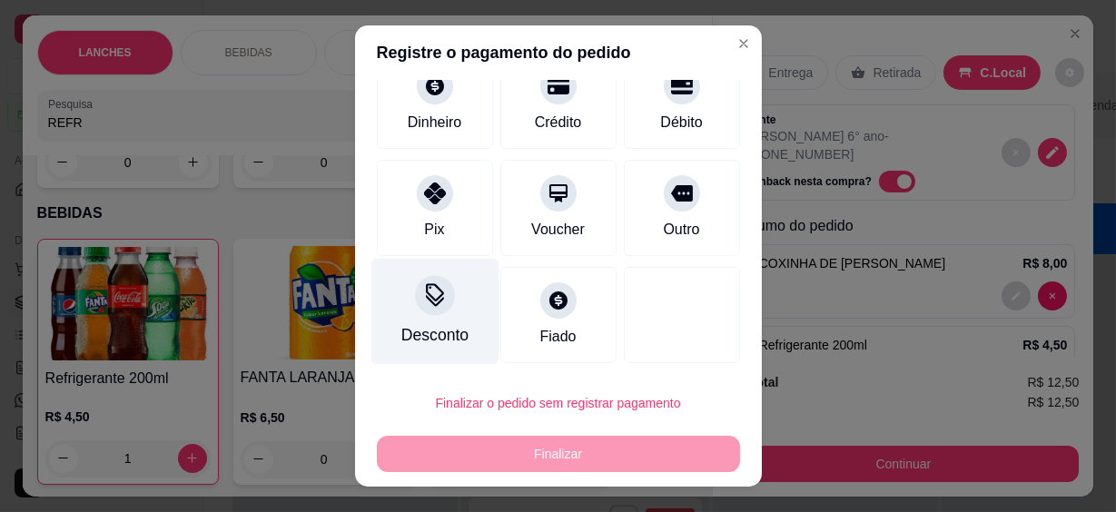
click at [420, 321] on div "Desconto" at bounding box center [435, 312] width 128 height 106
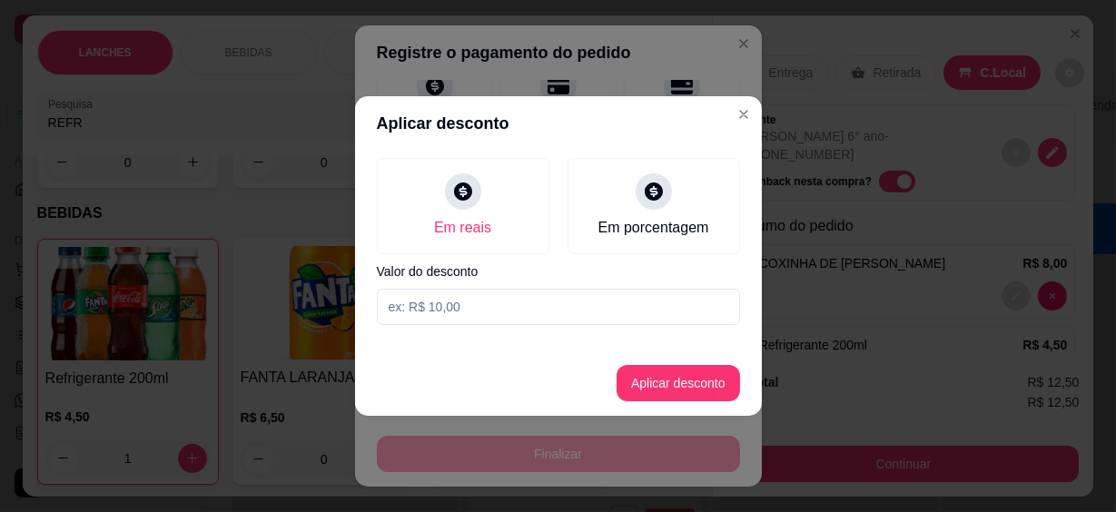
click at [480, 300] on input at bounding box center [558, 307] width 363 height 36
type input "12,49"
click at [698, 380] on button "Aplicar desconto" at bounding box center [679, 383] width 124 height 36
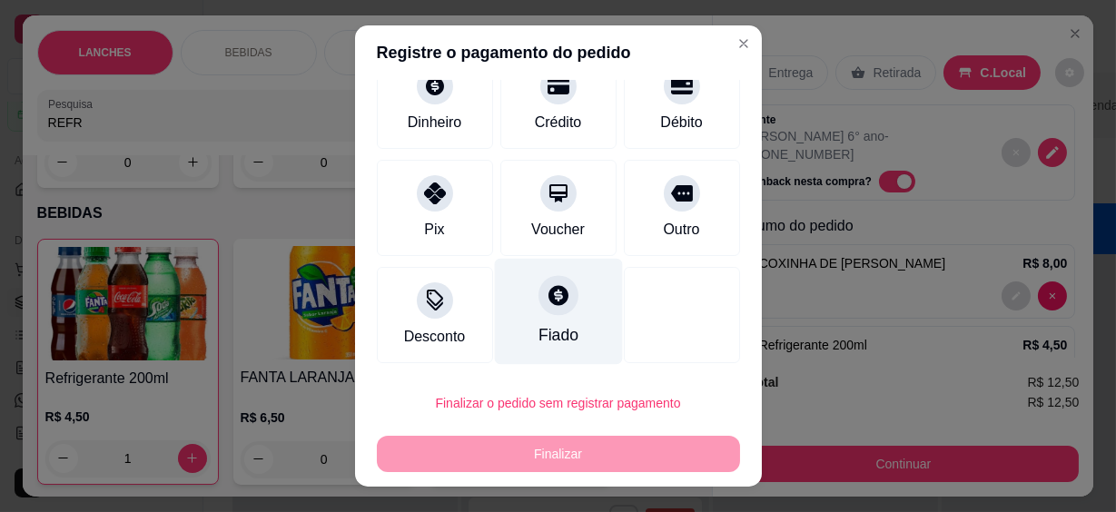
click at [539, 293] on div at bounding box center [559, 296] width 40 height 40
type input "R$ 0,00"
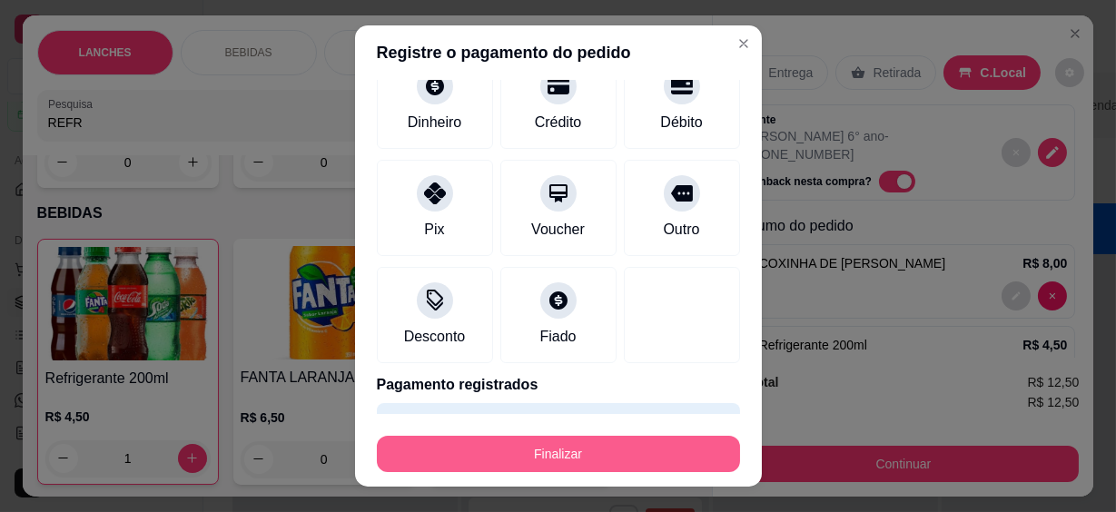
click at [598, 454] on button "Finalizar" at bounding box center [558, 454] width 363 height 36
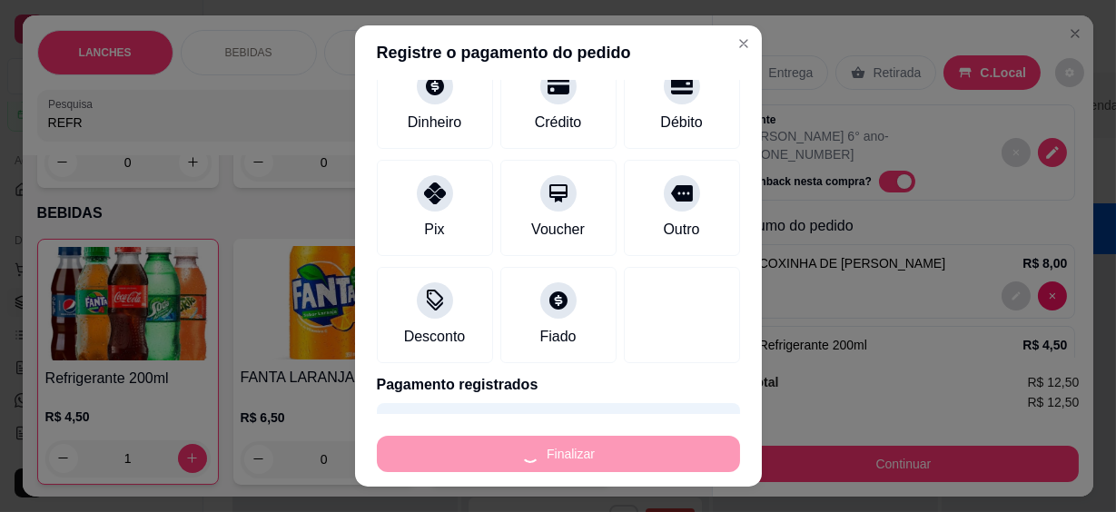
type input "0"
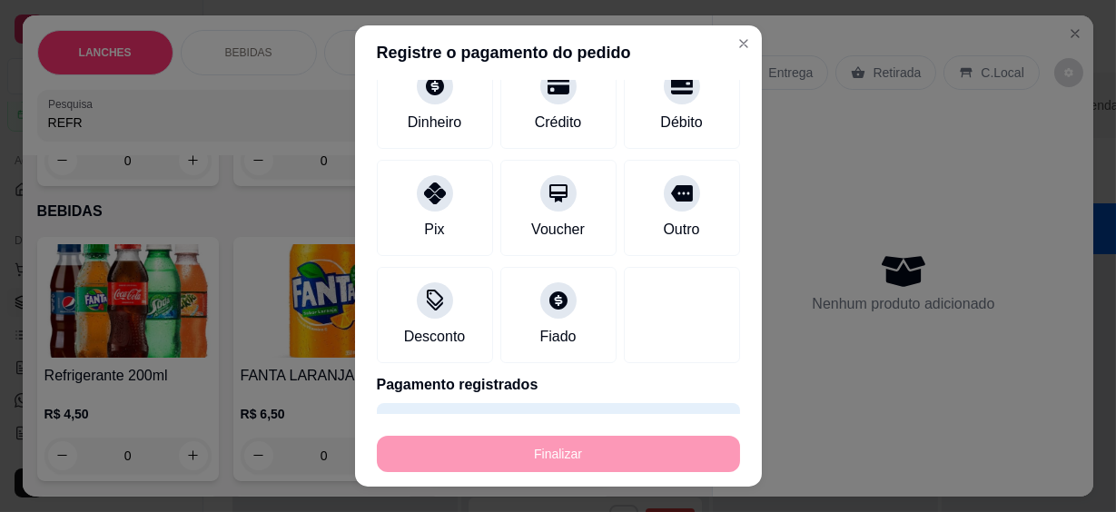
type input "-R$ 12,50"
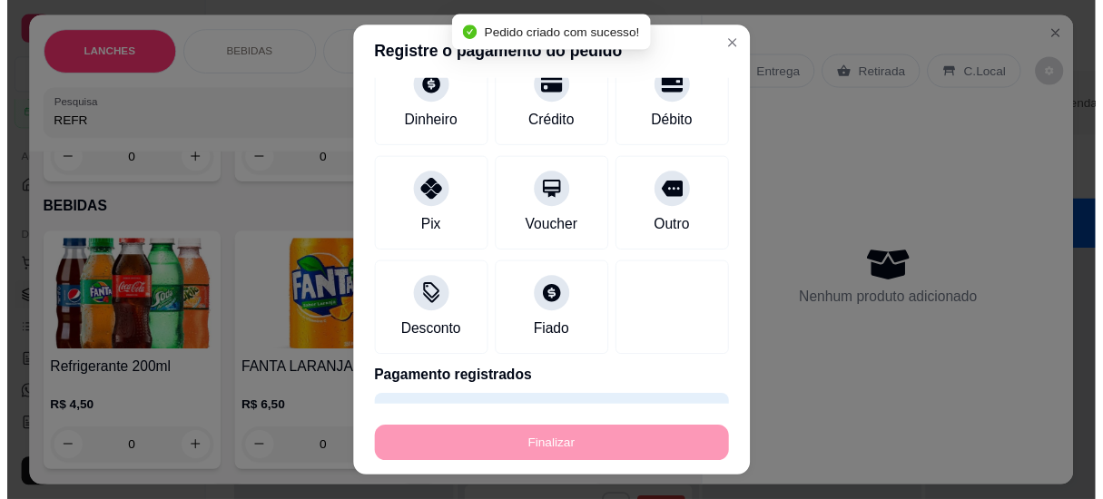
scroll to position [626, 0]
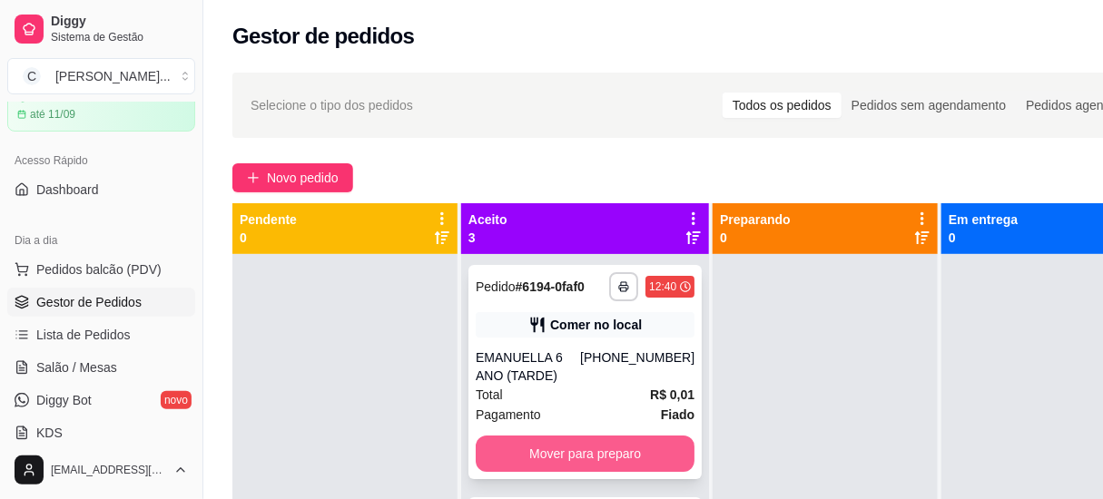
click at [618, 460] on button "Mover para preparo" at bounding box center [585, 454] width 219 height 36
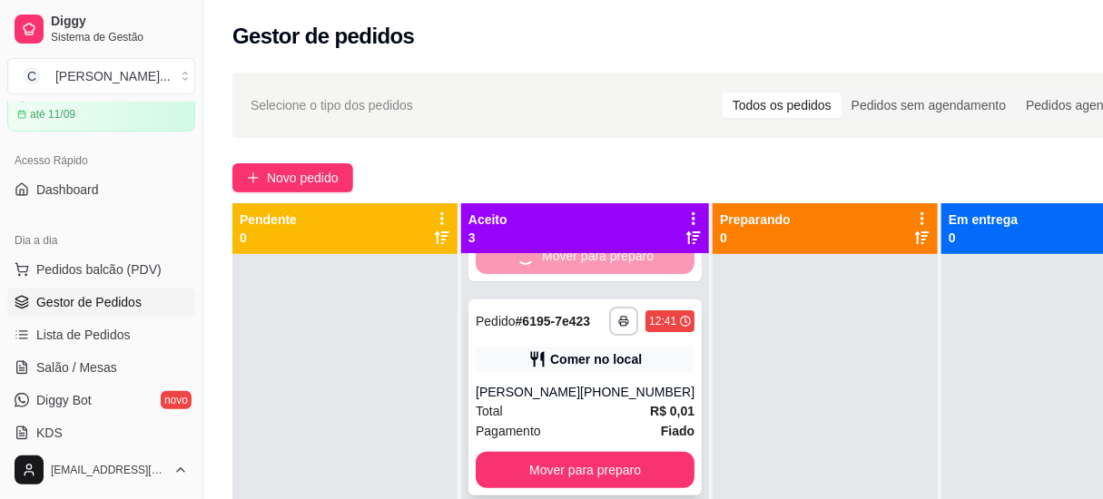
scroll to position [51, 0]
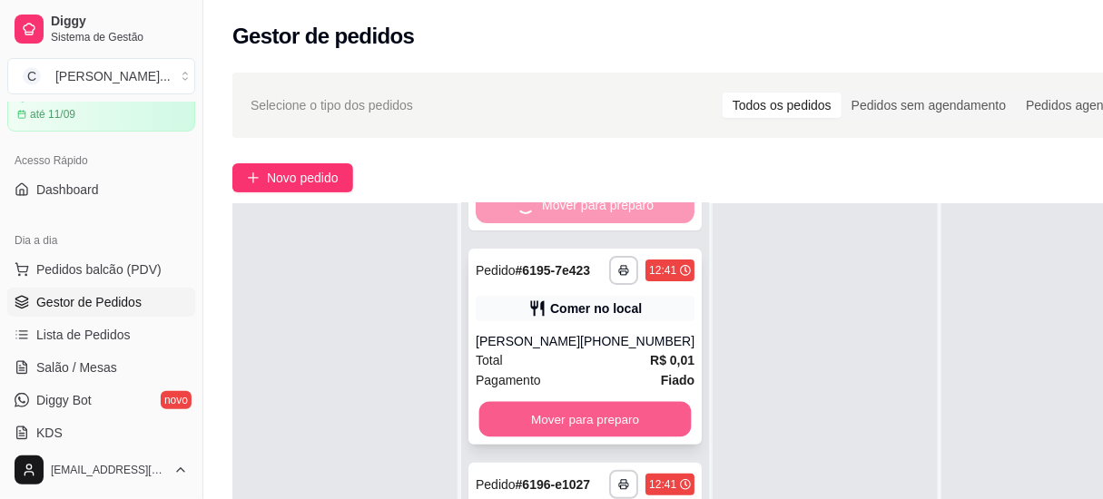
click at [601, 411] on button "Mover para preparo" at bounding box center [586, 419] width 213 height 35
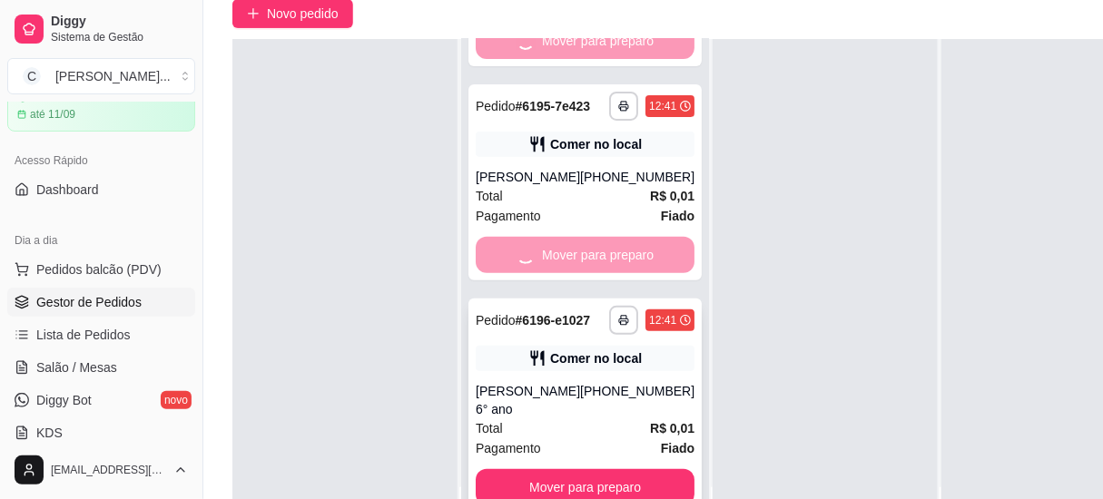
scroll to position [247, 0]
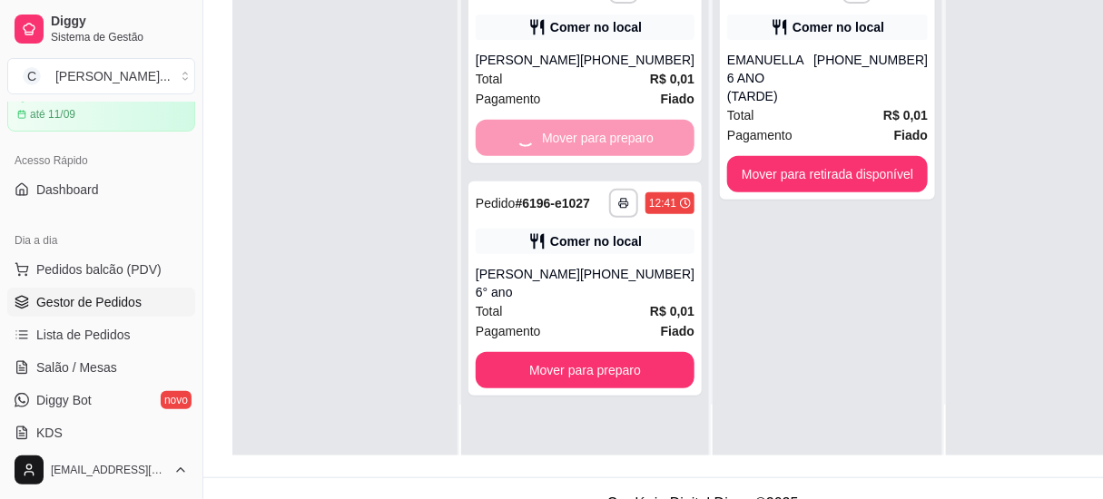
click at [615, 414] on div "**********" at bounding box center [585, 205] width 248 height 499
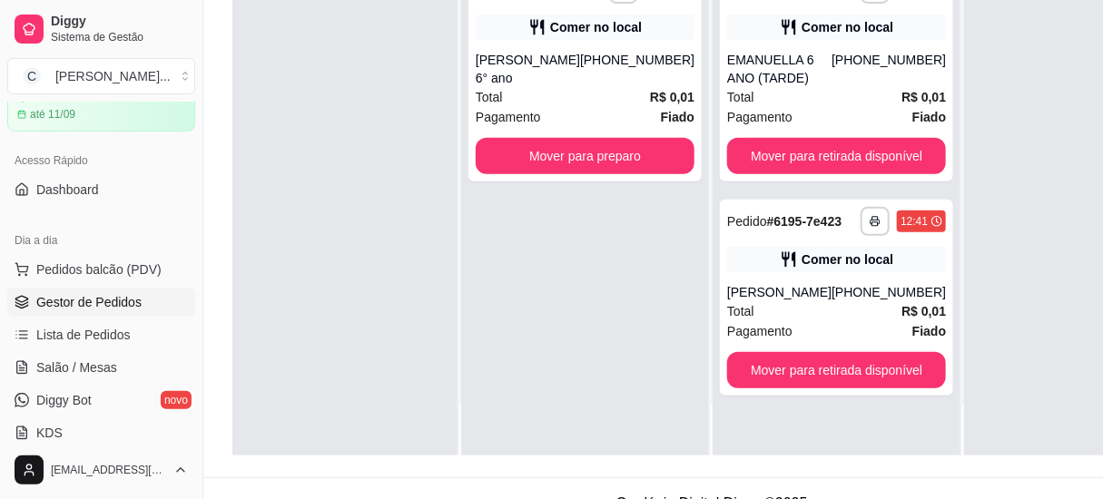
scroll to position [0, 0]
click at [627, 166] on button "Mover para preparo" at bounding box center [585, 156] width 219 height 36
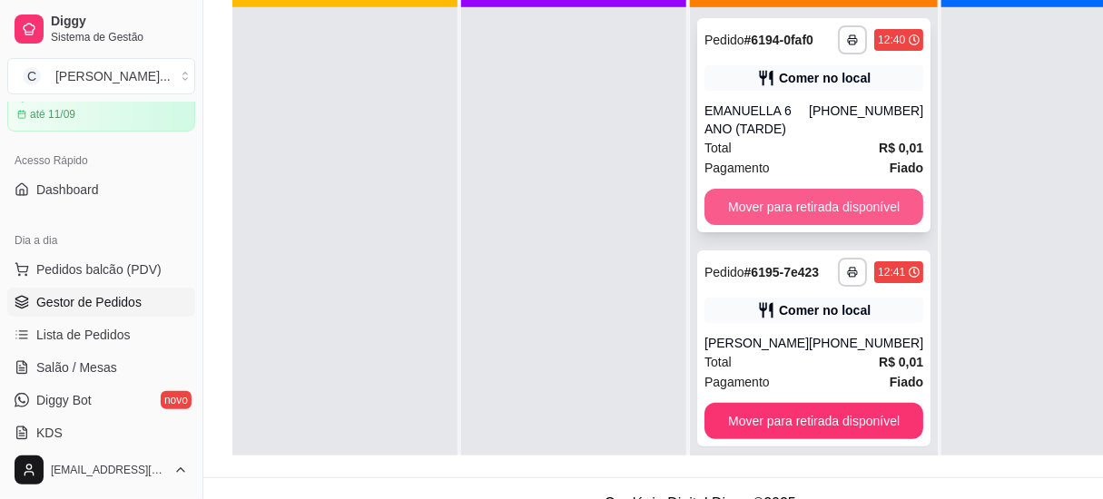
scroll to position [82, 0]
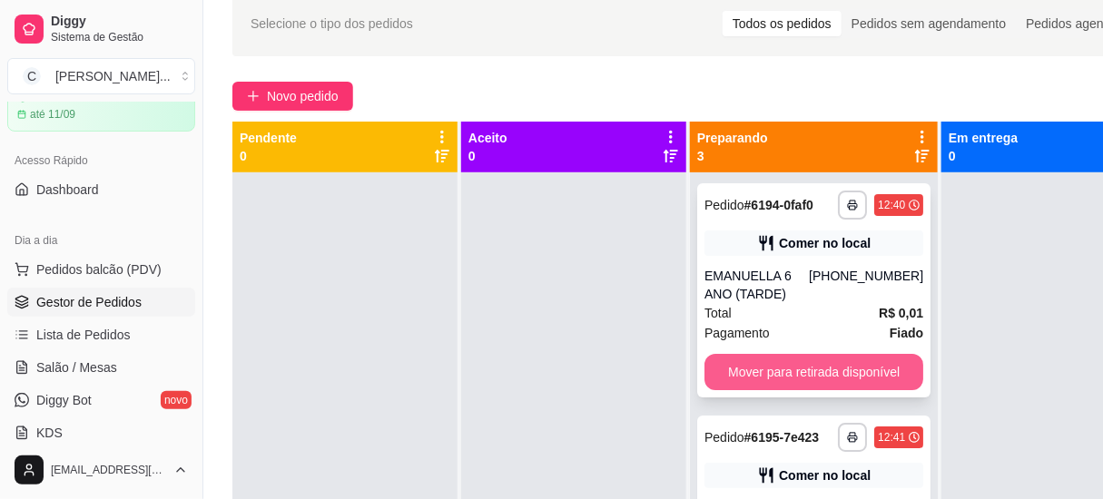
click at [791, 364] on button "Mover para retirada disponível" at bounding box center [814, 372] width 219 height 36
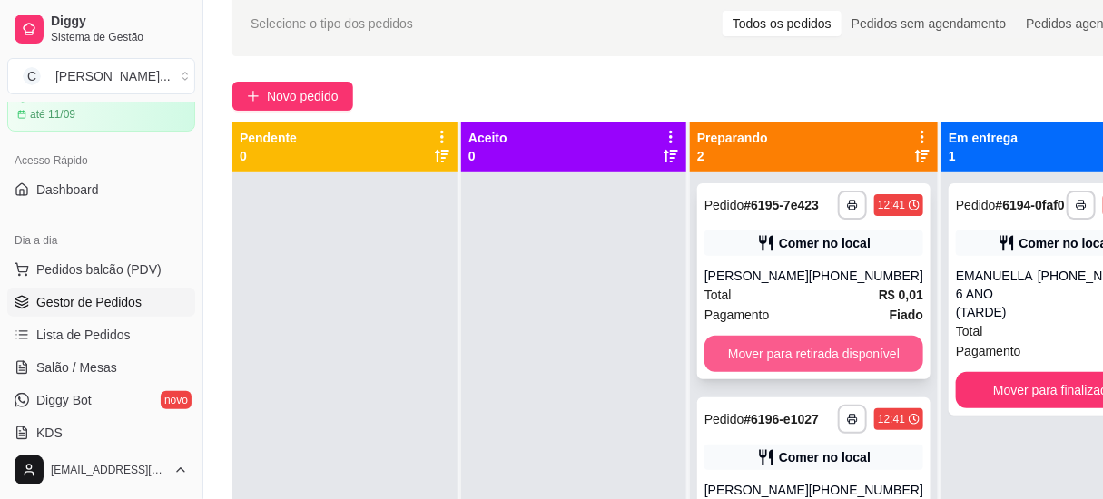
scroll to position [51, 0]
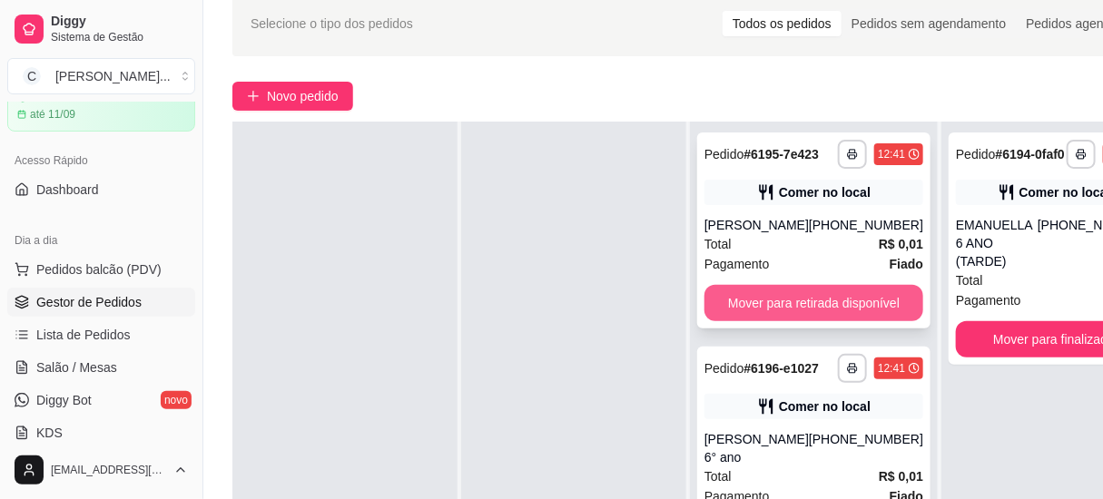
click at [793, 321] on button "Mover para retirada disponível" at bounding box center [814, 303] width 219 height 36
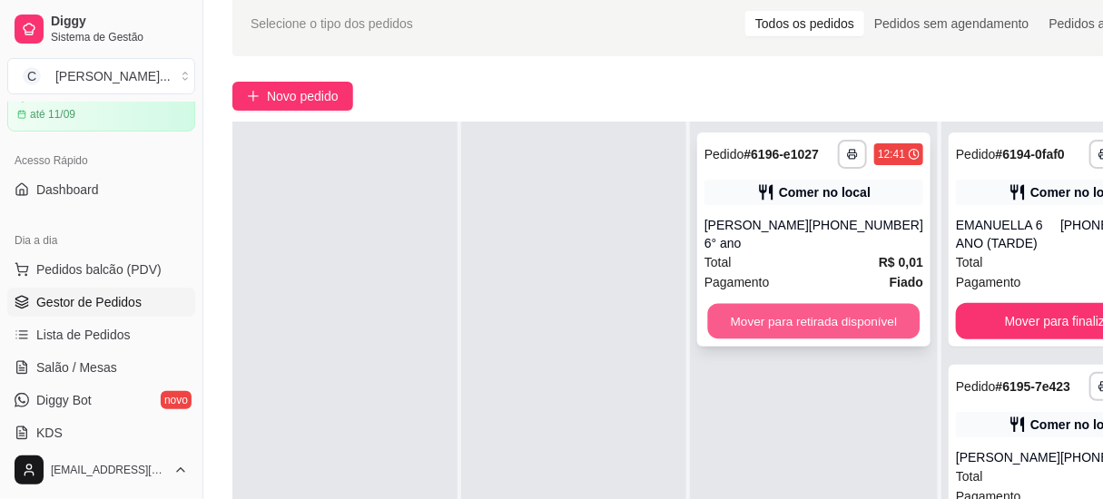
click at [788, 325] on button "Mover para retirada disponível" at bounding box center [814, 321] width 213 height 35
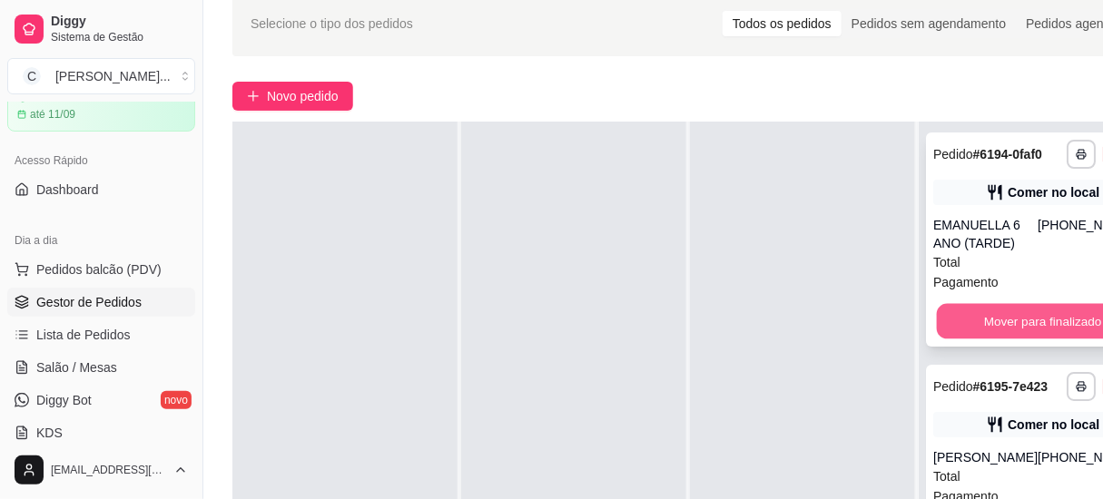
click at [1088, 327] on button "Mover para finalizado" at bounding box center [1043, 321] width 213 height 35
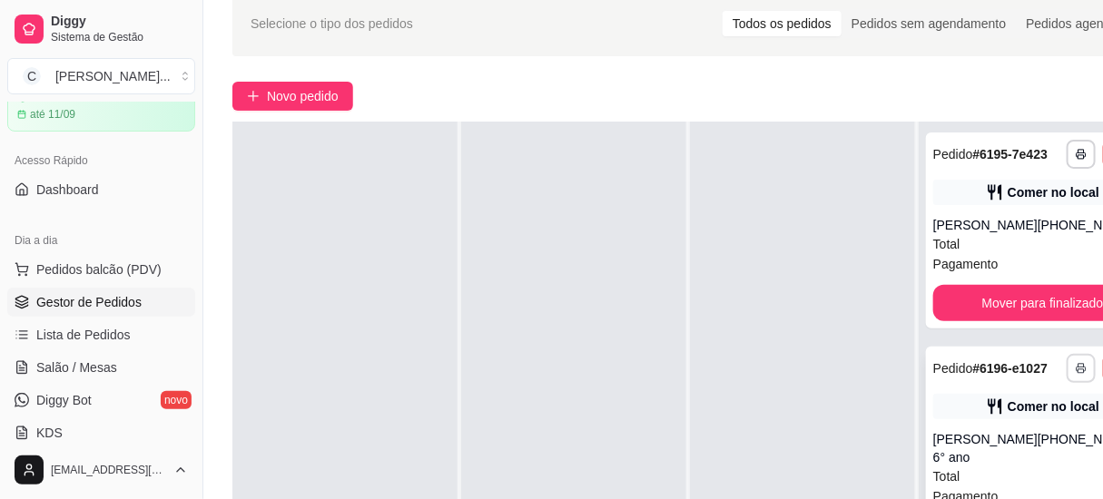
scroll to position [0, 0]
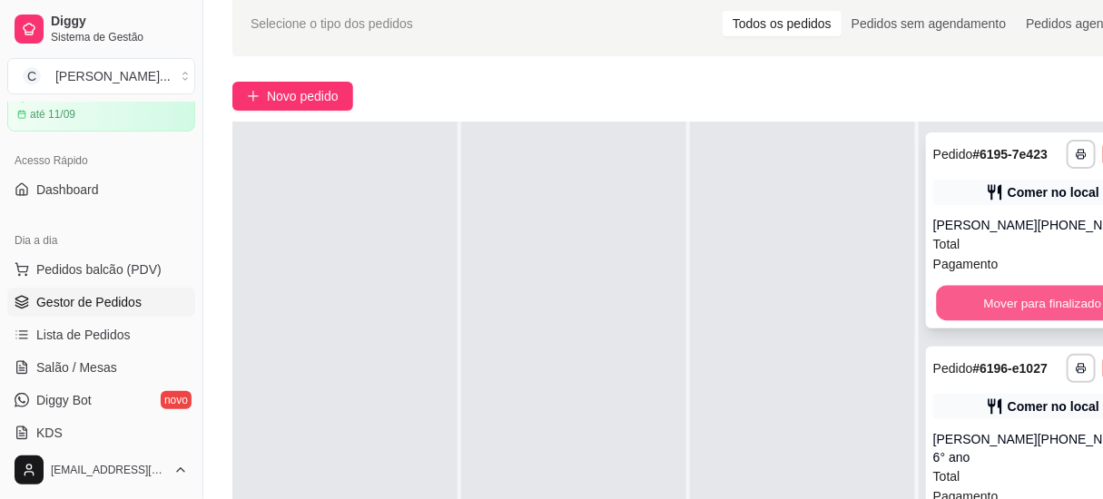
click at [989, 321] on button "Mover para finalizado" at bounding box center [1043, 303] width 213 height 35
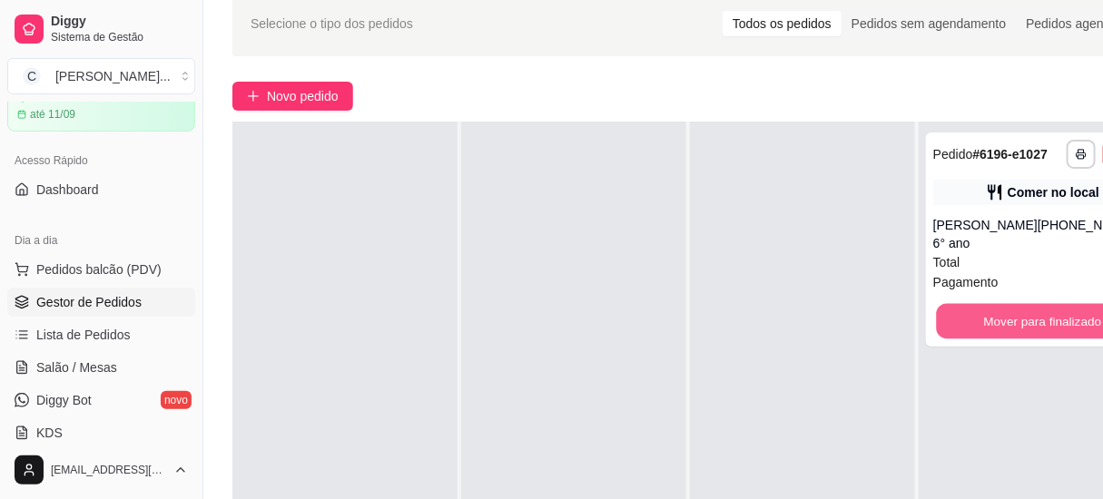
click at [989, 326] on button "Mover para finalizado" at bounding box center [1043, 321] width 213 height 35
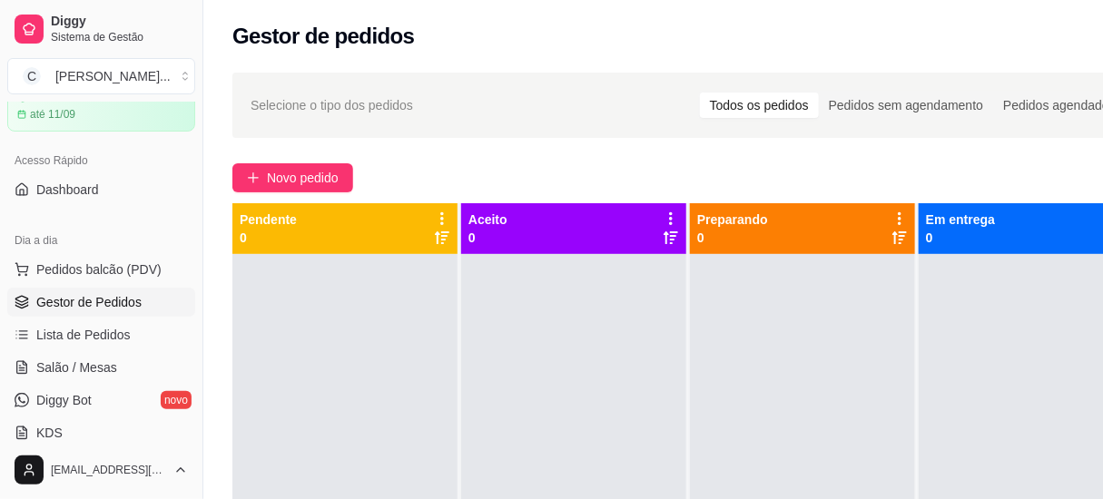
click at [641, 169] on div "Novo pedido" at bounding box center [689, 177] width 914 height 29
